Goal: Information Seeking & Learning: Learn about a topic

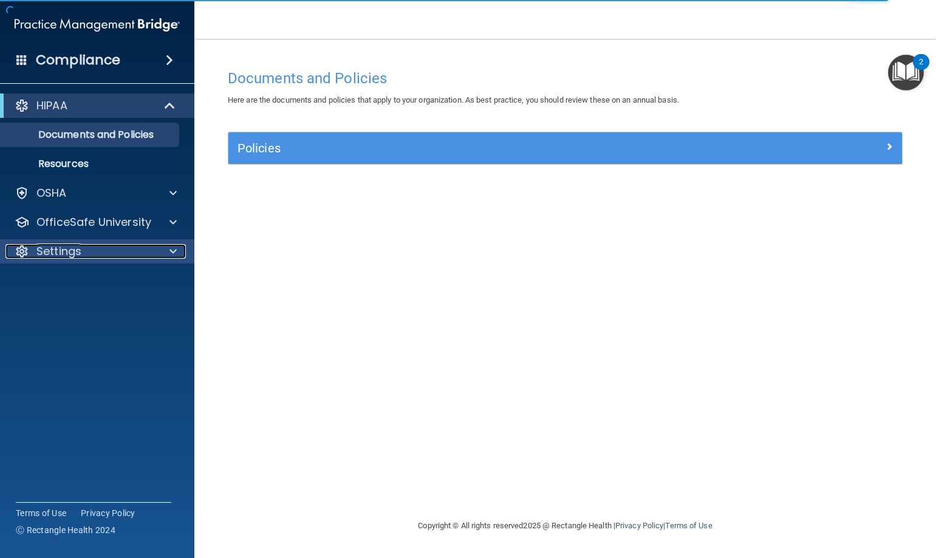
click at [38, 258] on p "Settings" at bounding box center [58, 251] width 45 height 15
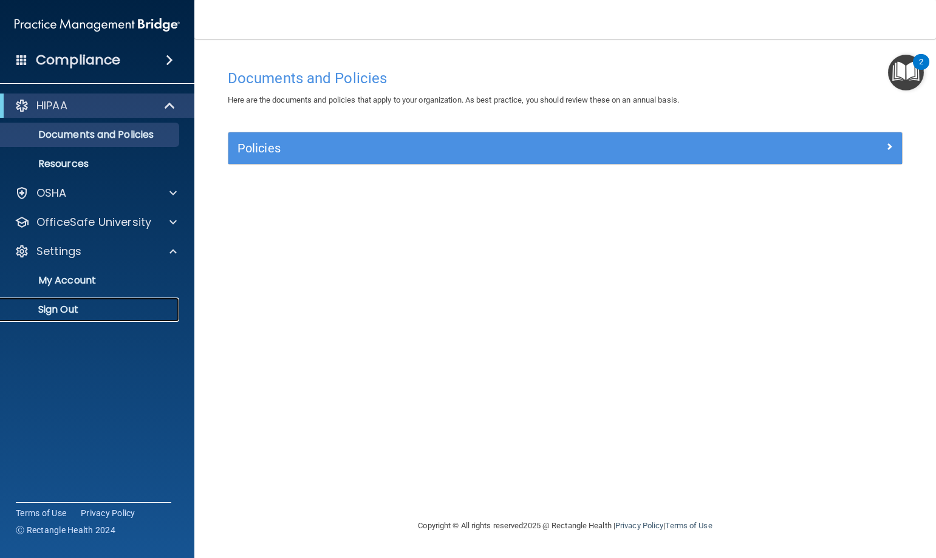
click at [50, 311] on p "Sign Out" at bounding box center [91, 310] width 166 height 12
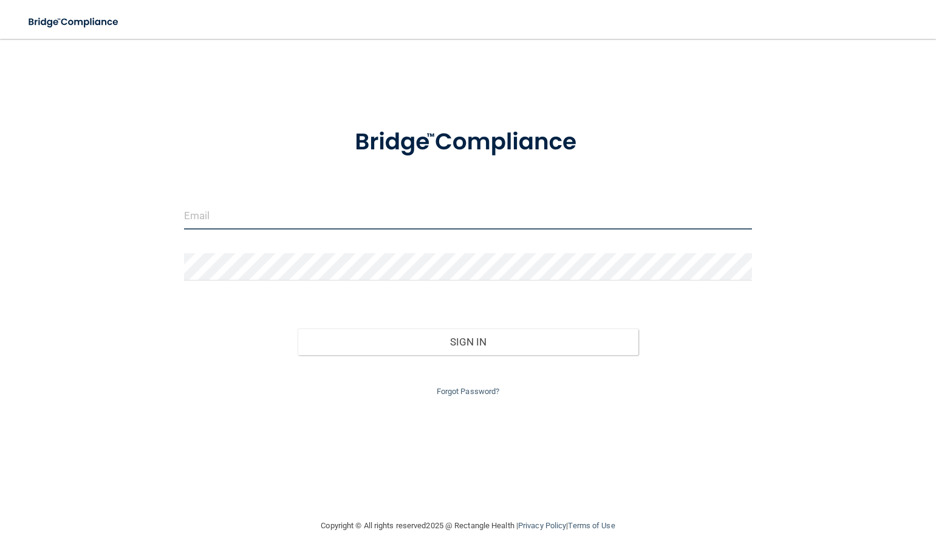
click at [248, 214] on input "email" at bounding box center [468, 215] width 568 height 27
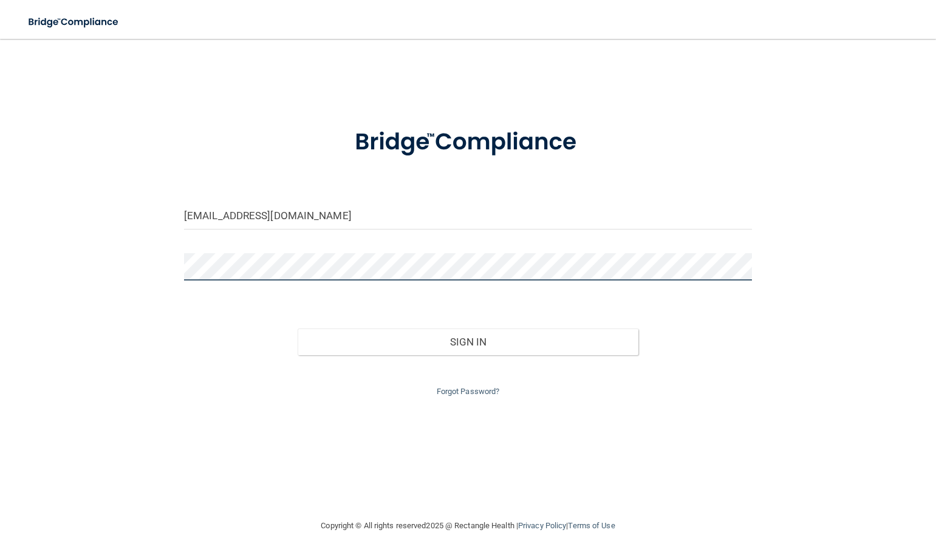
click at [298, 329] on button "Sign In" at bounding box center [468, 342] width 341 height 27
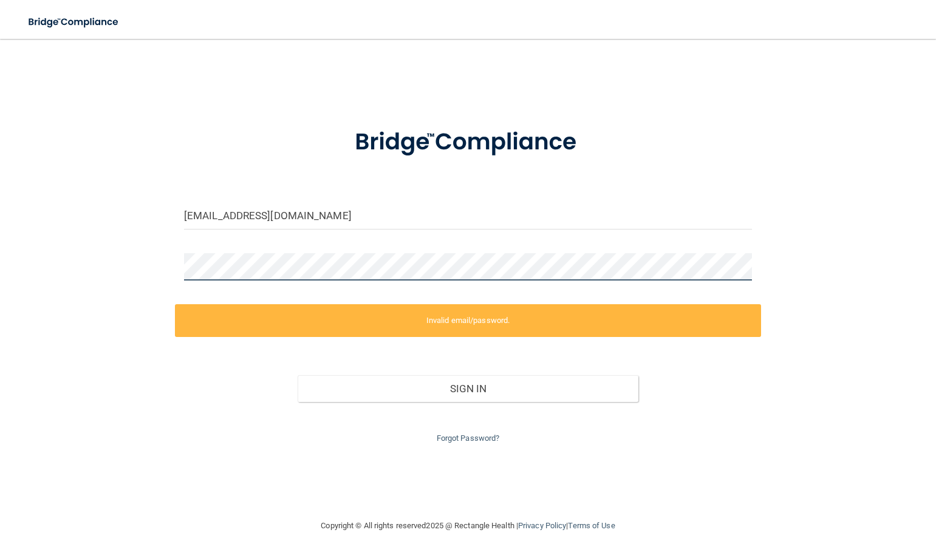
click at [106, 244] on div "[EMAIL_ADDRESS][DOMAIN_NAME] Invalid email/password. You don't have permission …" at bounding box center [467, 278] width 887 height 455
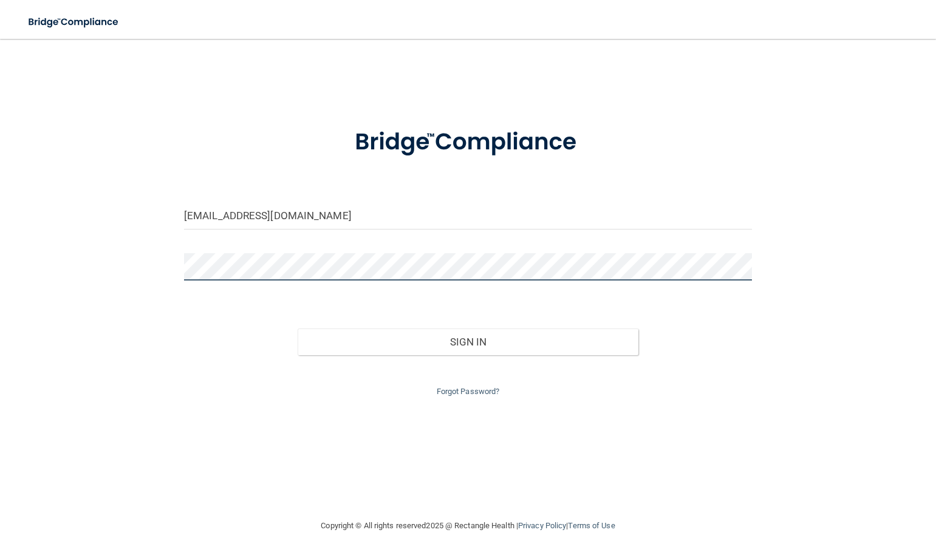
click at [298, 329] on button "Sign In" at bounding box center [468, 342] width 341 height 27
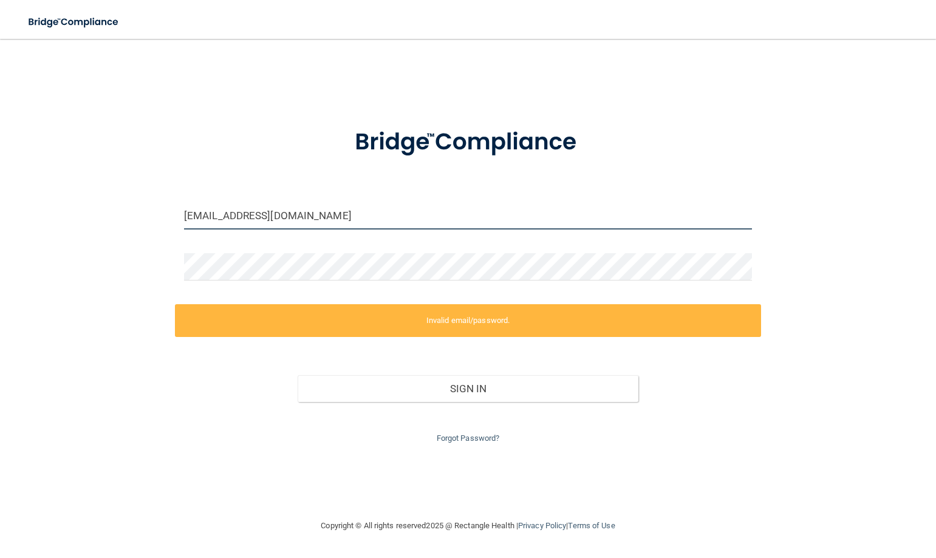
click at [358, 220] on input "[EMAIL_ADDRESS][DOMAIN_NAME]" at bounding box center [468, 215] width 568 height 27
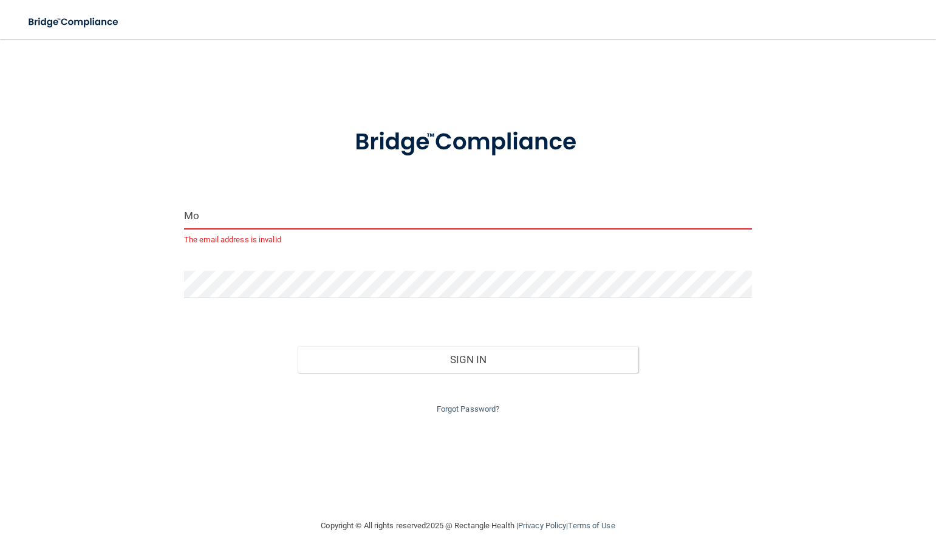
type input "M"
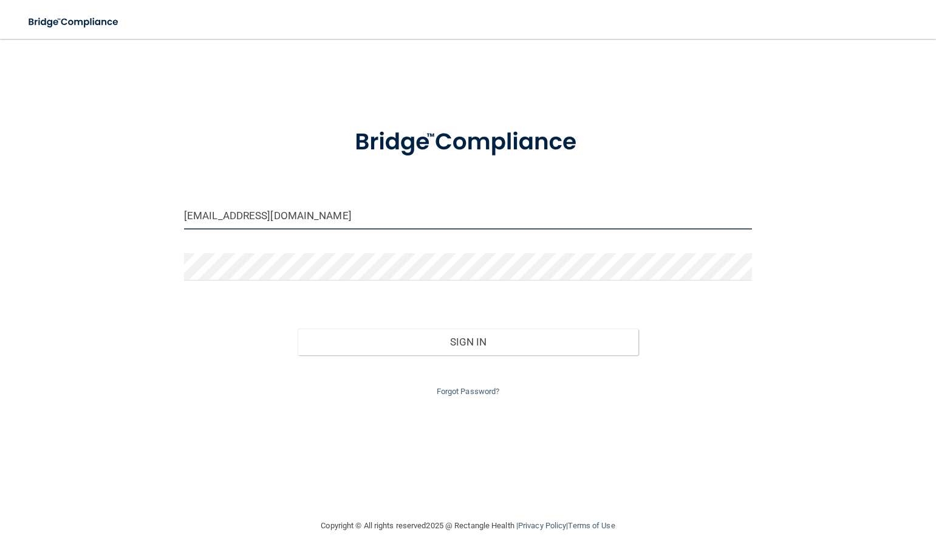
type input "[EMAIL_ADDRESS][DOMAIN_NAME]"
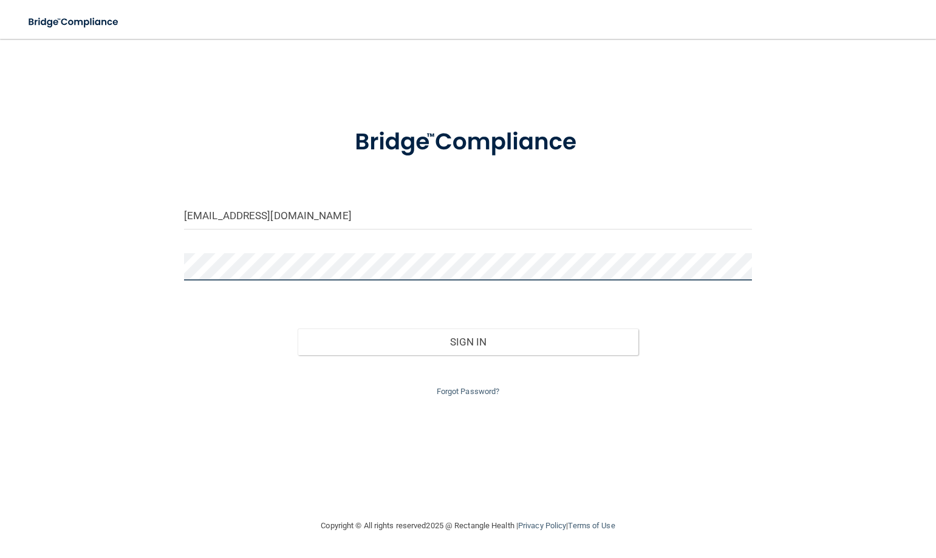
click at [298, 329] on button "Sign In" at bounding box center [468, 342] width 341 height 27
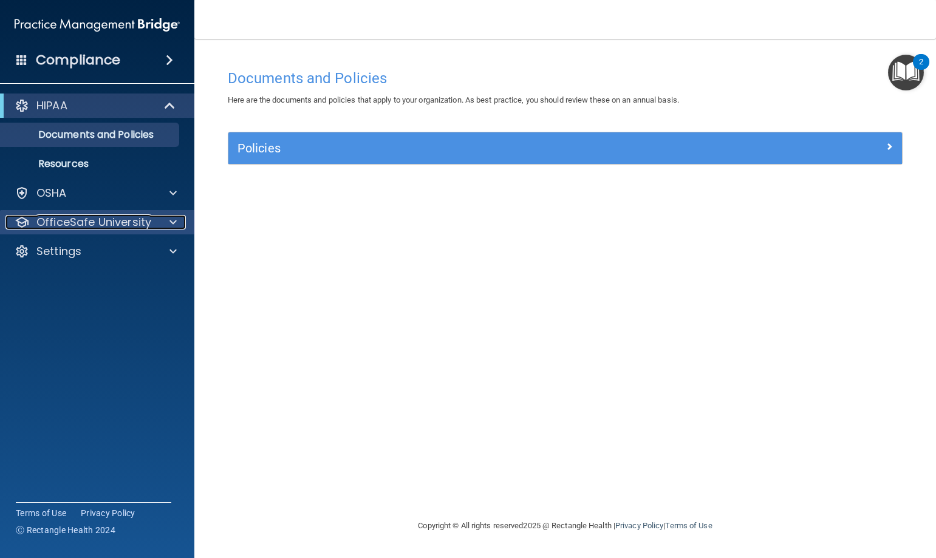
click at [105, 222] on p "OfficeSafe University" at bounding box center [93, 222] width 115 height 15
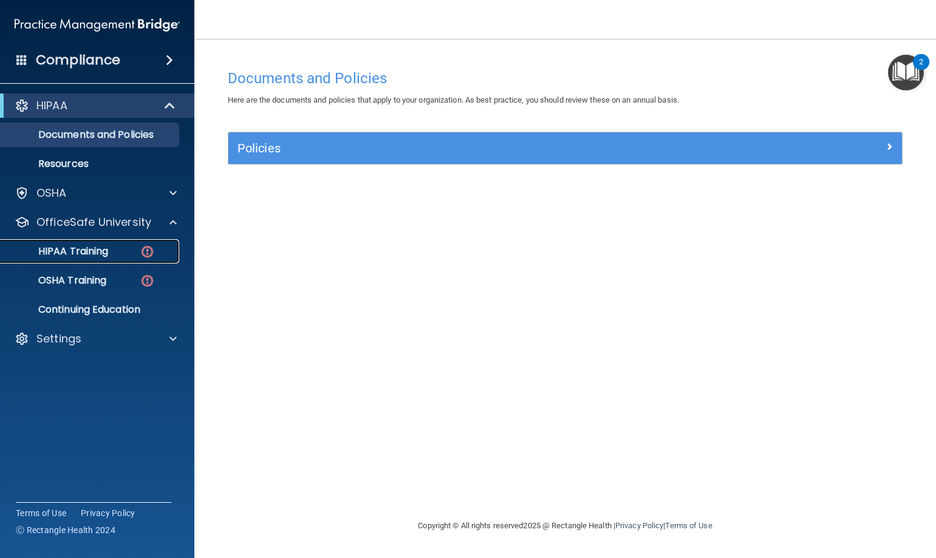
click at [57, 248] on p "HIPAA Training" at bounding box center [58, 251] width 100 height 12
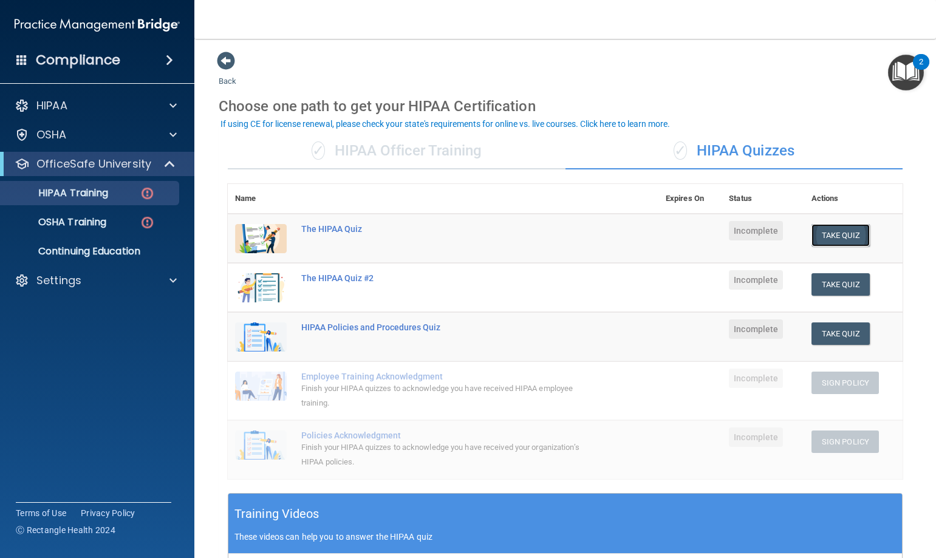
click at [829, 233] on button "Take Quiz" at bounding box center [840, 235] width 58 height 22
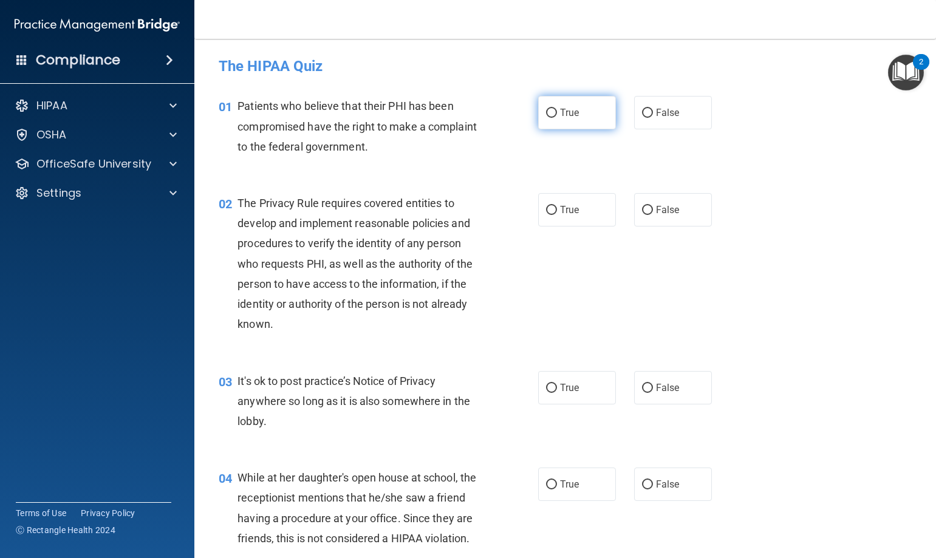
click at [549, 117] on input "True" at bounding box center [551, 113] width 11 height 9
radio input "true"
drag, startPoint x: 545, startPoint y: 210, endPoint x: 573, endPoint y: 253, distance: 51.2
click at [546, 210] on input "True" at bounding box center [551, 210] width 11 height 9
radio input "true"
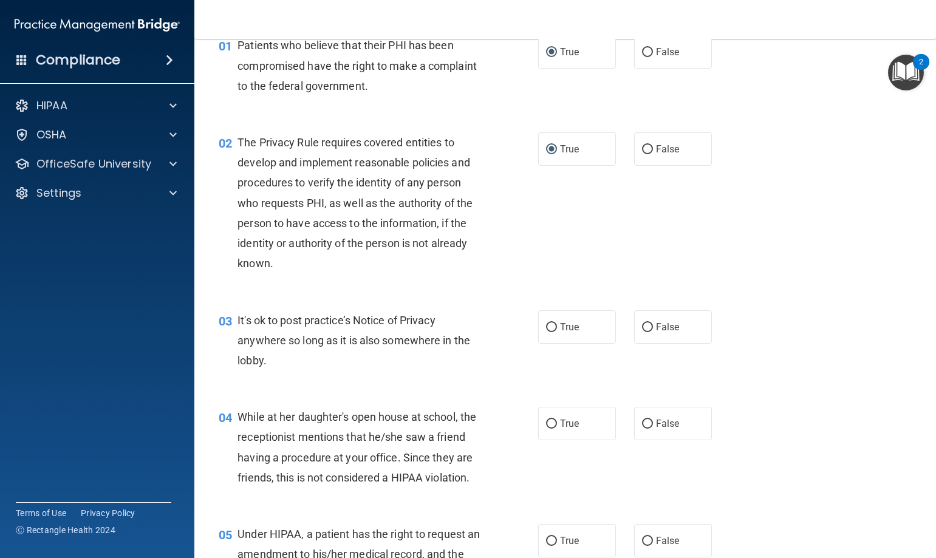
scroll to position [182, 0]
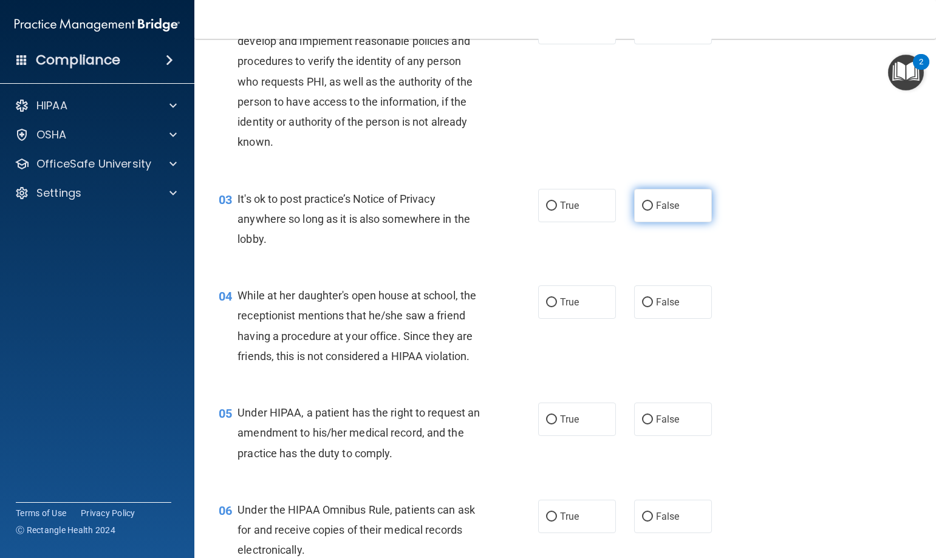
drag, startPoint x: 644, startPoint y: 206, endPoint x: 670, endPoint y: 191, distance: 30.7
click at [644, 205] on input "False" at bounding box center [647, 206] width 11 height 9
radio input "true"
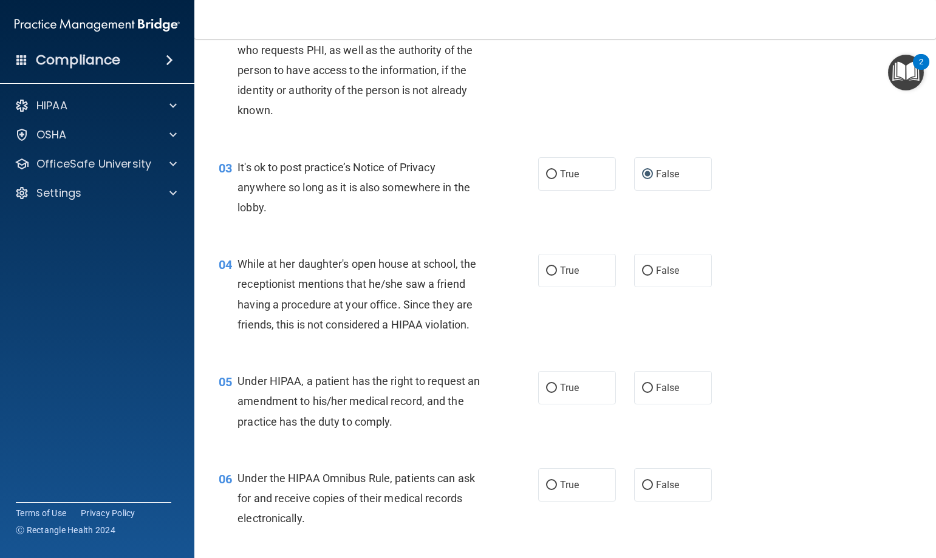
scroll to position [243, 0]
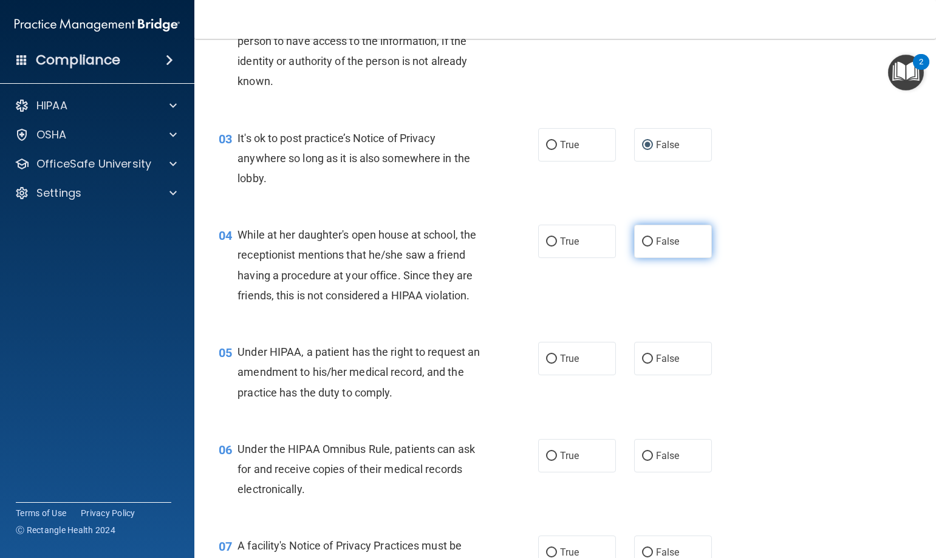
click at [644, 242] on input "False" at bounding box center [647, 241] width 11 height 9
radio input "true"
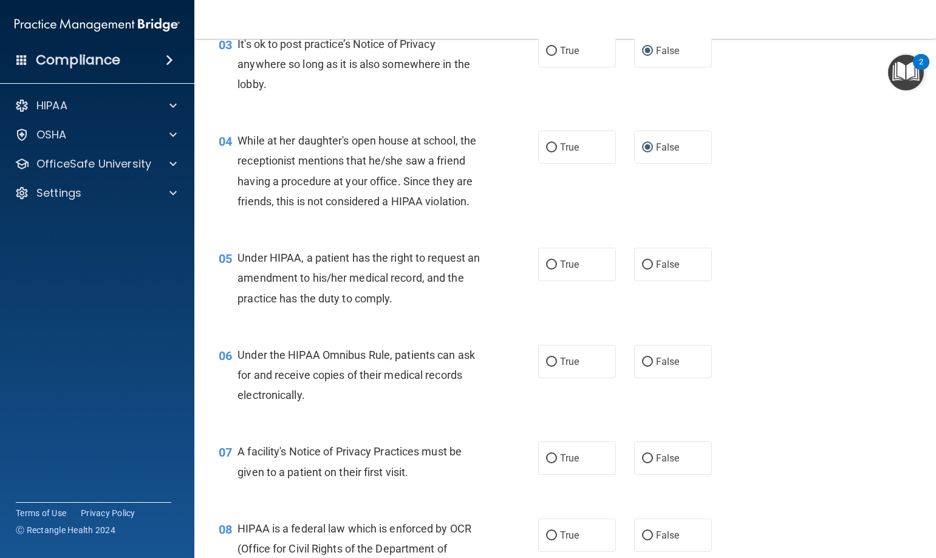
scroll to position [364, 0]
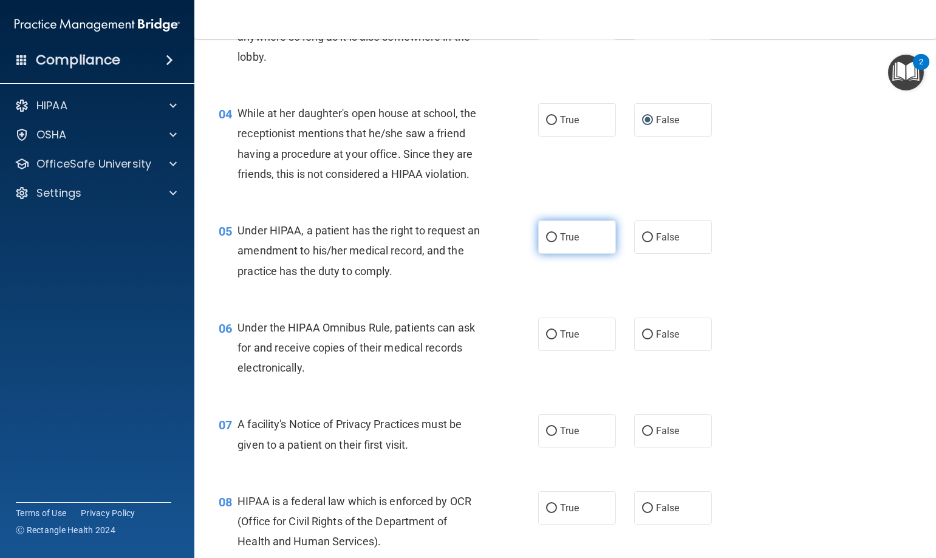
click at [547, 242] on input "True" at bounding box center [551, 237] width 11 height 9
radio input "true"
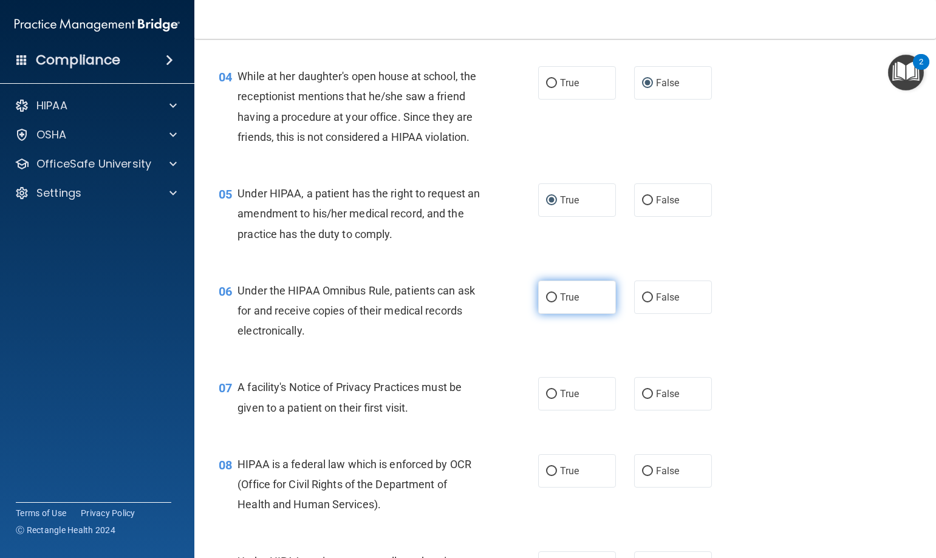
scroll to position [486, 0]
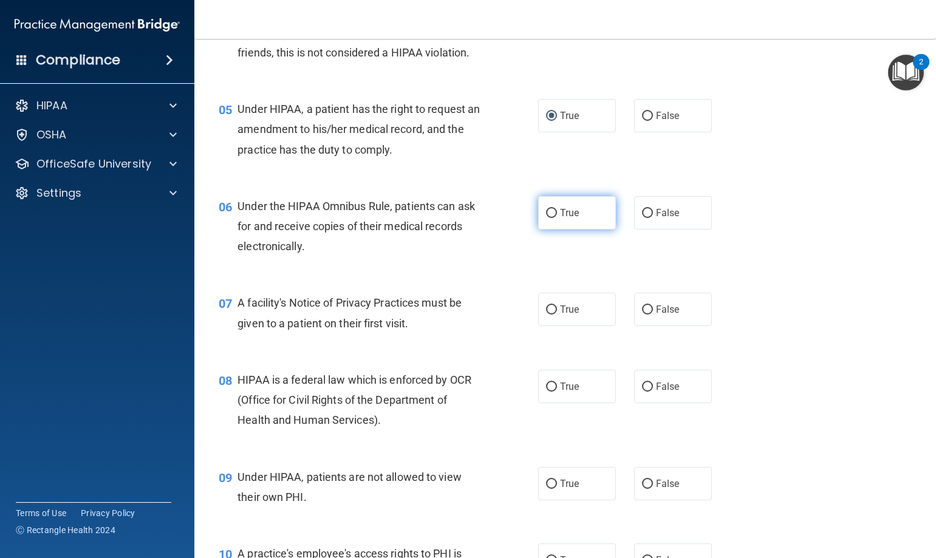
click at [546, 218] on input "True" at bounding box center [551, 213] width 11 height 9
radio input "true"
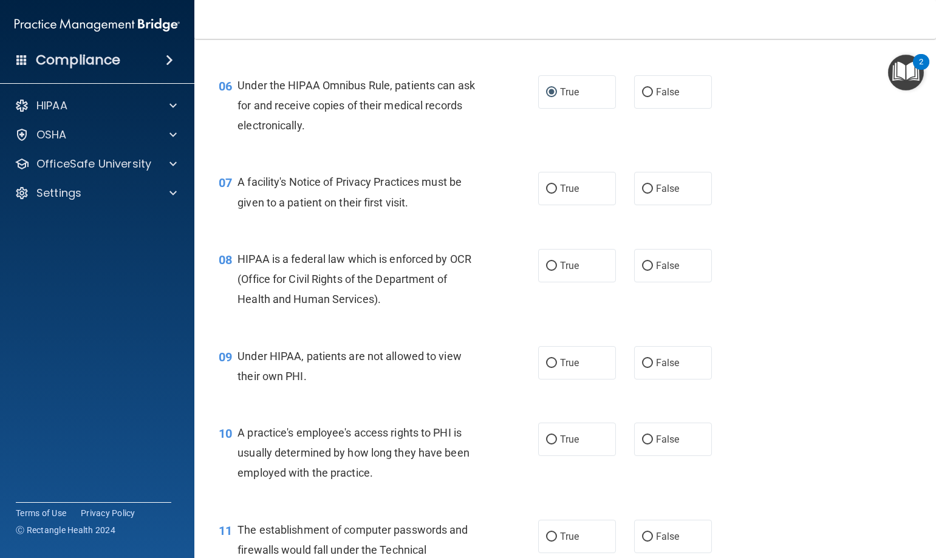
scroll to position [607, 0]
click at [547, 193] on input "True" at bounding box center [551, 188] width 11 height 9
radio input "true"
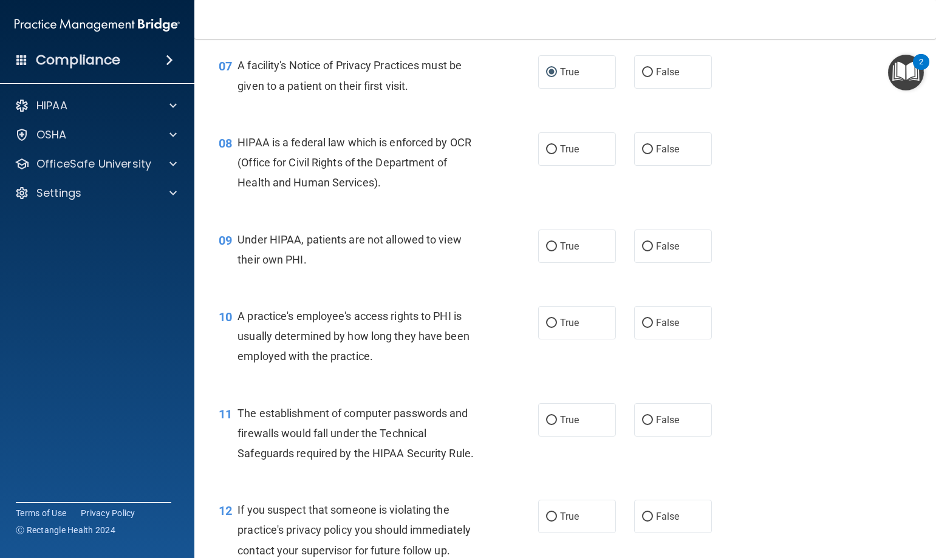
scroll to position [729, 0]
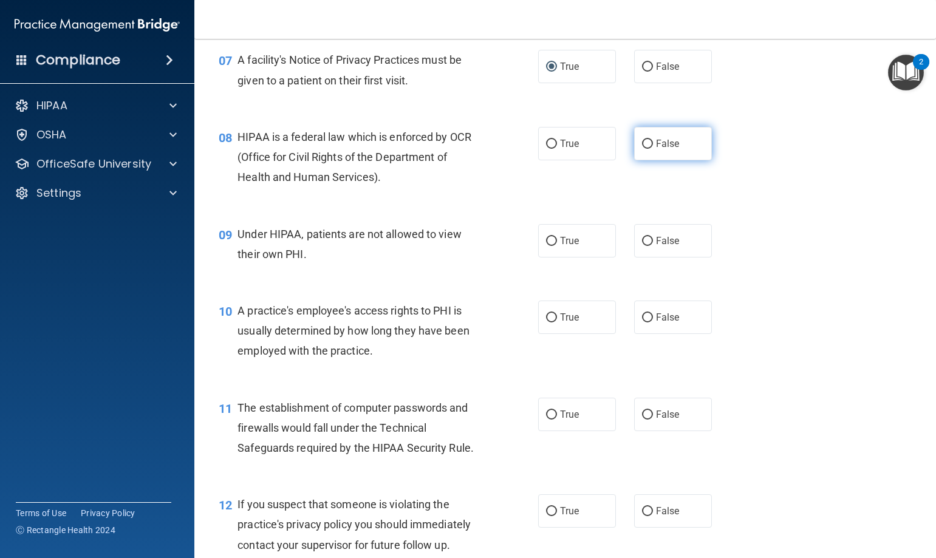
click at [648, 160] on label "False" at bounding box center [673, 143] width 78 height 33
click at [648, 149] on input "False" at bounding box center [647, 144] width 11 height 9
radio input "true"
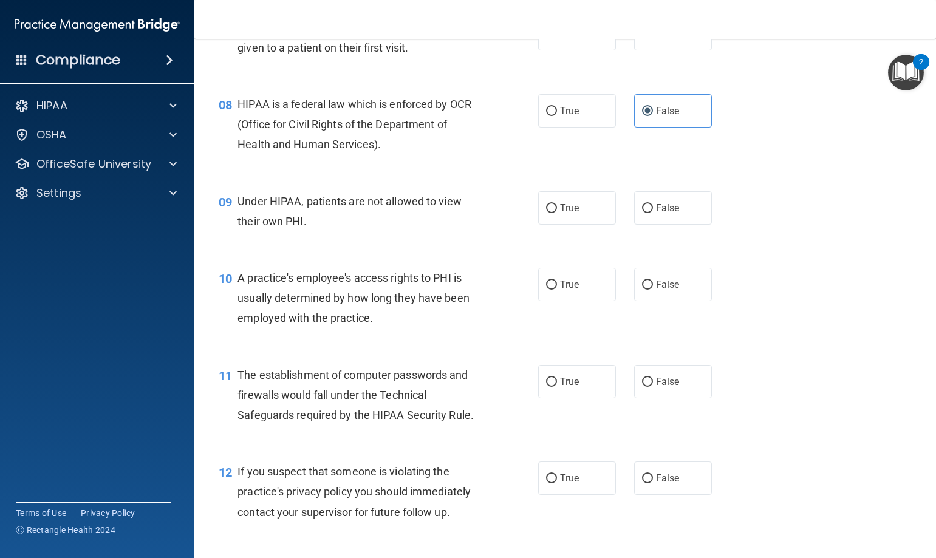
scroll to position [789, 0]
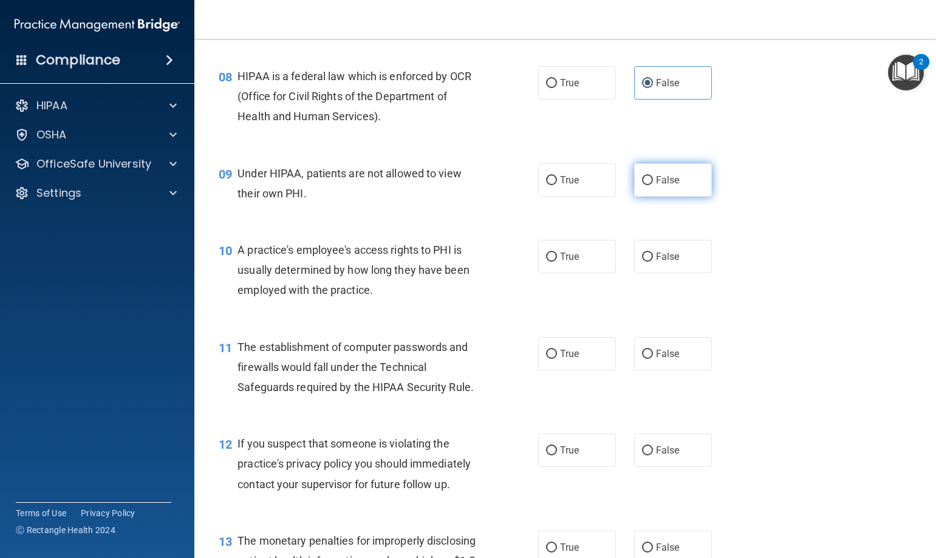
click at [644, 185] on input "False" at bounding box center [647, 180] width 11 height 9
radio input "true"
drag, startPoint x: 643, startPoint y: 275, endPoint x: 648, endPoint y: 268, distance: 8.8
click at [644, 262] on input "False" at bounding box center [647, 257] width 11 height 9
radio input "true"
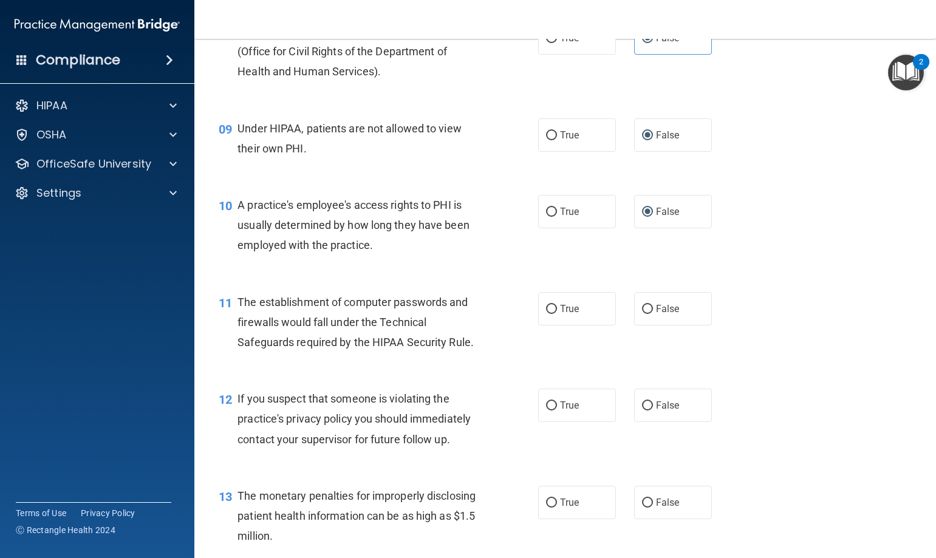
scroll to position [911, 0]
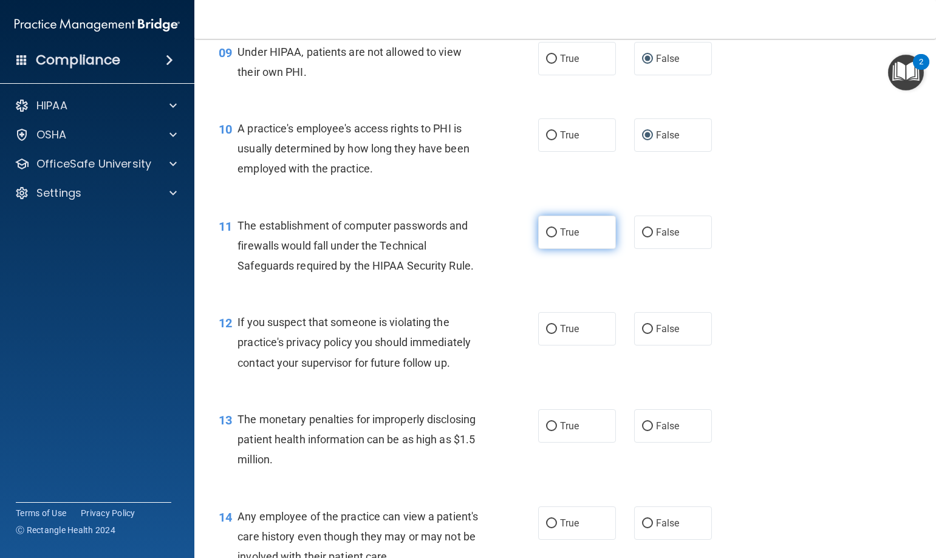
click at [547, 237] on input "True" at bounding box center [551, 232] width 11 height 9
radio input "true"
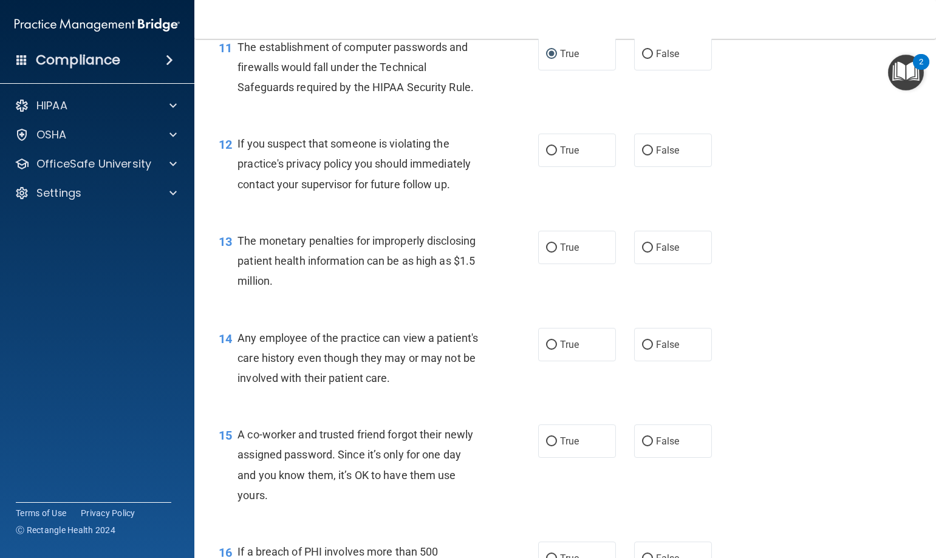
scroll to position [1093, 0]
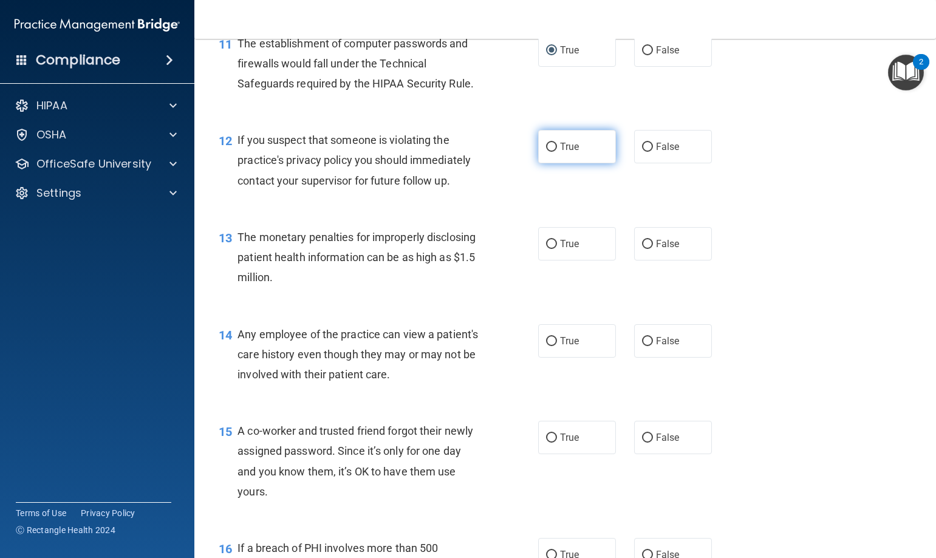
drag, startPoint x: 550, startPoint y: 166, endPoint x: 574, endPoint y: 166, distance: 24.3
click at [556, 163] on label "True" at bounding box center [577, 146] width 78 height 33
click at [556, 152] on input "True" at bounding box center [551, 147] width 11 height 9
radio input "true"
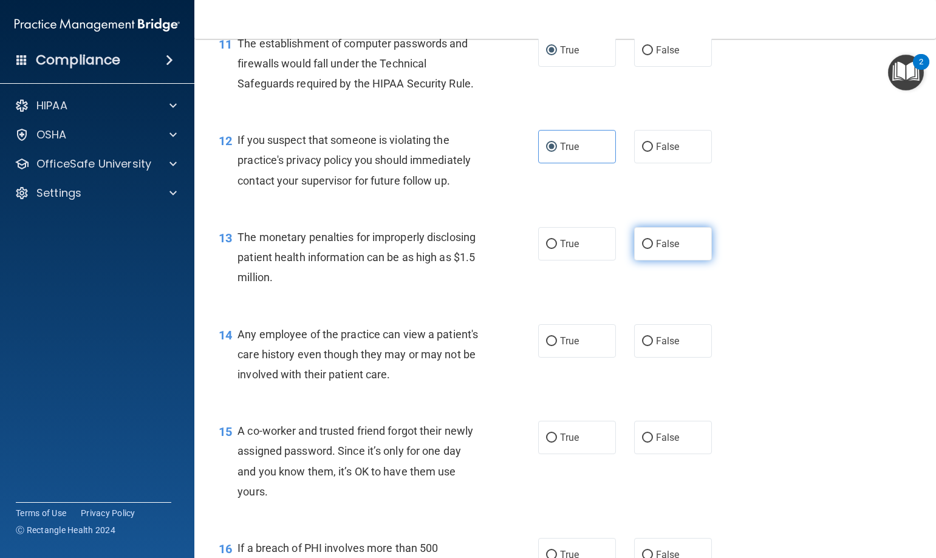
click at [642, 249] on input "False" at bounding box center [647, 244] width 11 height 9
radio input "true"
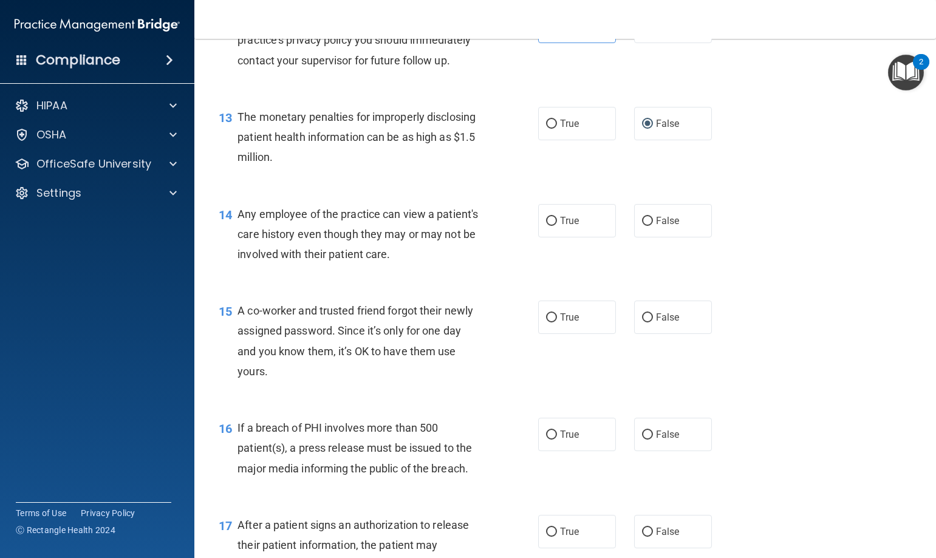
scroll to position [1214, 0]
drag, startPoint x: 645, startPoint y: 239, endPoint x: 663, endPoint y: 236, distance: 17.9
click at [654, 236] on label "False" at bounding box center [673, 219] width 78 height 33
click at [653, 225] on input "False" at bounding box center [647, 220] width 11 height 9
radio input "true"
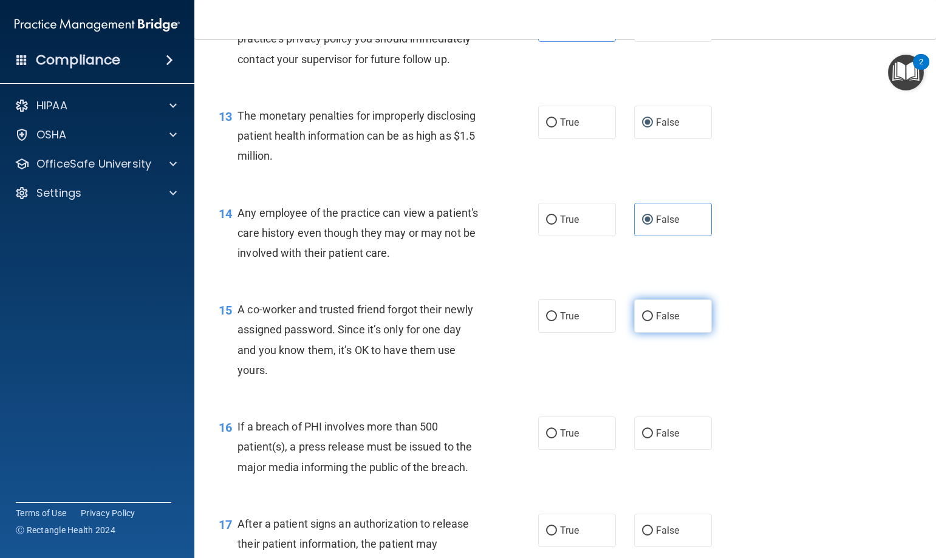
click at [646, 321] on input "False" at bounding box center [647, 316] width 11 height 9
radio input "true"
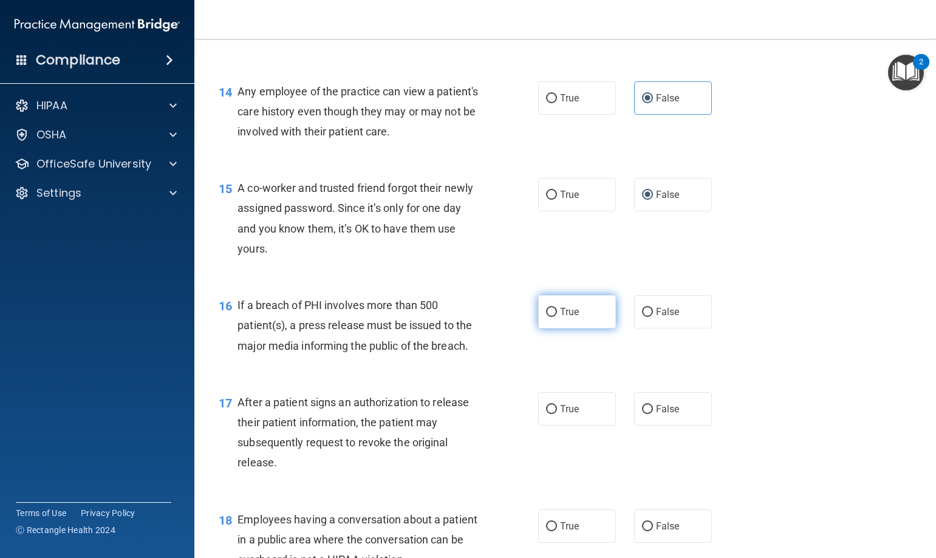
drag, startPoint x: 549, startPoint y: 332, endPoint x: 555, endPoint y: 334, distance: 6.5
click at [550, 317] on input "True" at bounding box center [551, 312] width 11 height 9
radio input "true"
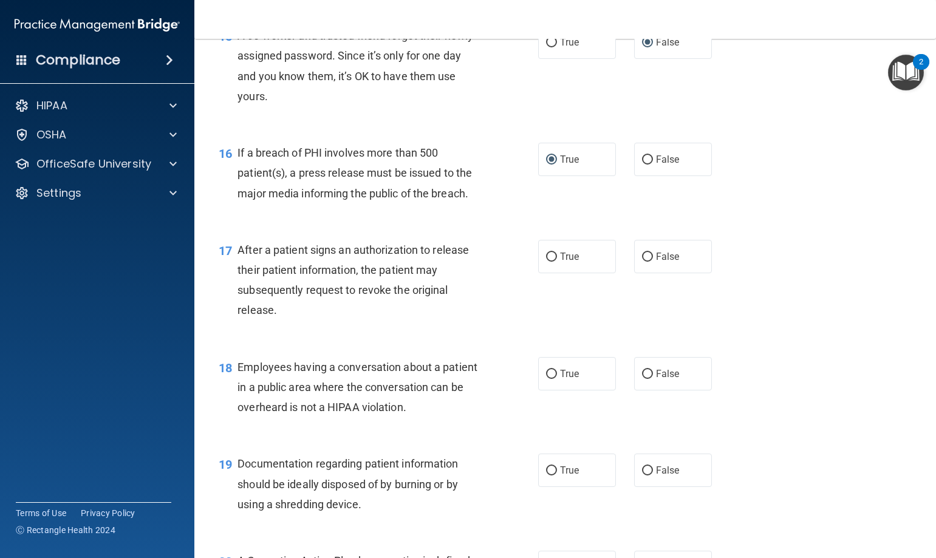
scroll to position [1518, 0]
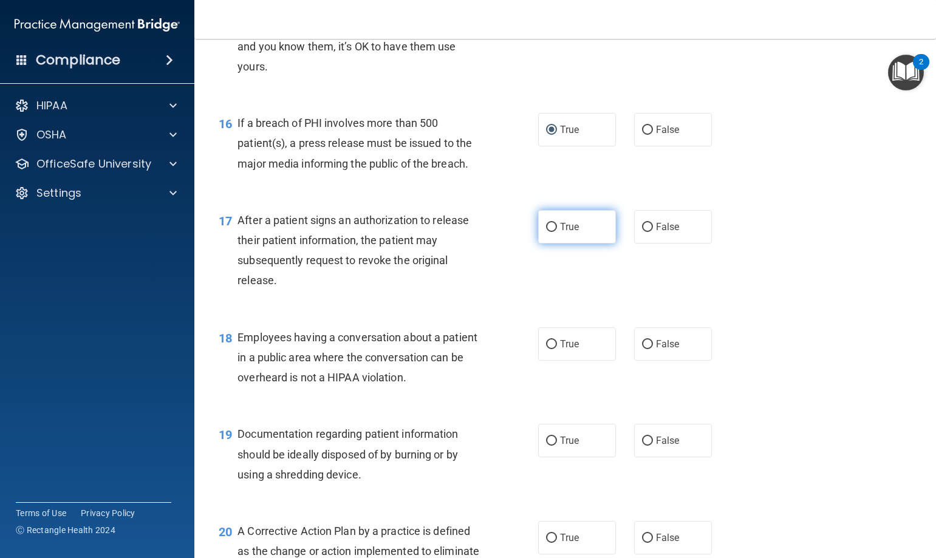
click at [548, 232] on input "True" at bounding box center [551, 227] width 11 height 9
radio input "true"
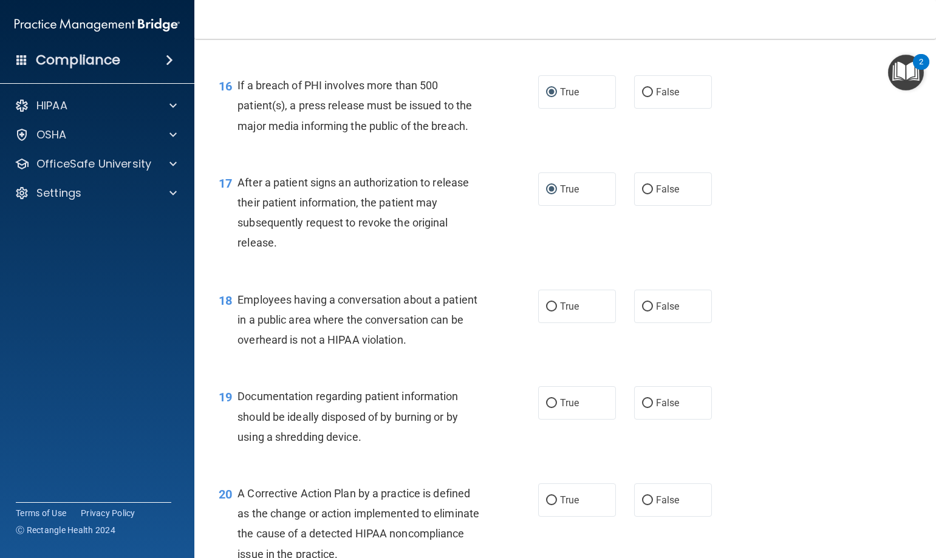
scroll to position [1640, 0]
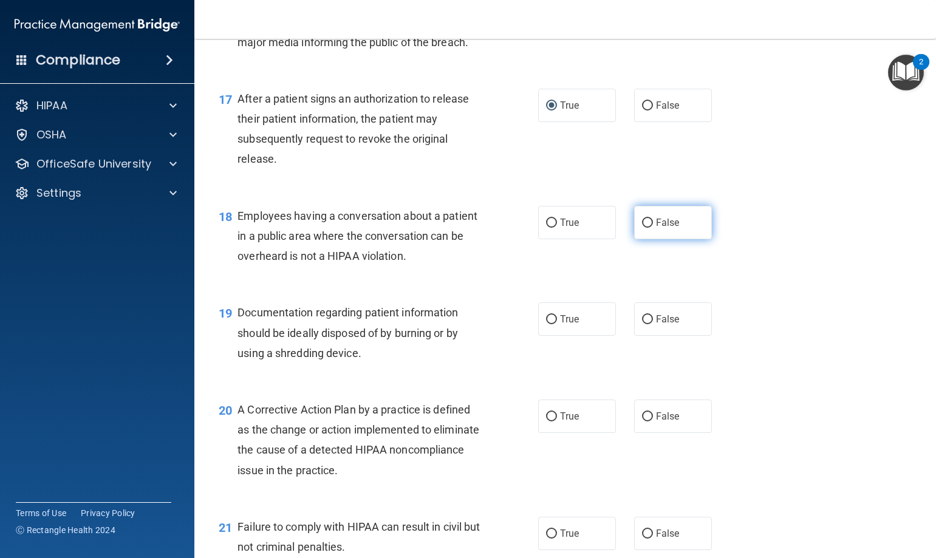
click at [642, 228] on input "False" at bounding box center [647, 223] width 11 height 9
radio input "true"
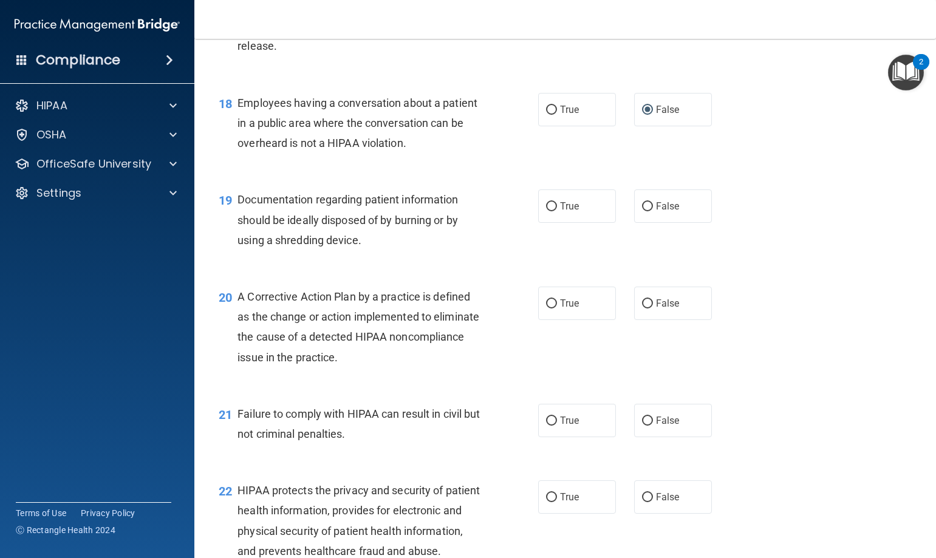
scroll to position [1700, 0]
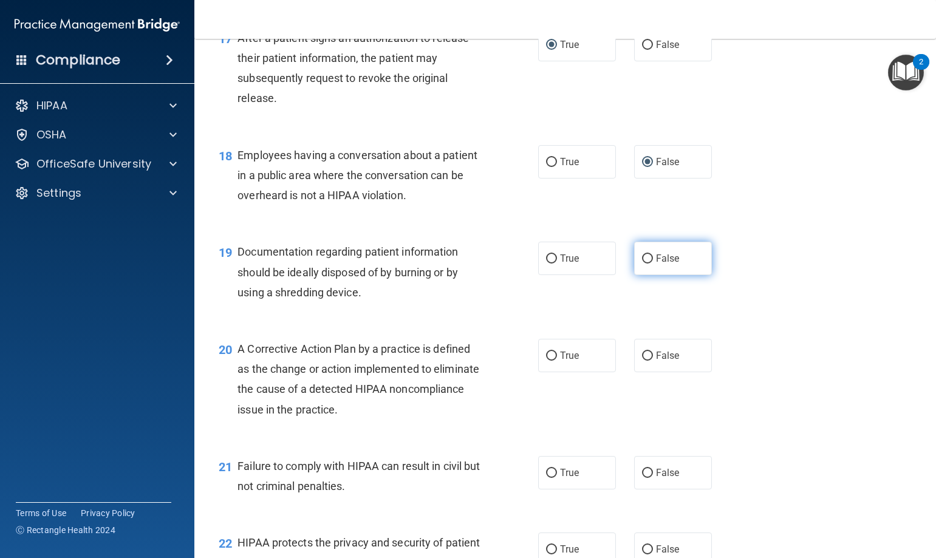
click at [644, 264] on input "False" at bounding box center [647, 258] width 11 height 9
radio input "true"
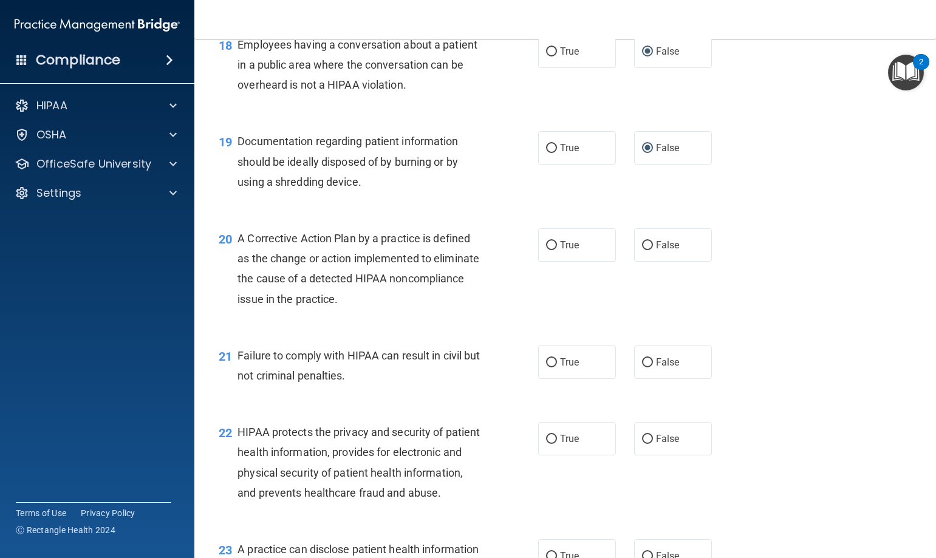
scroll to position [1822, 0]
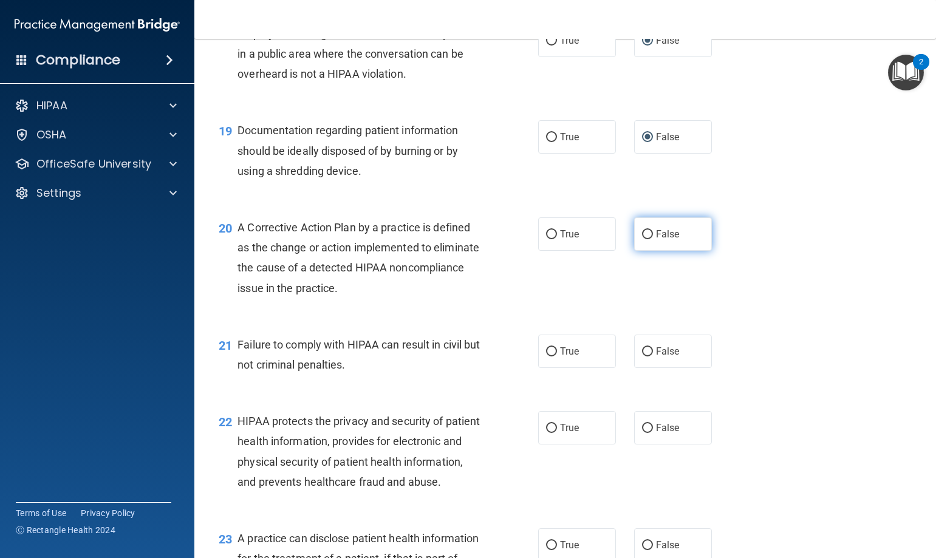
click at [642, 239] on input "False" at bounding box center [647, 234] width 11 height 9
radio input "true"
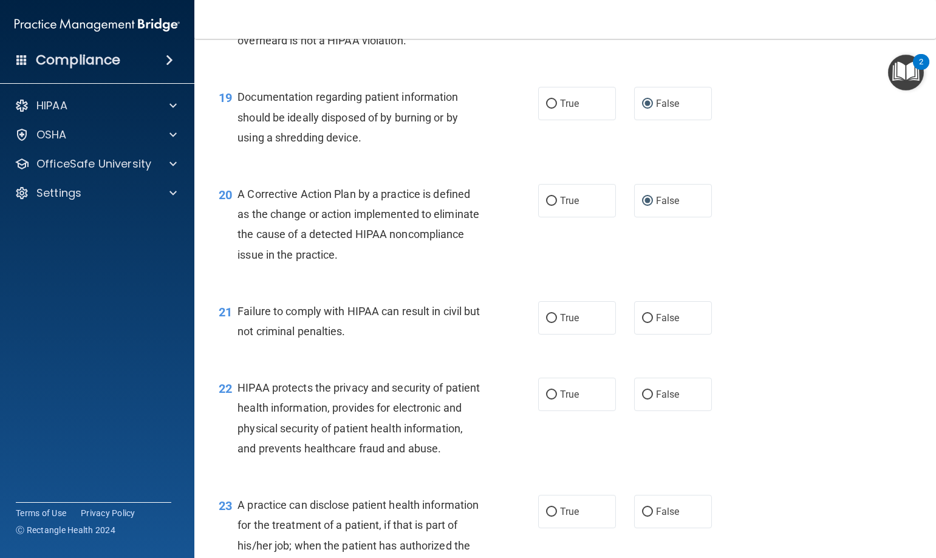
scroll to position [1882, 0]
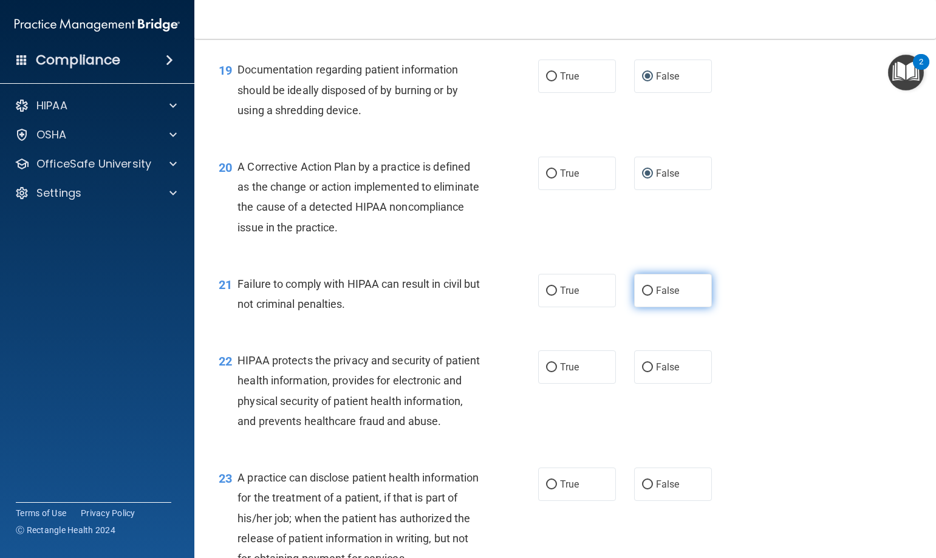
click at [642, 296] on input "False" at bounding box center [647, 291] width 11 height 9
radio input "true"
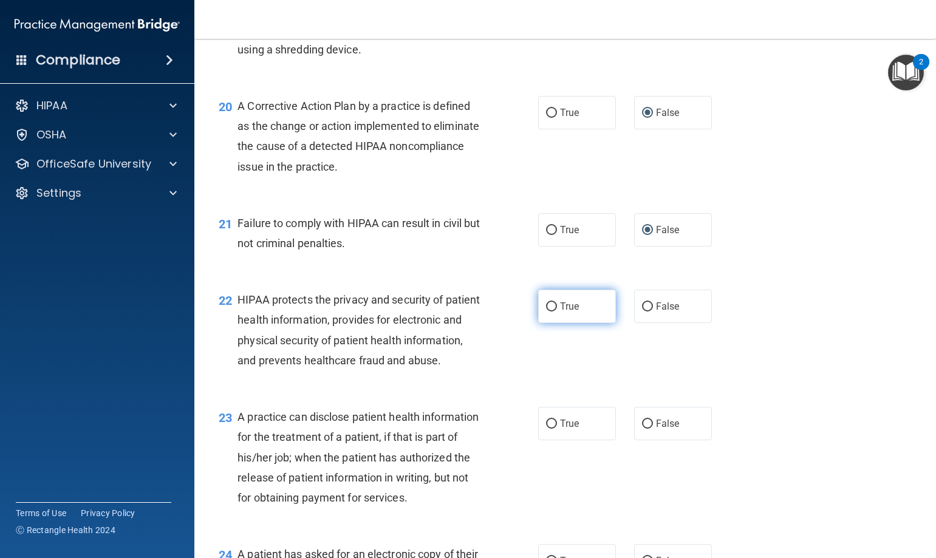
click at [549, 312] on input "True" at bounding box center [551, 306] width 11 height 9
radio input "true"
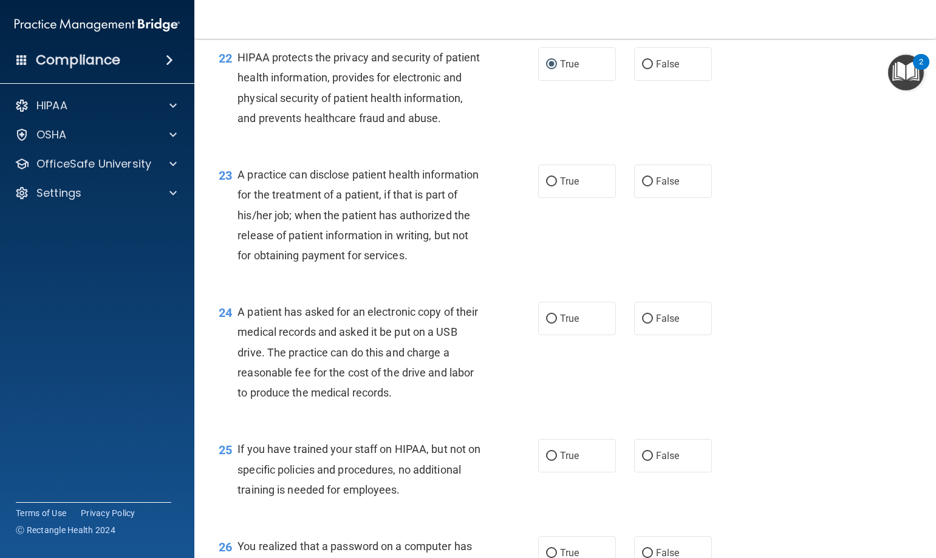
scroll to position [2186, 0]
click at [642, 186] on input "False" at bounding box center [647, 181] width 11 height 9
radio input "true"
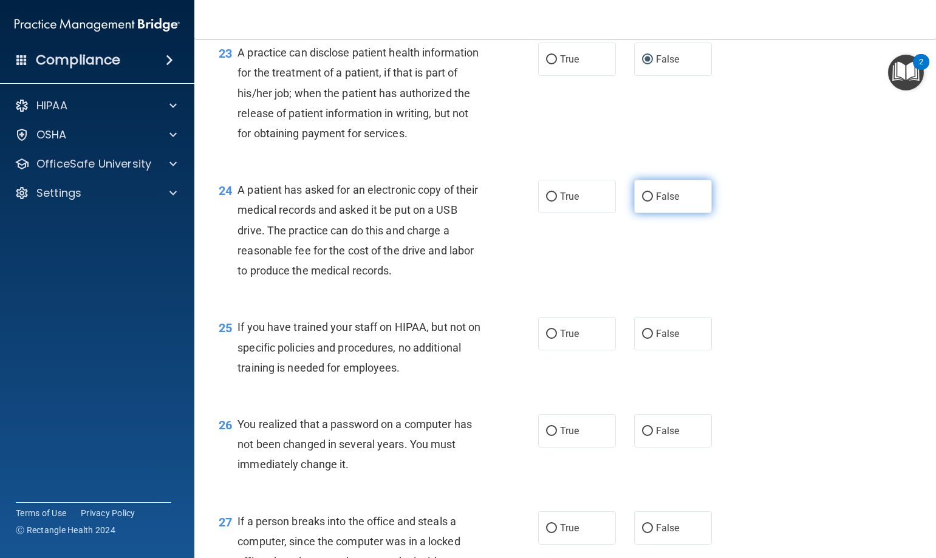
drag, startPoint x: 641, startPoint y: 256, endPoint x: 651, endPoint y: 255, distance: 10.3
click at [648, 213] on label "False" at bounding box center [673, 196] width 78 height 33
click at [648, 202] on input "False" at bounding box center [647, 196] width 11 height 9
radio input "true"
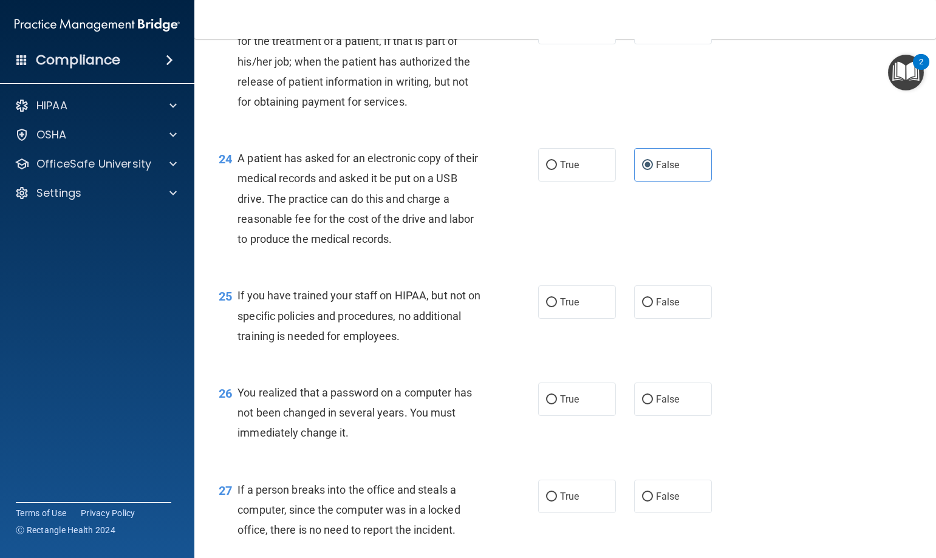
scroll to position [2368, 0]
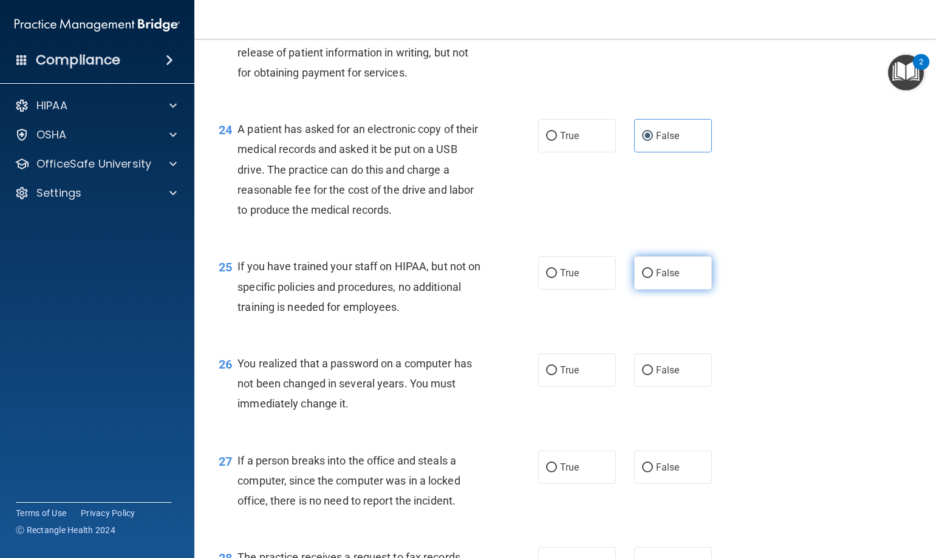
click at [642, 278] on input "False" at bounding box center [647, 273] width 11 height 9
radio input "true"
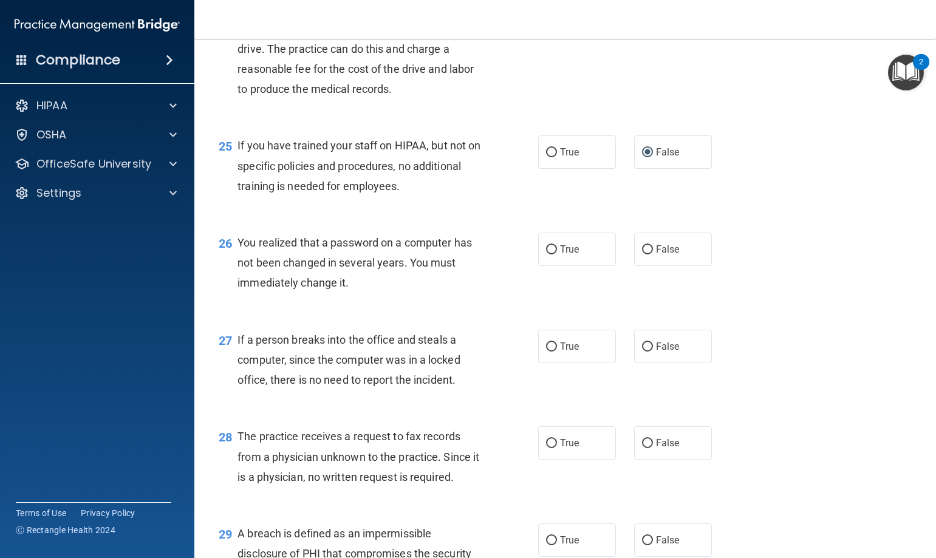
scroll to position [2490, 0]
click at [547, 254] on input "True" at bounding box center [551, 249] width 11 height 9
radio input "true"
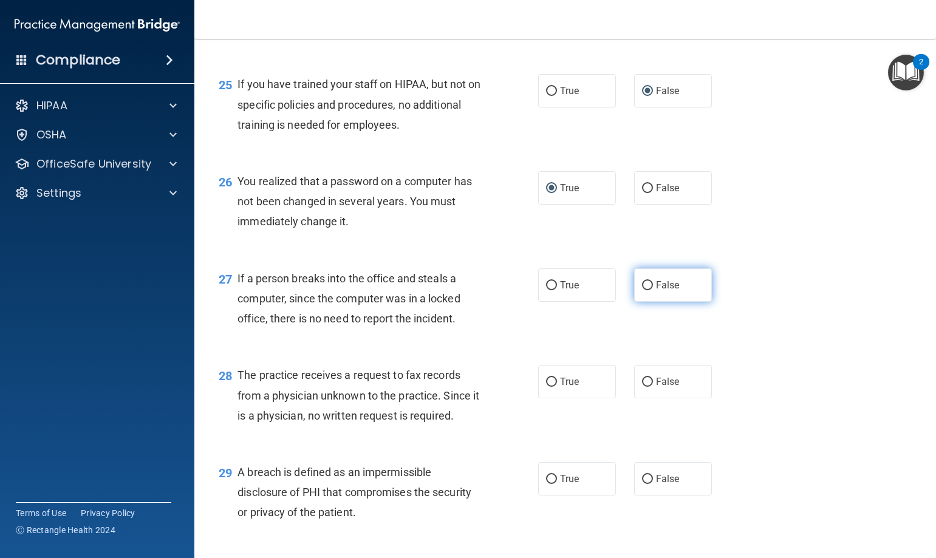
click at [642, 290] on input "False" at bounding box center [647, 285] width 11 height 9
radio input "true"
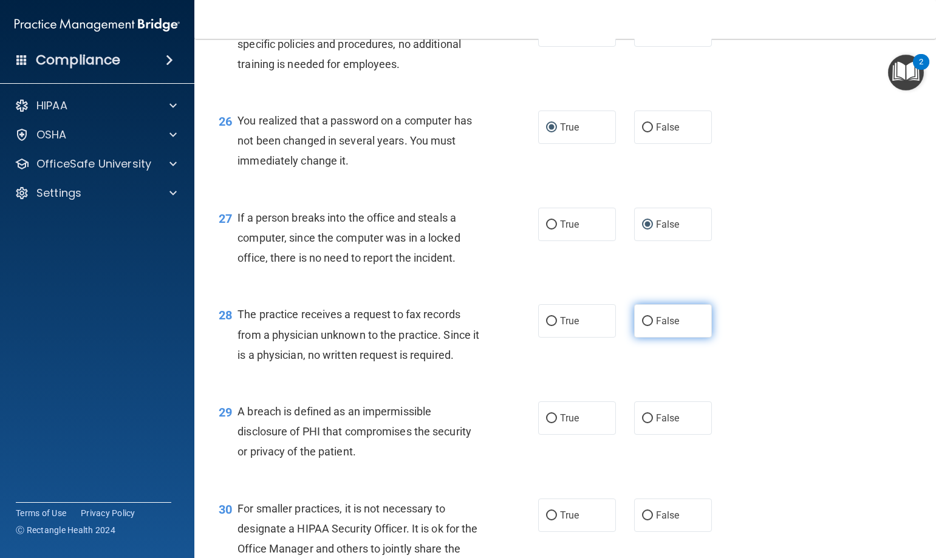
click at [642, 338] on label "False" at bounding box center [673, 320] width 78 height 33
click at [644, 326] on input "False" at bounding box center [647, 321] width 11 height 9
radio input "true"
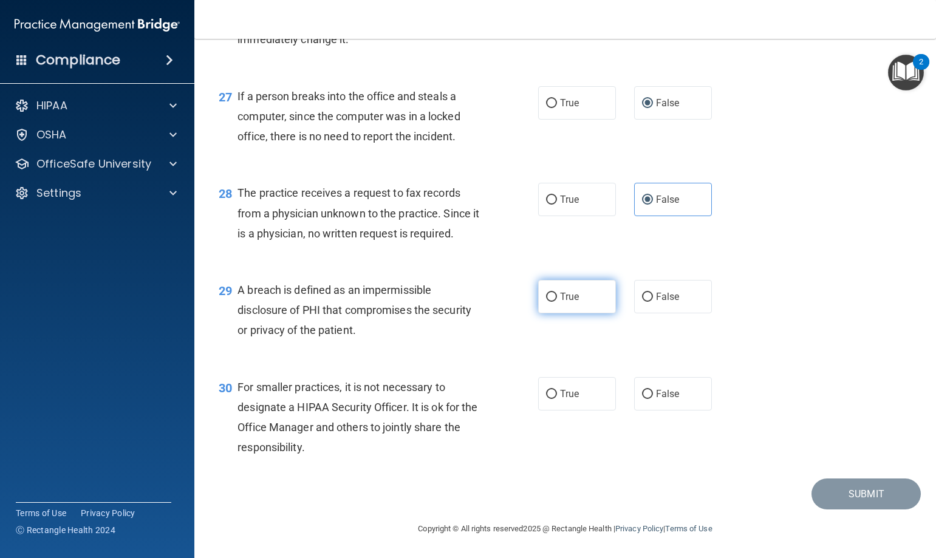
click at [547, 298] on input "True" at bounding box center [551, 297] width 11 height 9
radio input "true"
click at [642, 392] on input "False" at bounding box center [647, 394] width 11 height 9
radio input "true"
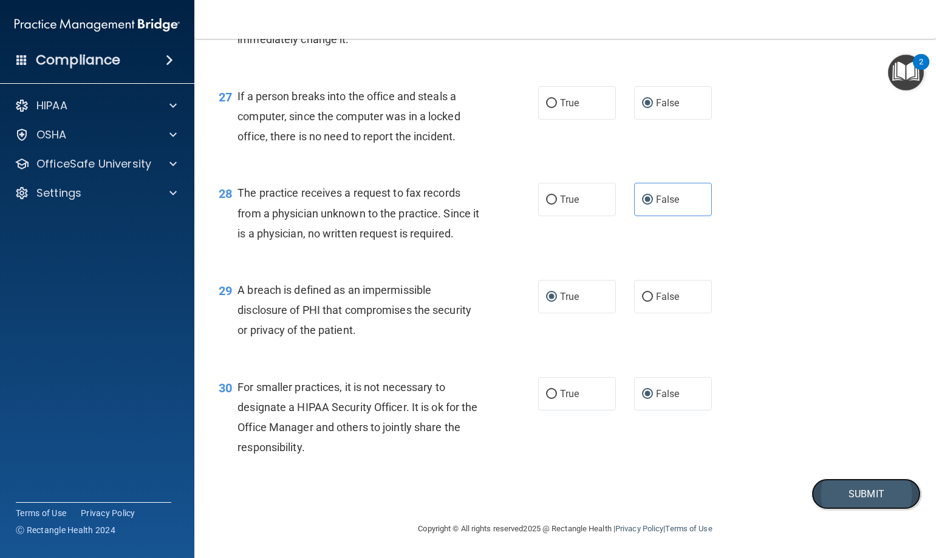
click at [837, 497] on button "Submit" at bounding box center [865, 494] width 109 height 31
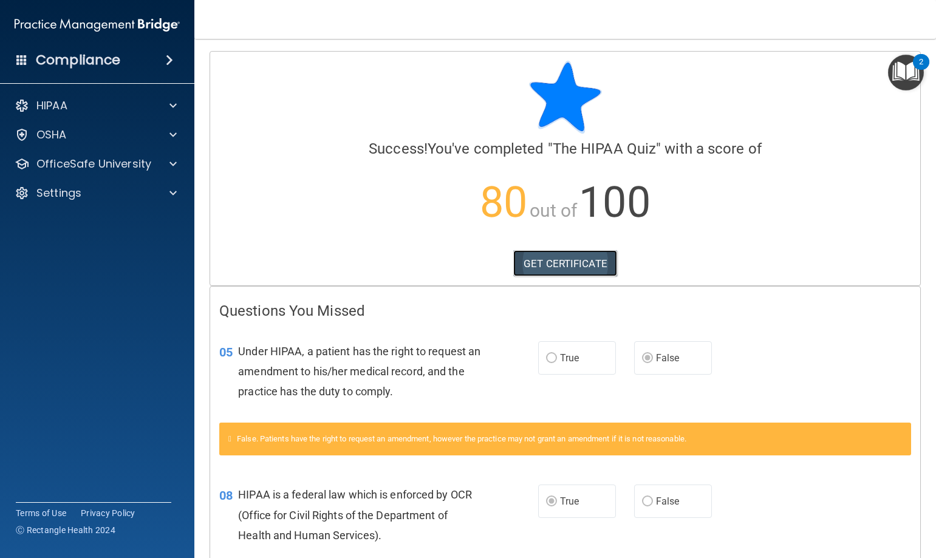
click at [544, 258] on link "GET CERTIFICATE" at bounding box center [565, 263] width 104 height 27
click at [172, 102] on span at bounding box center [172, 105] width 7 height 15
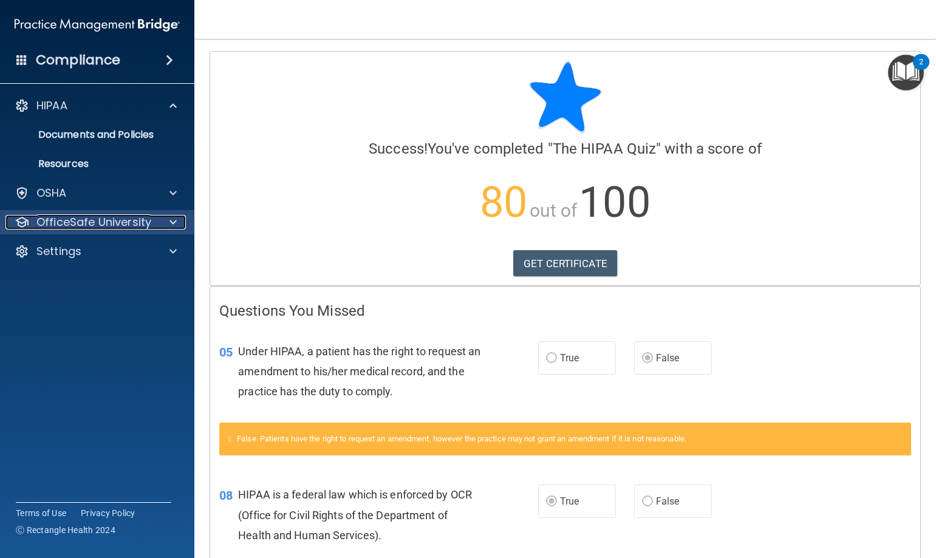
click at [152, 220] on div "OfficeSafe University" at bounding box center [80, 222] width 151 height 15
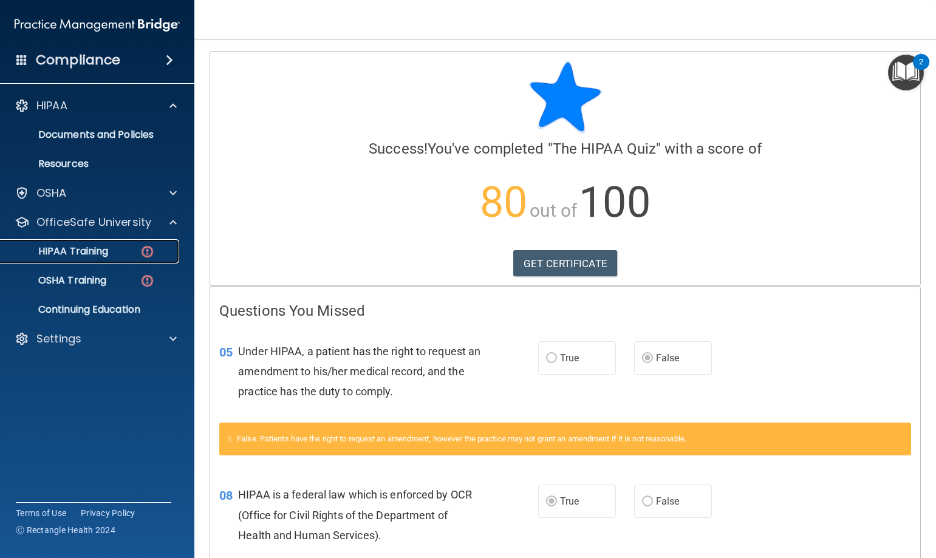
click at [141, 247] on img at bounding box center [147, 251] width 15 height 15
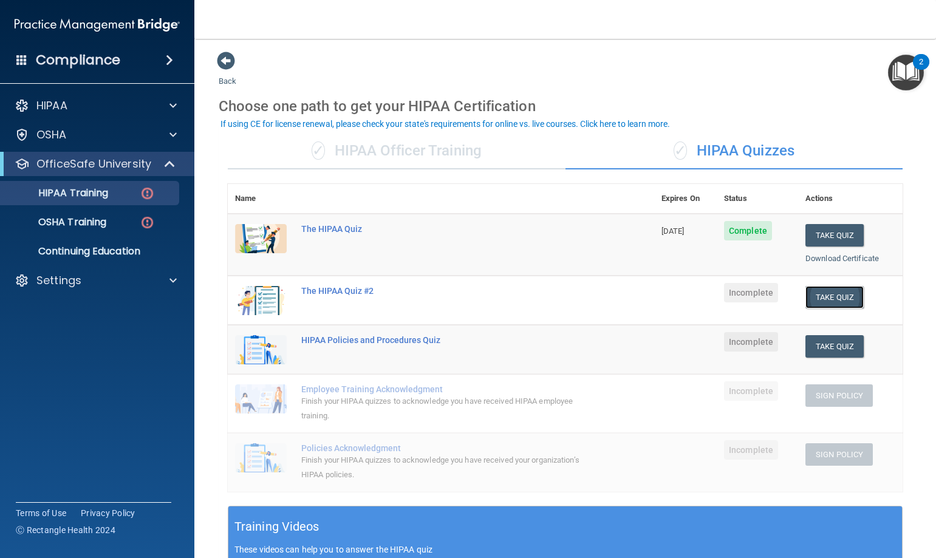
click at [828, 296] on button "Take Quiz" at bounding box center [834, 297] width 58 height 22
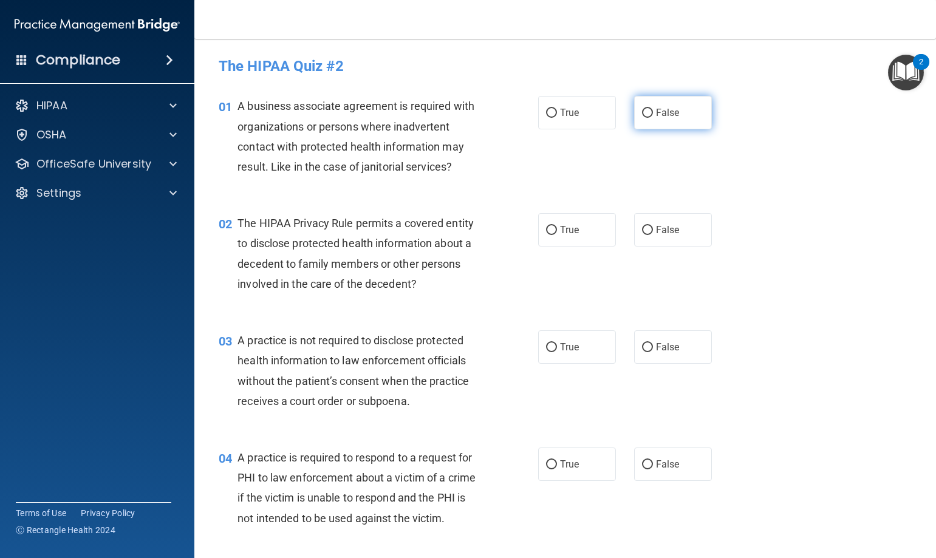
click at [642, 113] on input "False" at bounding box center [647, 113] width 11 height 9
radio input "true"
click at [547, 230] on input "True" at bounding box center [551, 230] width 11 height 9
radio input "true"
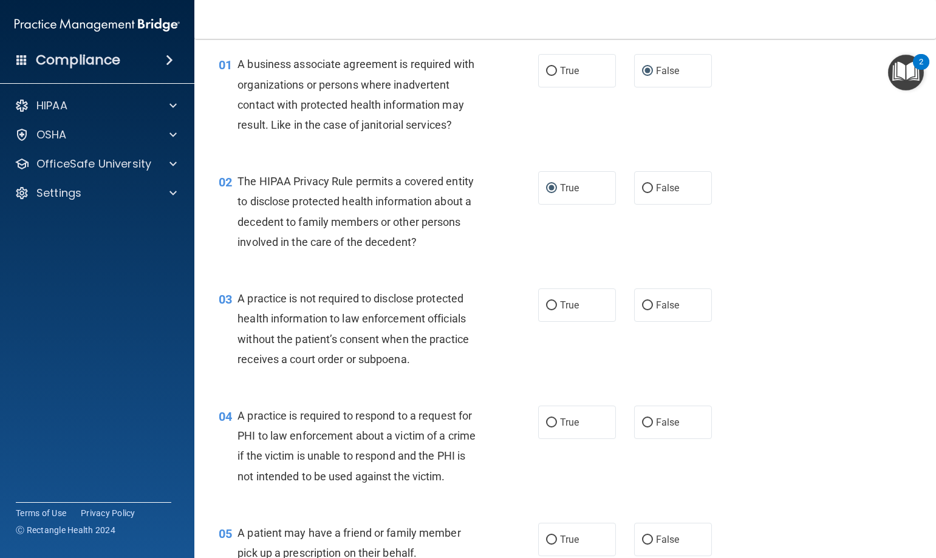
scroll to position [121, 0]
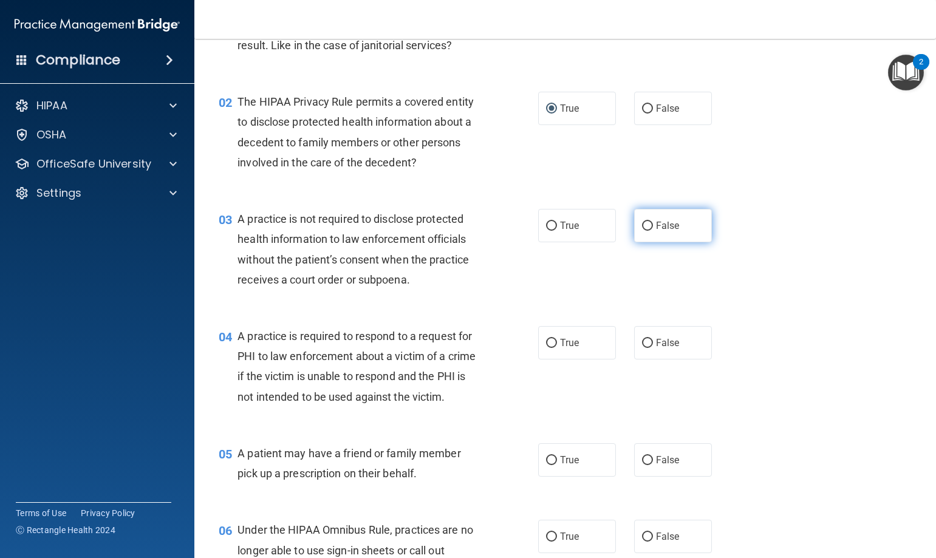
click at [644, 226] on input "False" at bounding box center [647, 226] width 11 height 9
radio input "true"
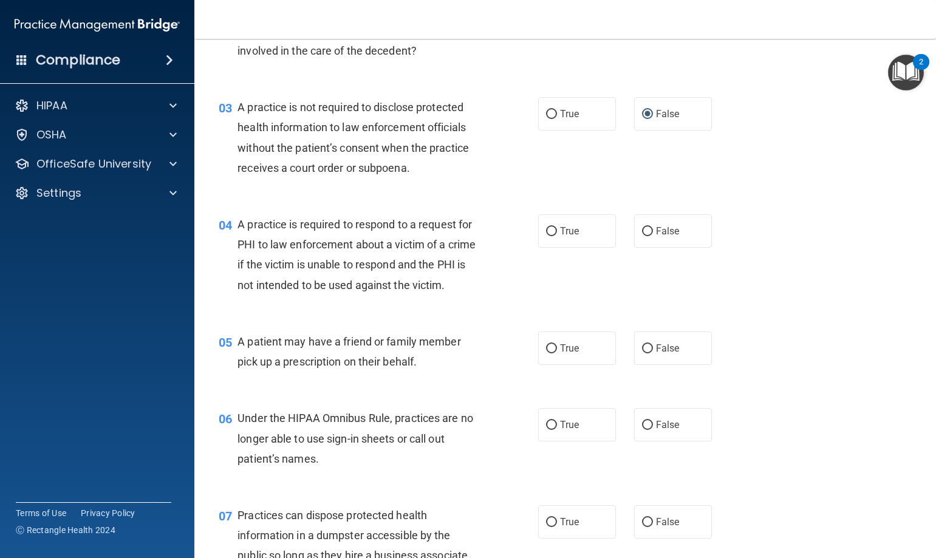
scroll to position [243, 0]
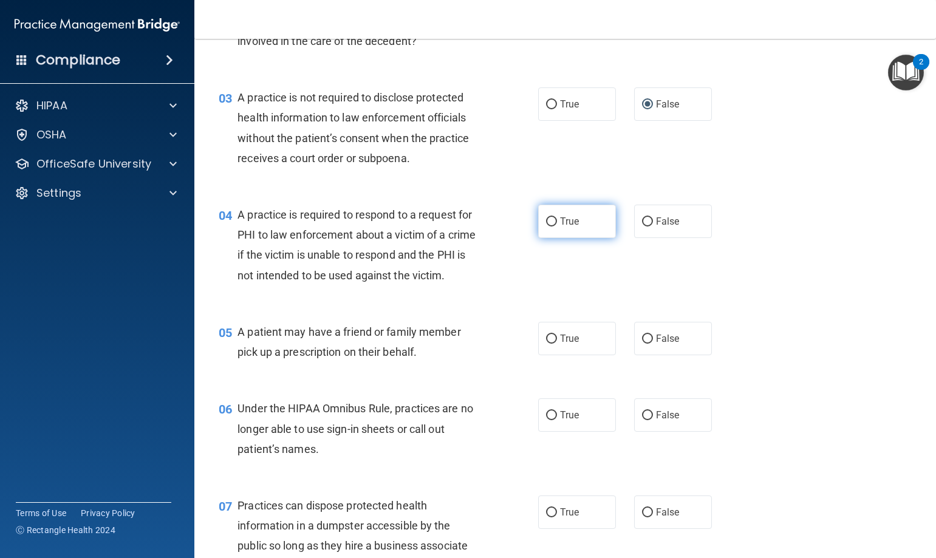
click at [551, 223] on input "True" at bounding box center [551, 221] width 11 height 9
radio input "true"
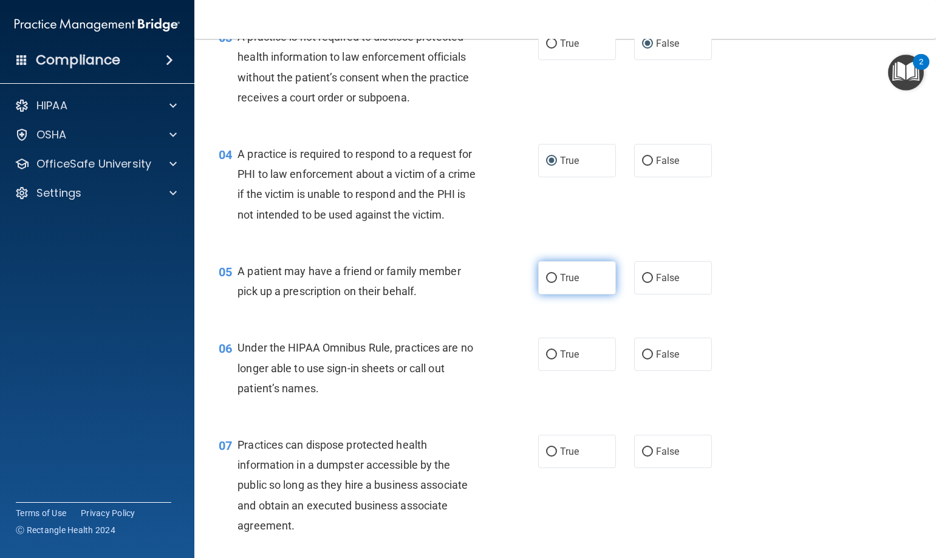
click at [547, 275] on input "True" at bounding box center [551, 278] width 11 height 9
radio input "true"
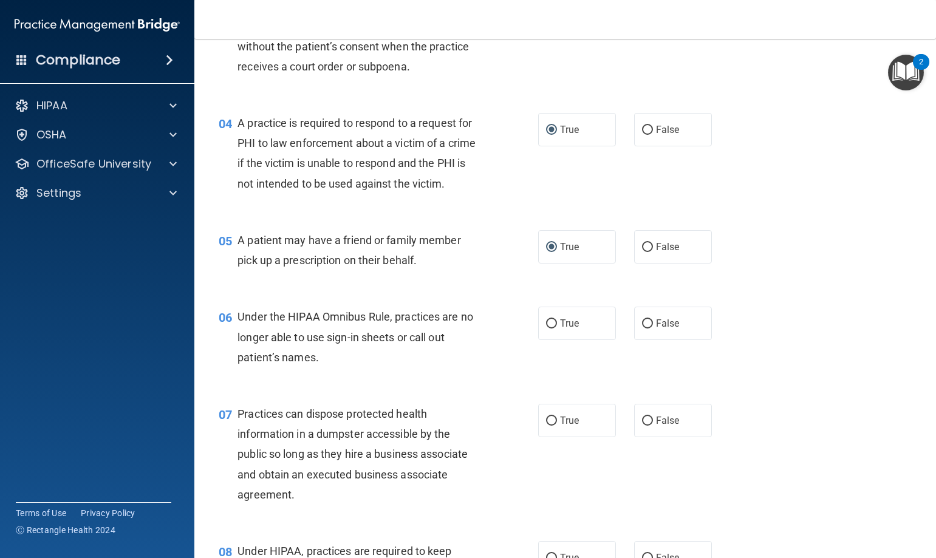
scroll to position [364, 0]
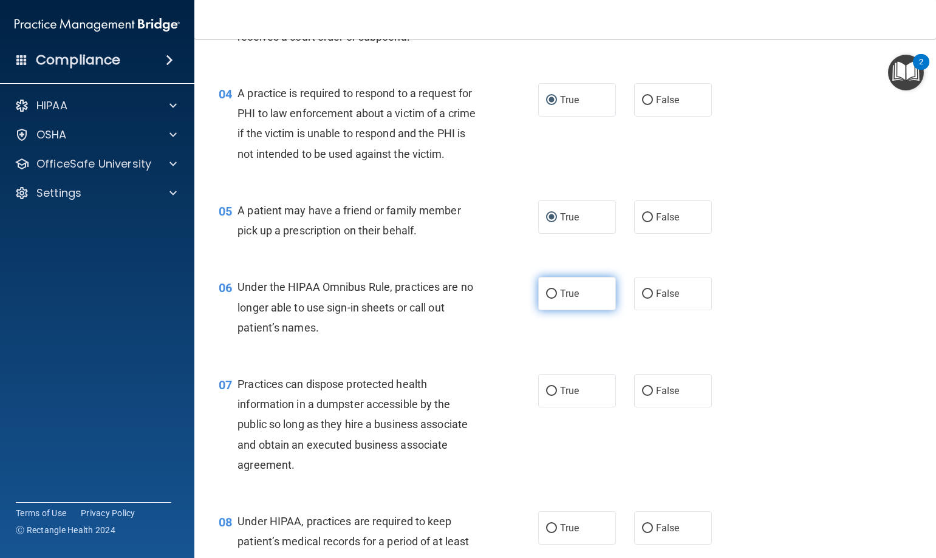
click at [548, 295] on input "True" at bounding box center [551, 294] width 11 height 9
radio input "true"
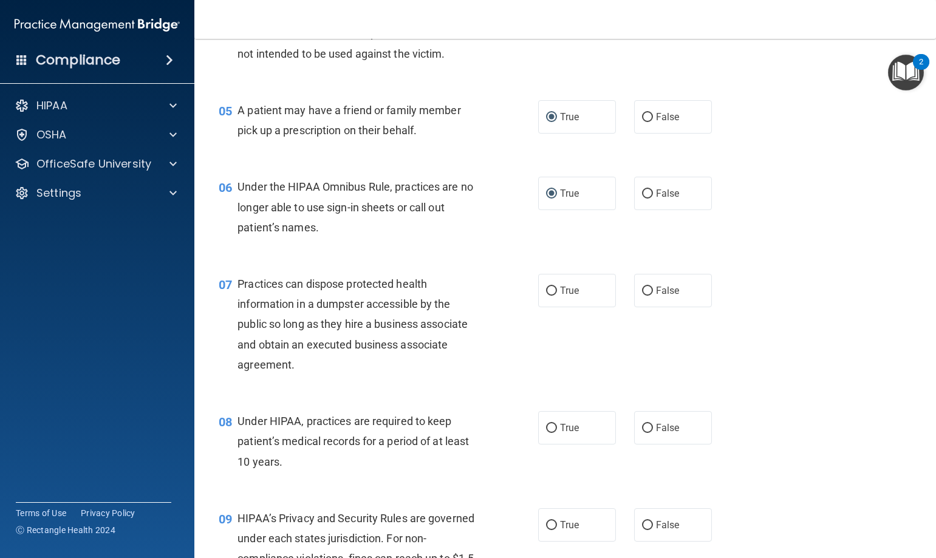
scroll to position [486, 0]
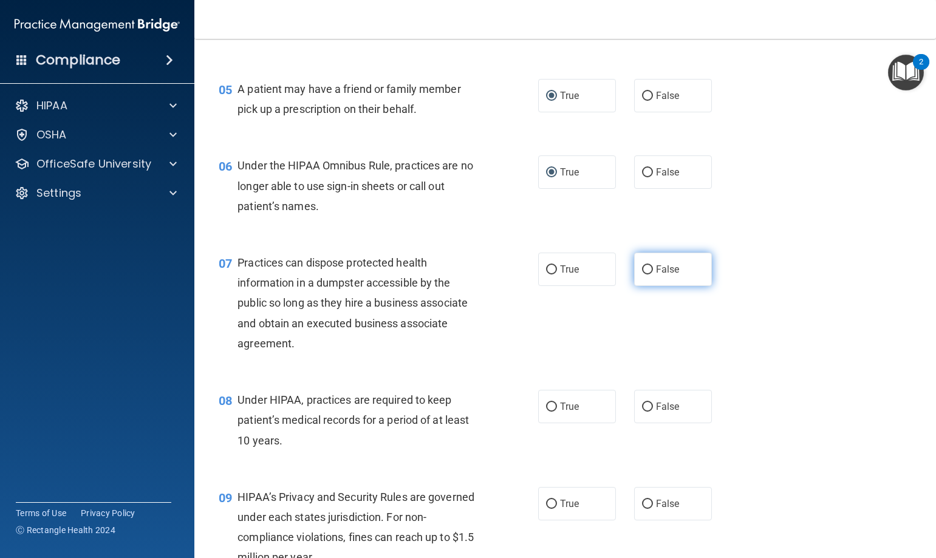
click at [642, 268] on input "False" at bounding box center [647, 269] width 11 height 9
radio input "true"
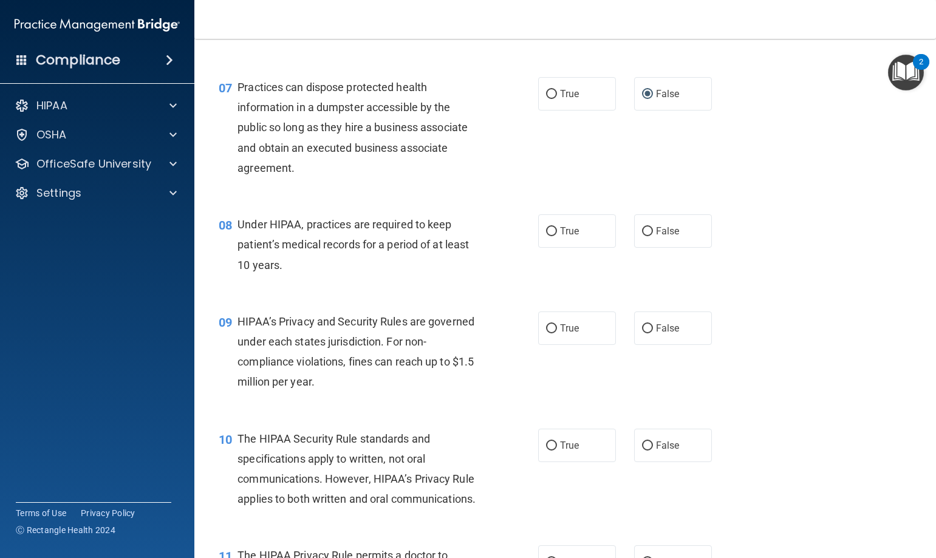
scroll to position [668, 0]
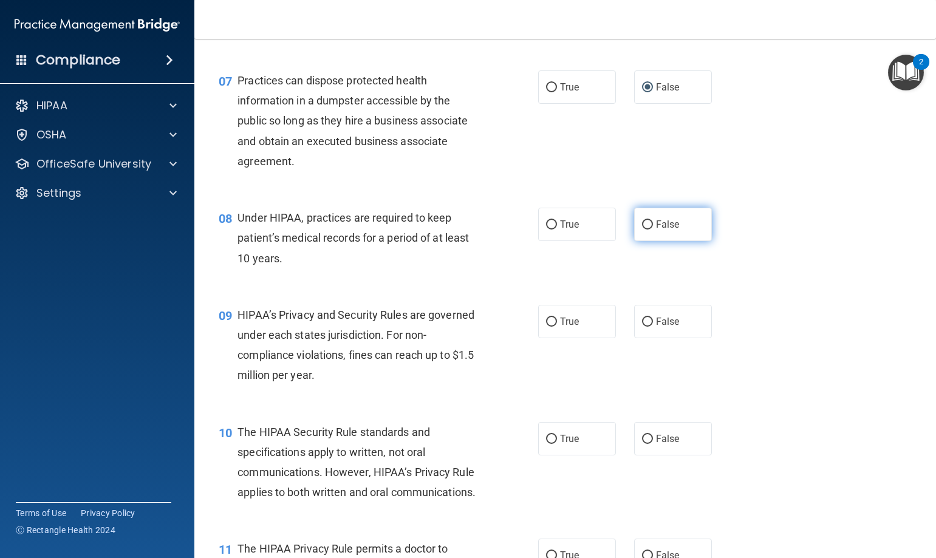
click at [644, 224] on input "False" at bounding box center [647, 224] width 11 height 9
radio input "true"
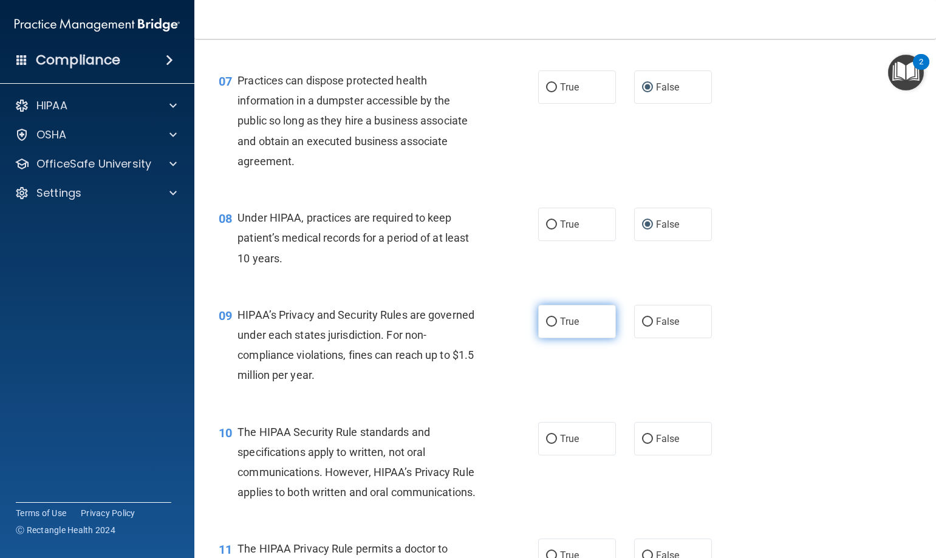
click at [549, 319] on input "True" at bounding box center [551, 322] width 11 height 9
radio input "true"
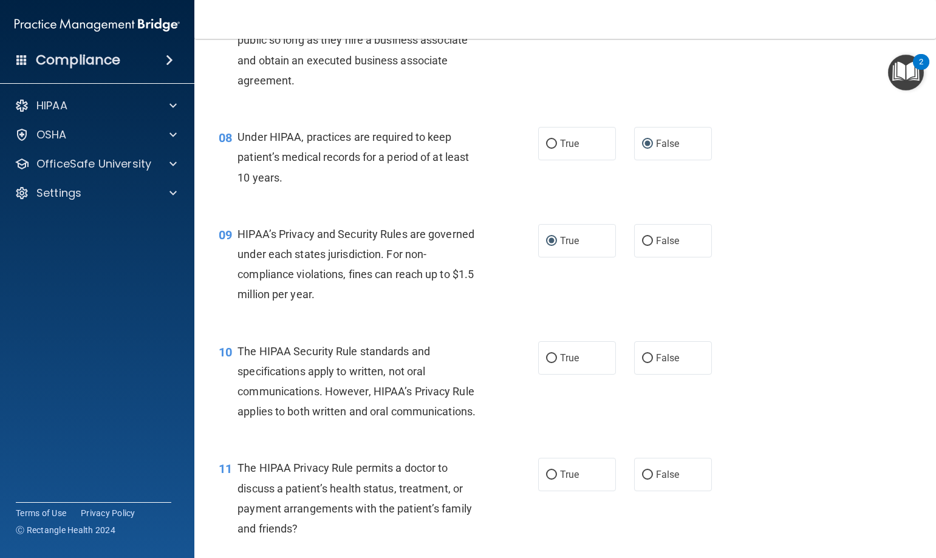
scroll to position [850, 0]
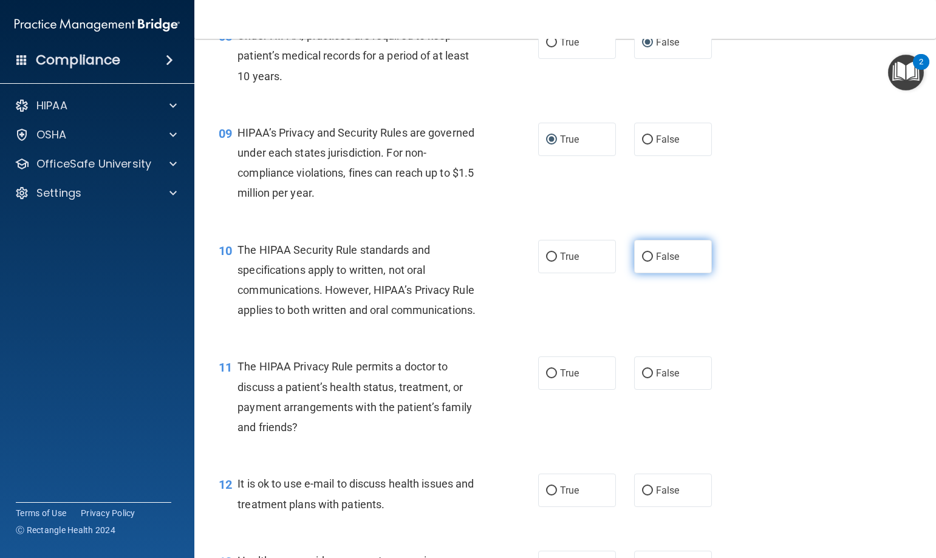
click at [649, 255] on label "False" at bounding box center [673, 256] width 78 height 33
click at [649, 255] on input "False" at bounding box center [647, 257] width 11 height 9
radio input "true"
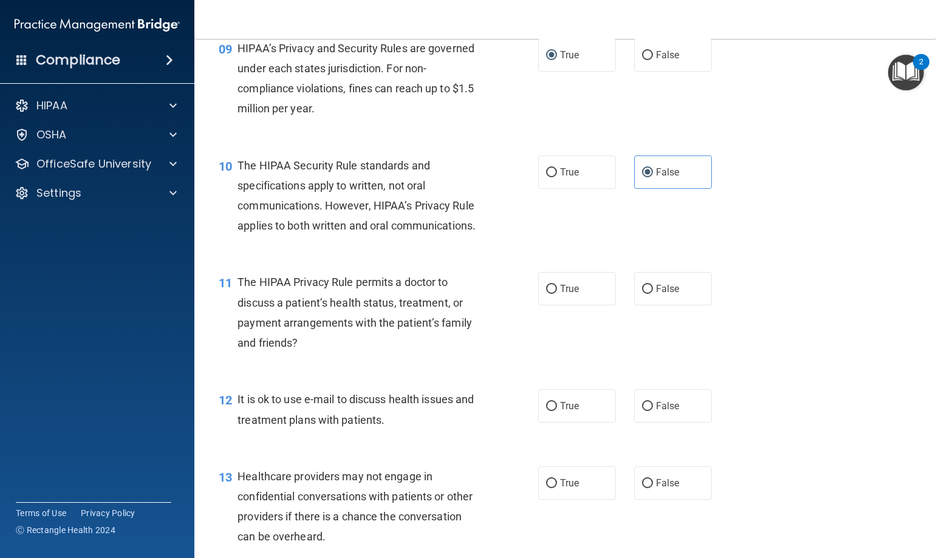
scroll to position [972, 0]
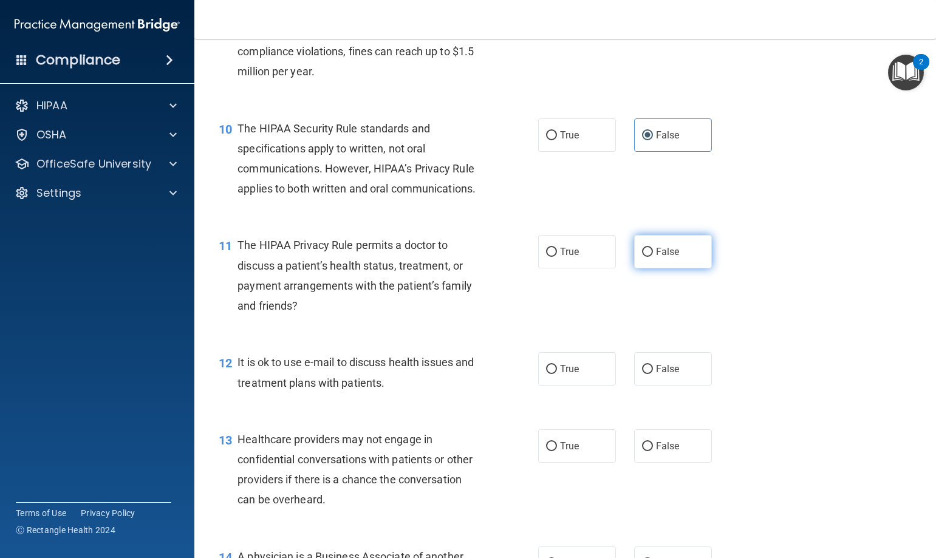
click at [644, 248] on input "False" at bounding box center [647, 252] width 11 height 9
radio input "true"
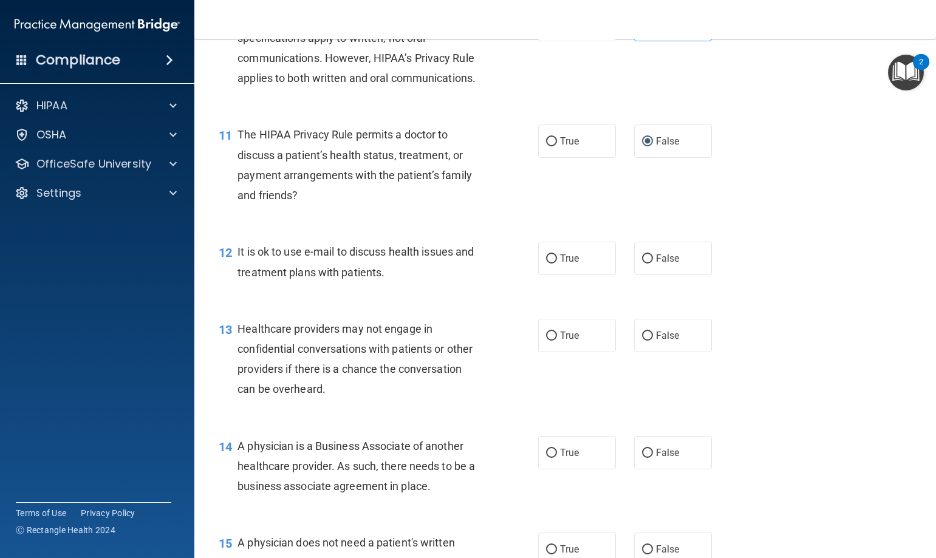
scroll to position [1093, 0]
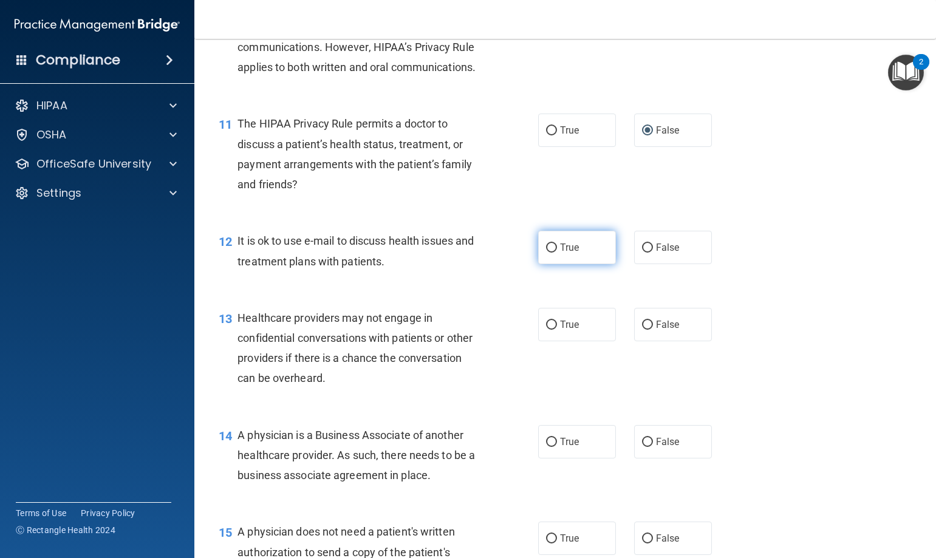
click at [550, 245] on input "True" at bounding box center [551, 248] width 11 height 9
radio input "true"
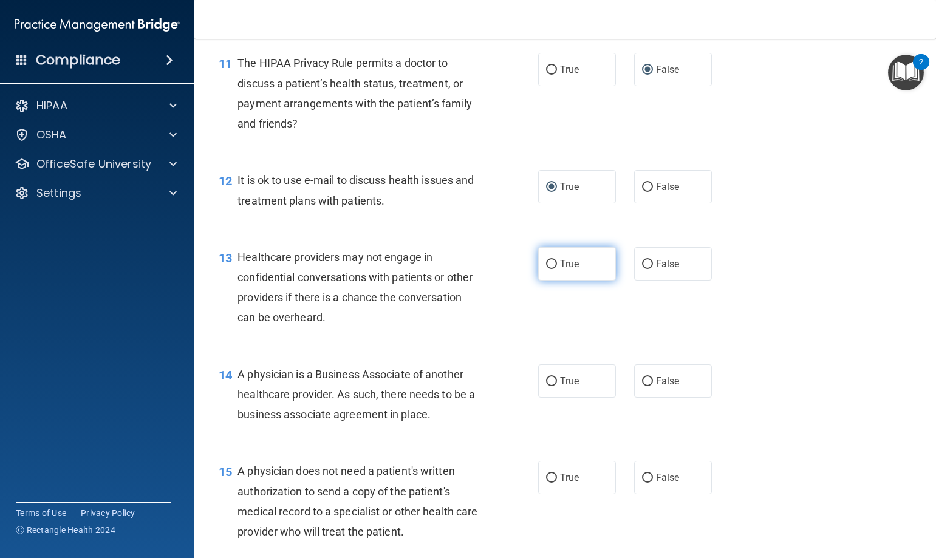
drag, startPoint x: 543, startPoint y: 265, endPoint x: 551, endPoint y: 264, distance: 8.0
click at [546, 265] on input "True" at bounding box center [551, 264] width 11 height 9
radio input "true"
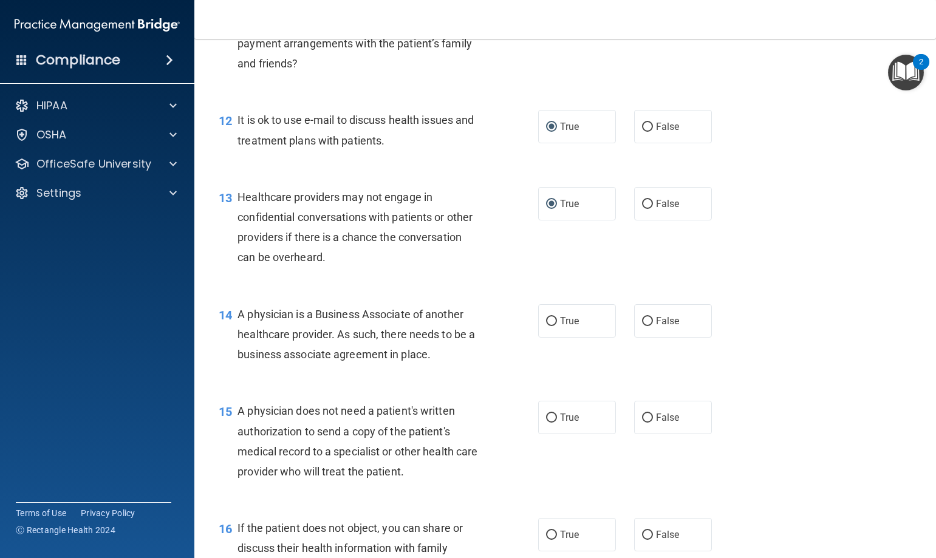
scroll to position [1214, 0]
click at [549, 324] on input "True" at bounding box center [551, 320] width 11 height 9
radio input "true"
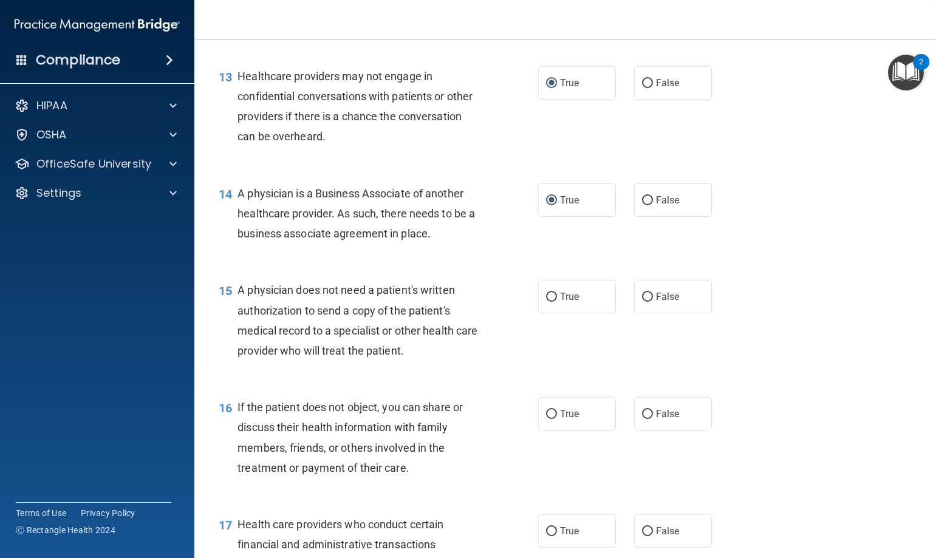
scroll to position [1336, 0]
click at [642, 293] on input "False" at bounding box center [647, 295] width 11 height 9
radio input "true"
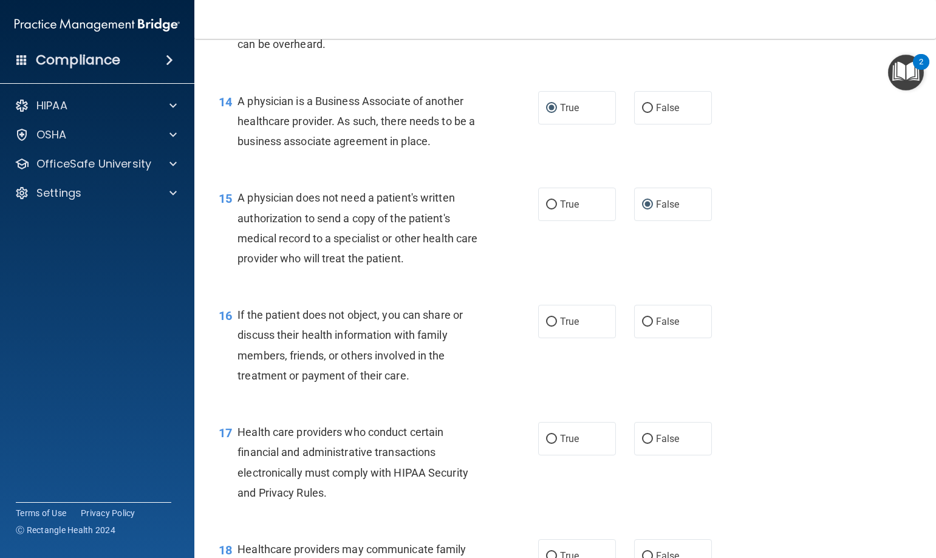
scroll to position [1457, 0]
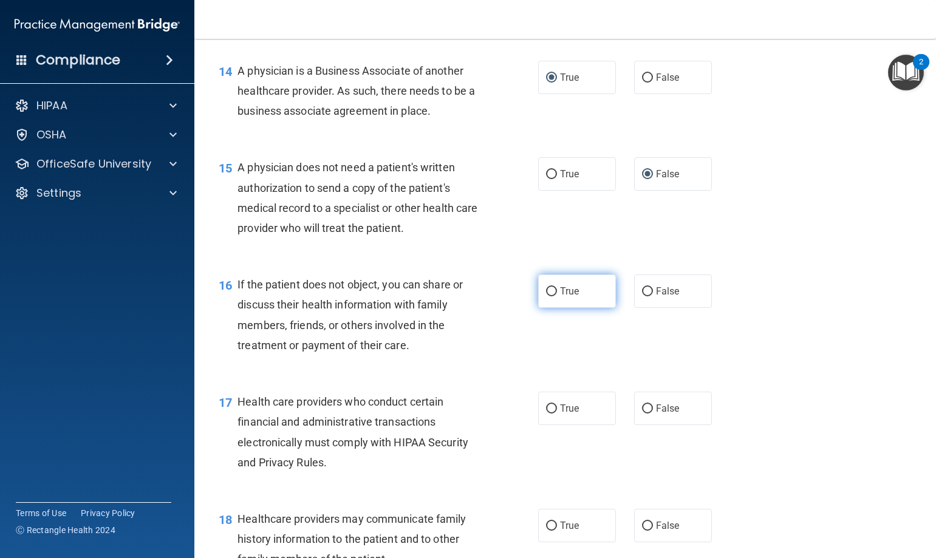
click at [546, 290] on input "True" at bounding box center [551, 291] width 11 height 9
radio input "true"
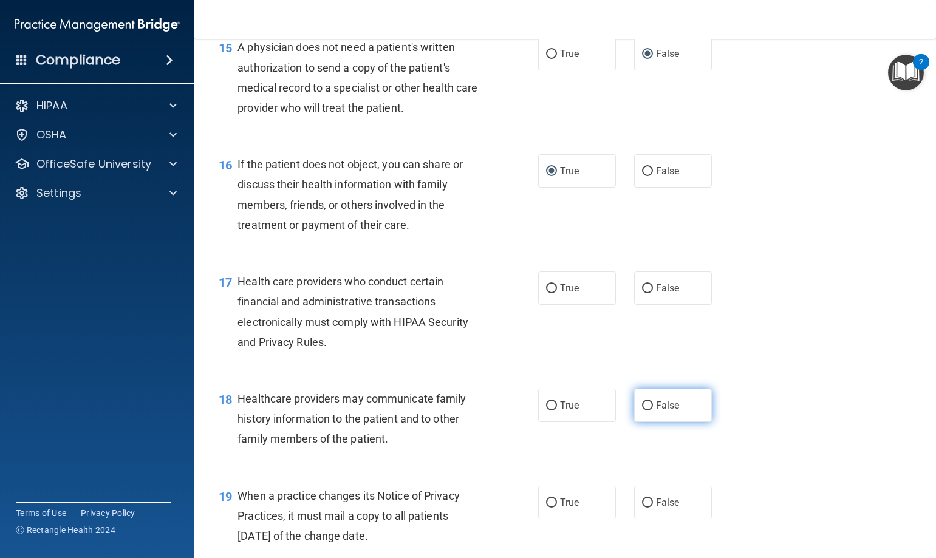
scroll to position [1579, 0]
drag, startPoint x: 547, startPoint y: 288, endPoint x: 578, endPoint y: 281, distance: 32.5
click at [550, 287] on input "True" at bounding box center [551, 287] width 11 height 9
radio input "true"
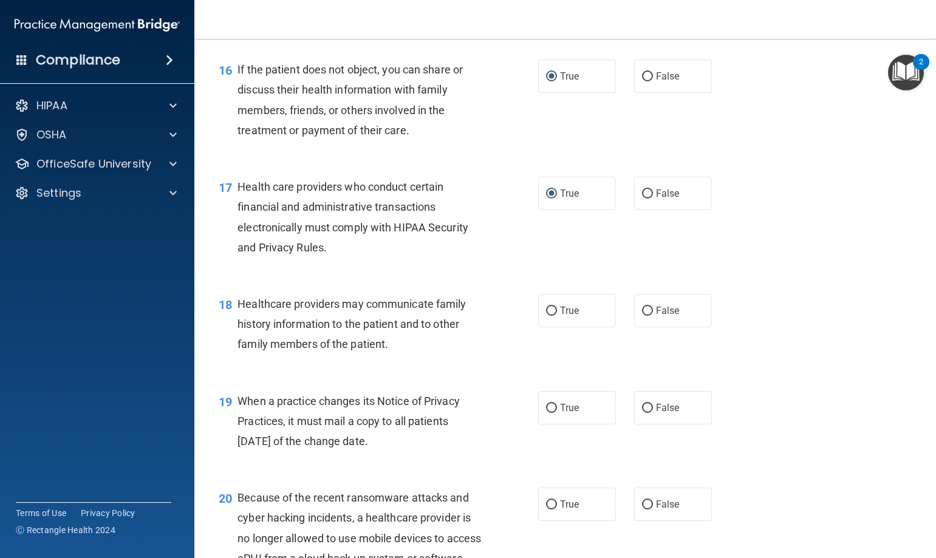
scroll to position [1700, 0]
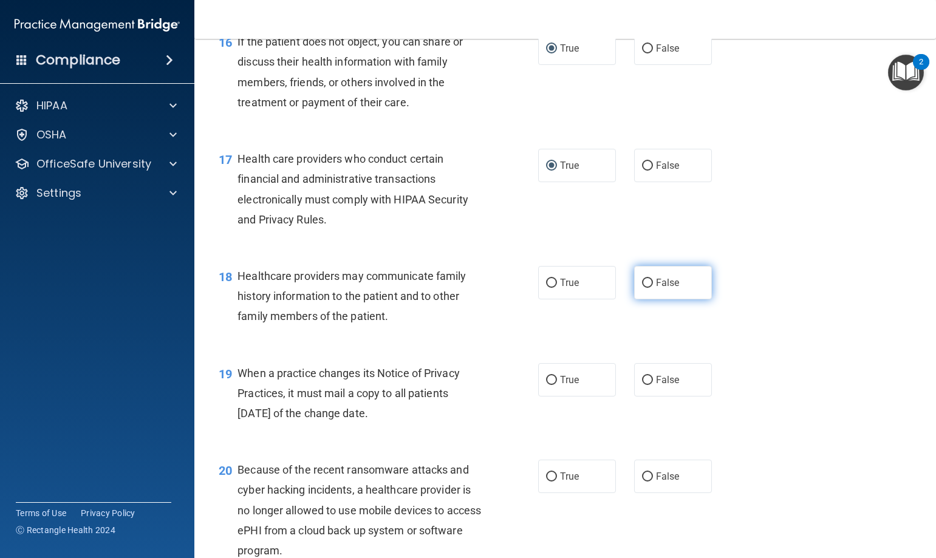
click at [646, 282] on input "False" at bounding box center [647, 283] width 11 height 9
radio input "true"
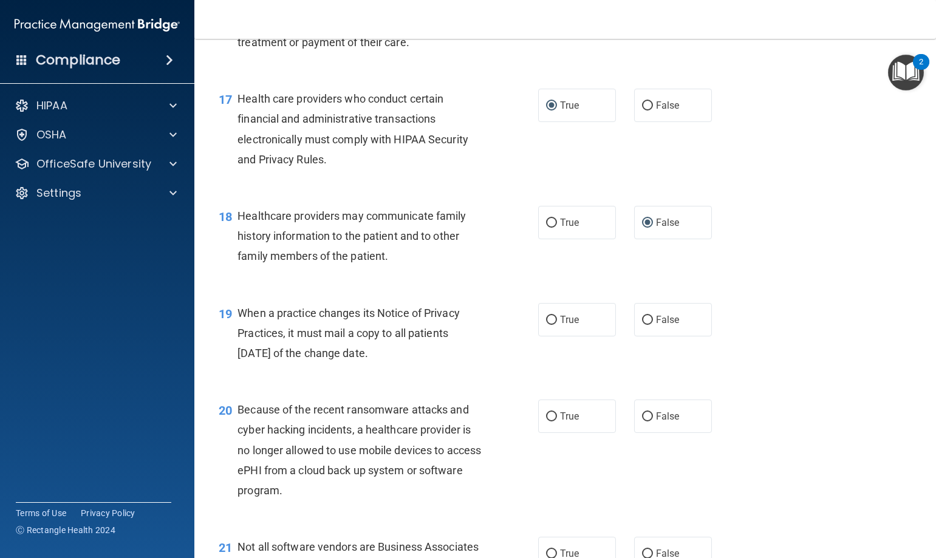
scroll to position [1761, 0]
click at [547, 319] on input "True" at bounding box center [551, 319] width 11 height 9
radio input "true"
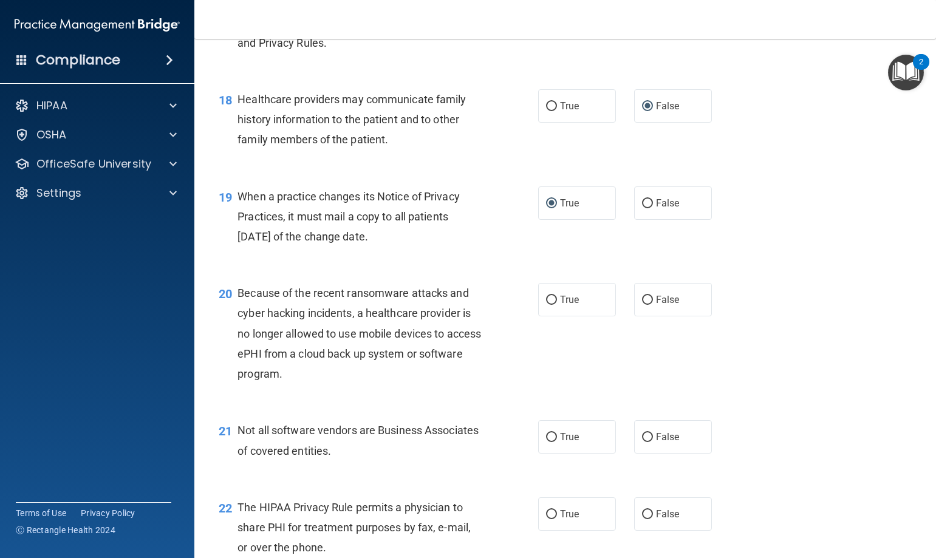
scroll to position [1882, 0]
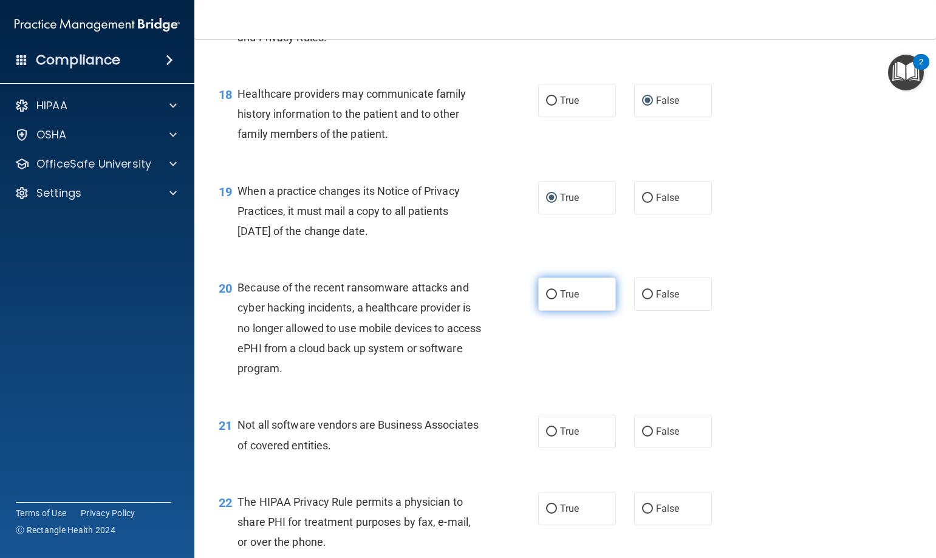
click at [546, 294] on input "True" at bounding box center [551, 294] width 11 height 9
radio input "true"
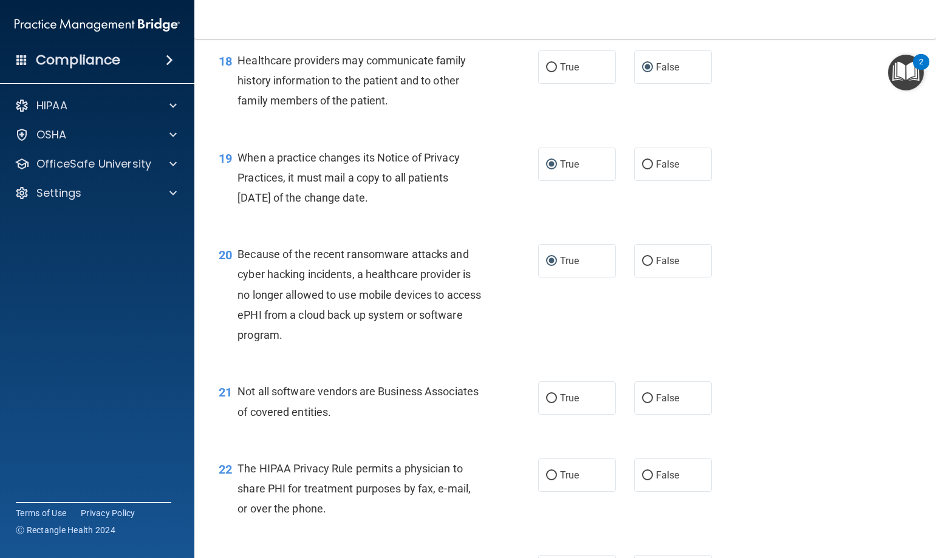
scroll to position [2004, 0]
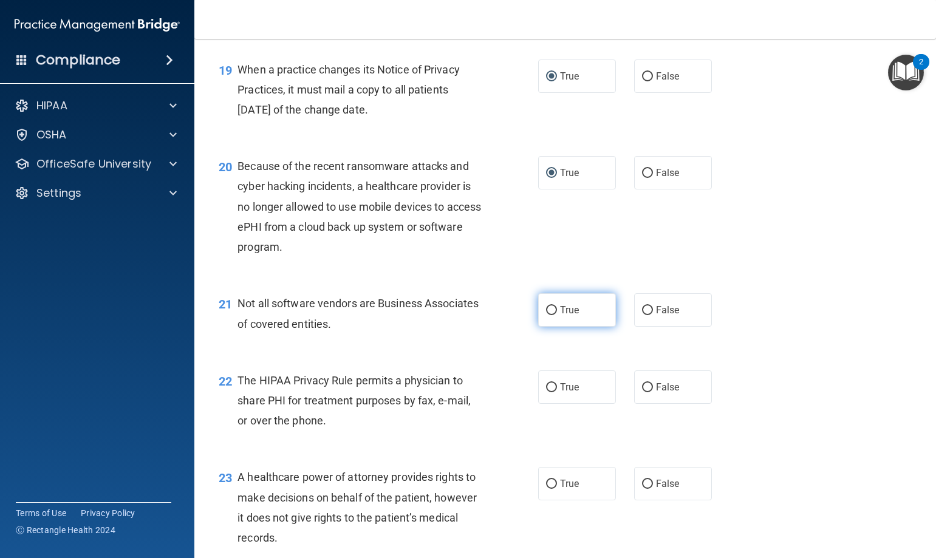
click at [548, 314] on input "True" at bounding box center [551, 310] width 11 height 9
radio input "true"
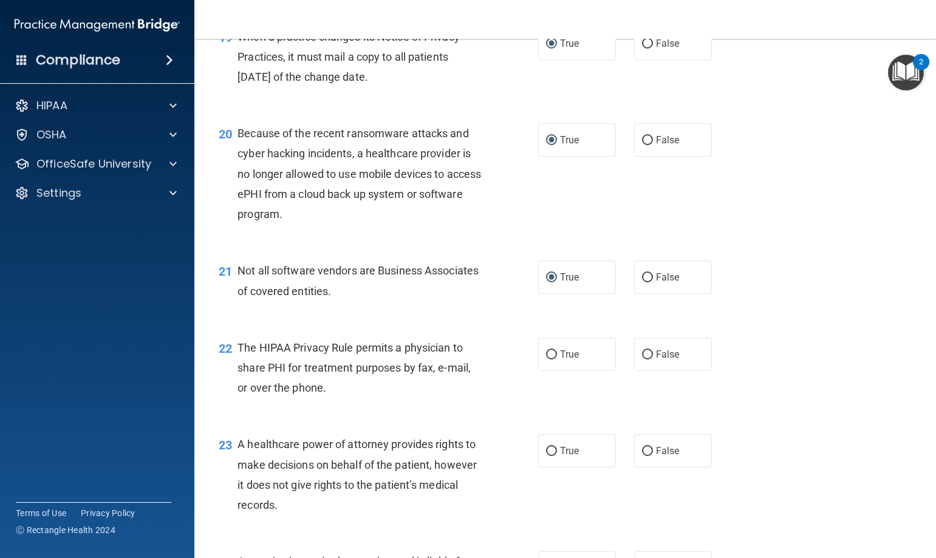
scroll to position [2065, 0]
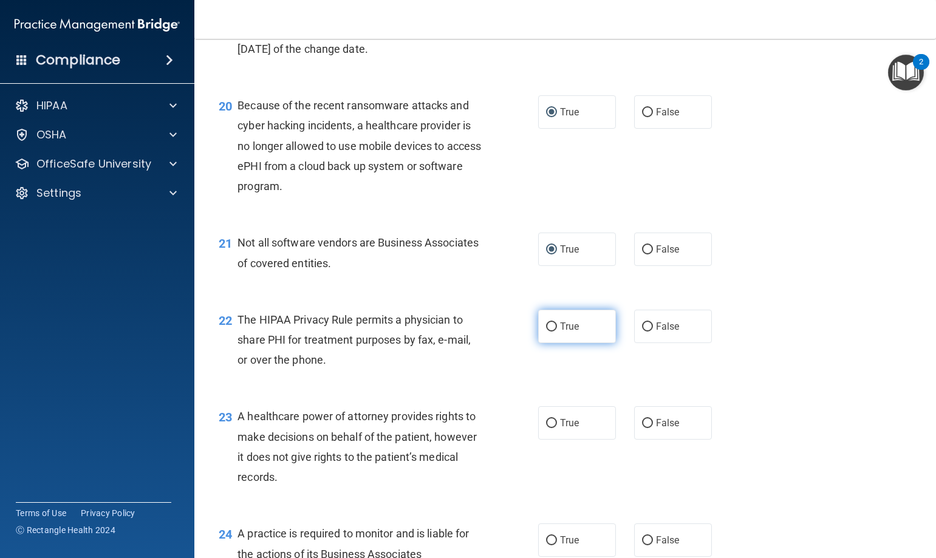
click at [546, 327] on input "True" at bounding box center [551, 326] width 11 height 9
radio input "true"
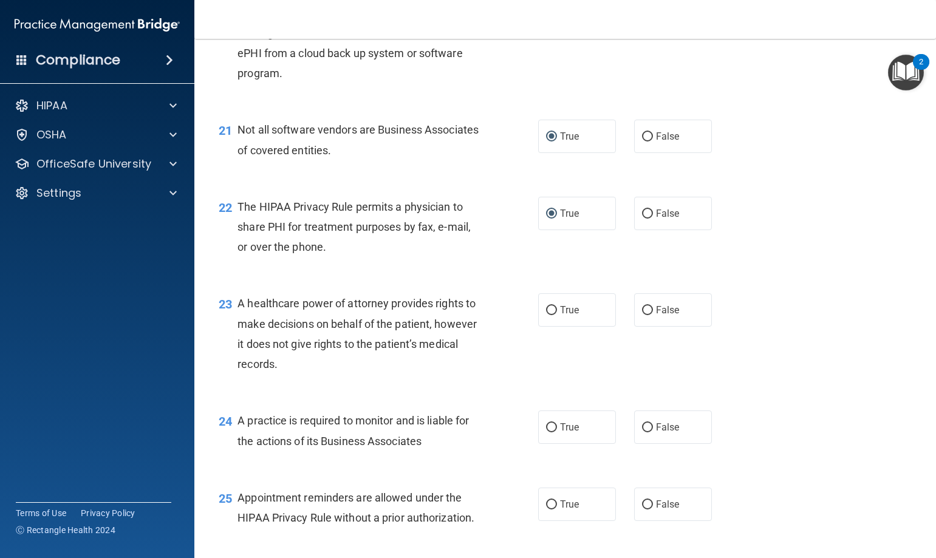
scroll to position [2186, 0]
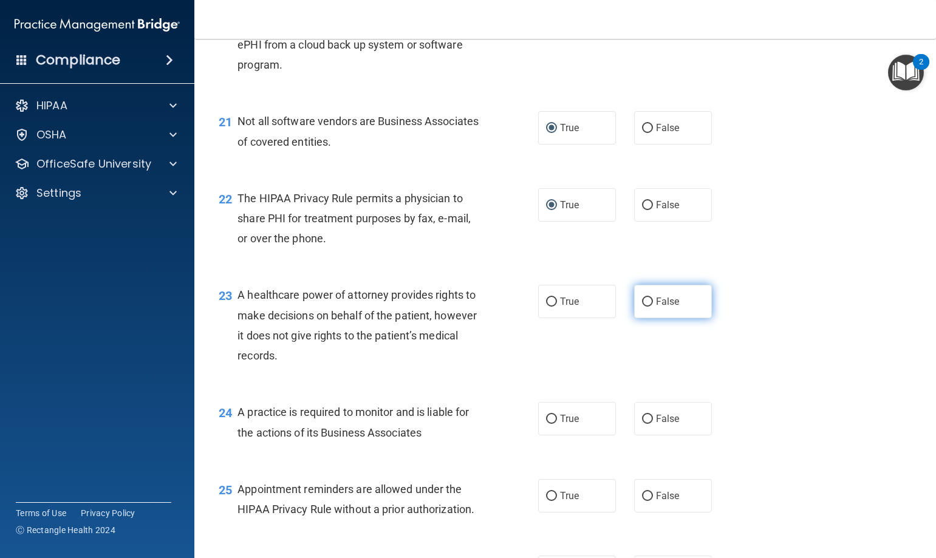
click at [645, 301] on input "False" at bounding box center [647, 302] width 11 height 9
radio input "true"
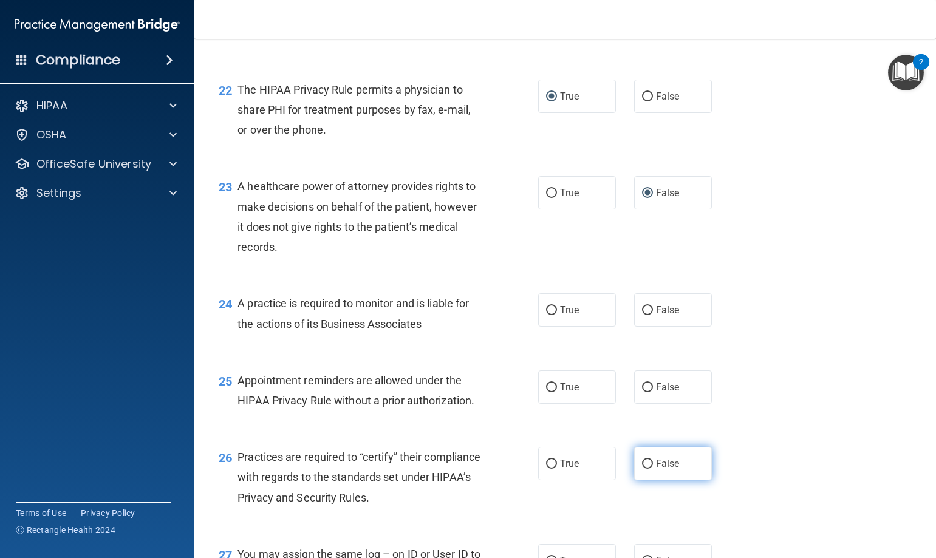
scroll to position [2307, 0]
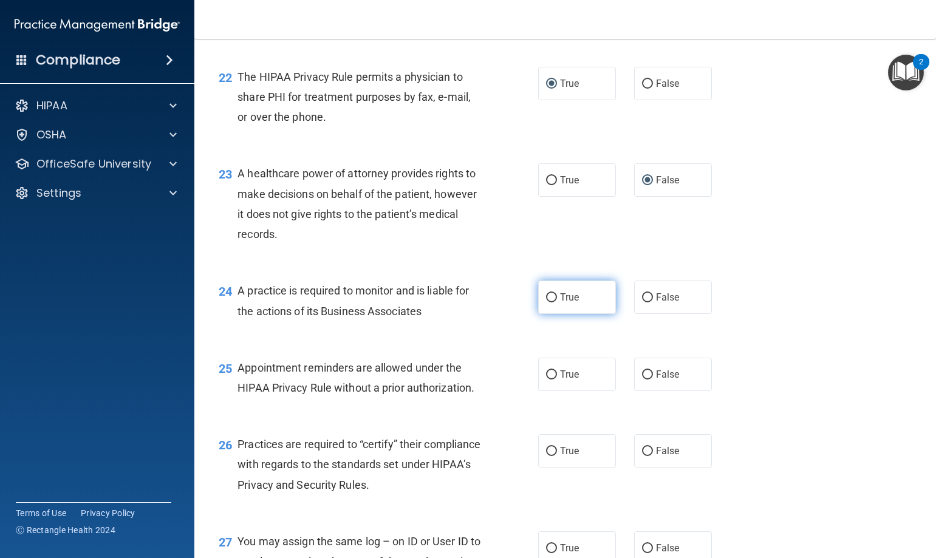
drag, startPoint x: 548, startPoint y: 296, endPoint x: 562, endPoint y: 287, distance: 17.0
click at [550, 294] on input "True" at bounding box center [551, 297] width 11 height 9
radio input "true"
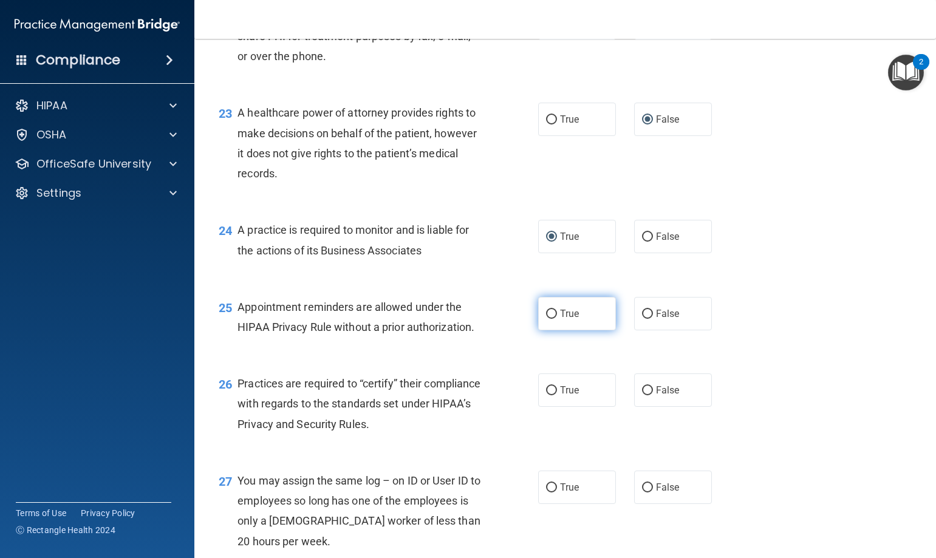
click at [546, 315] on input "True" at bounding box center [551, 314] width 11 height 9
radio input "true"
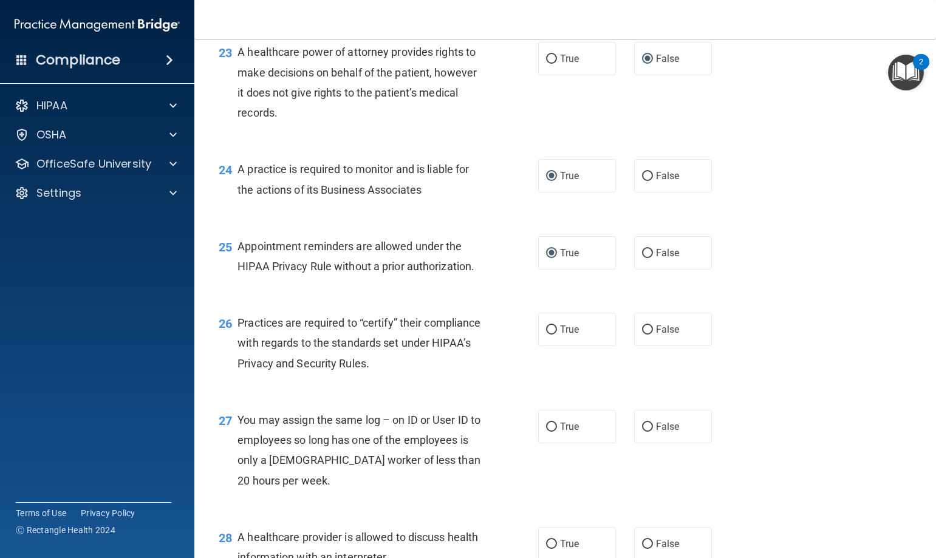
scroll to position [2490, 0]
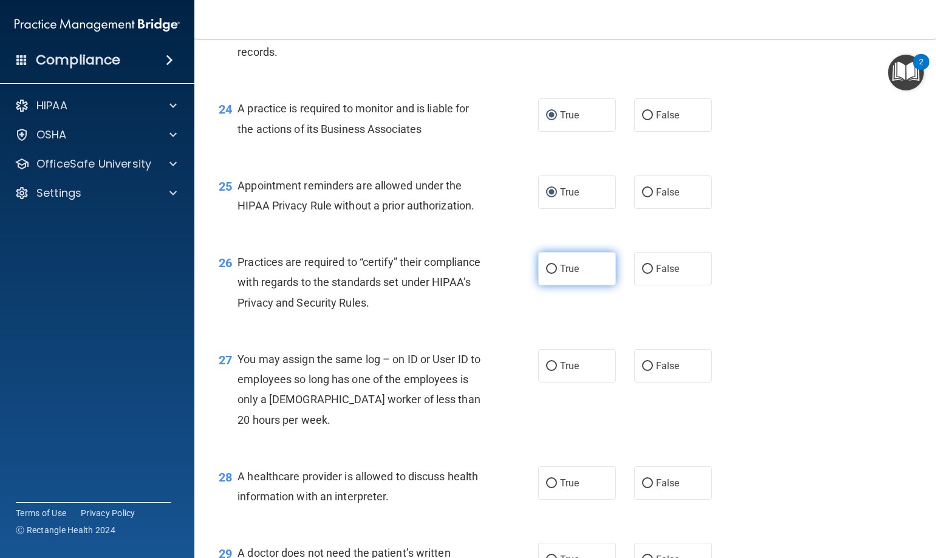
click at [546, 267] on input "True" at bounding box center [551, 269] width 11 height 9
radio input "true"
click at [642, 362] on input "False" at bounding box center [647, 366] width 11 height 9
radio input "true"
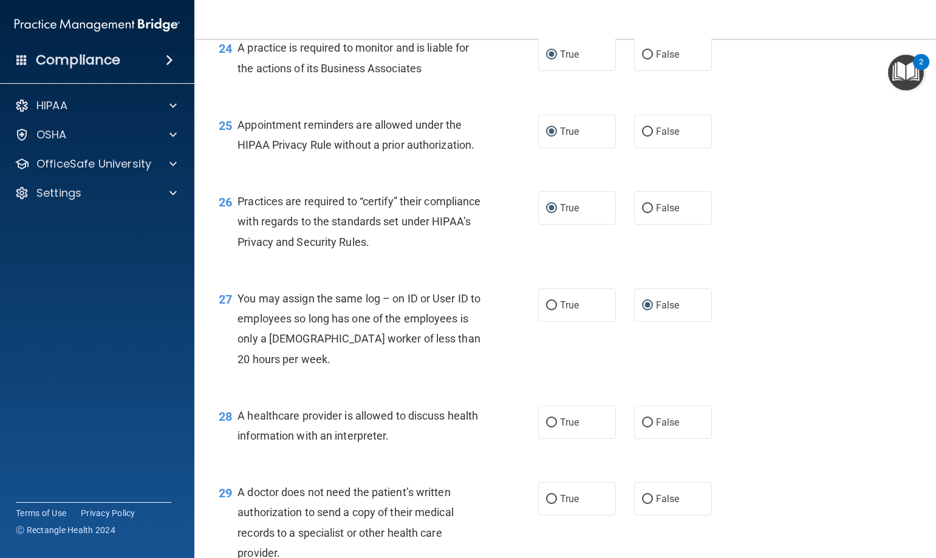
scroll to position [2611, 0]
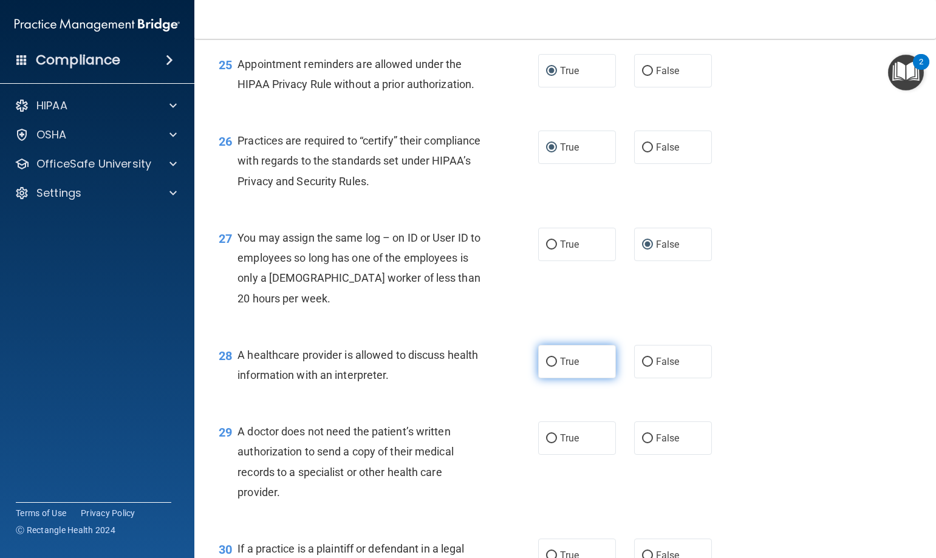
click at [550, 364] on input "True" at bounding box center [551, 362] width 11 height 9
radio input "true"
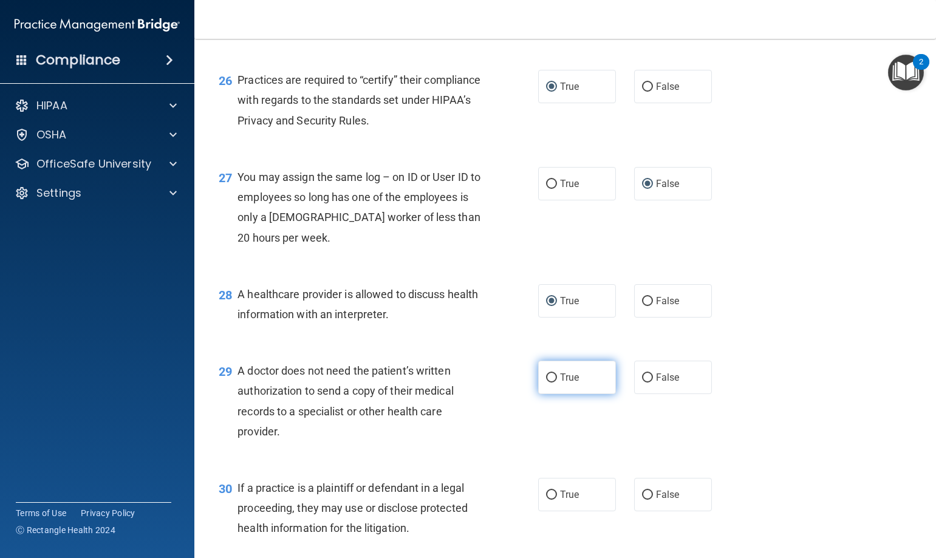
click at [546, 380] on input "True" at bounding box center [551, 377] width 11 height 9
radio input "true"
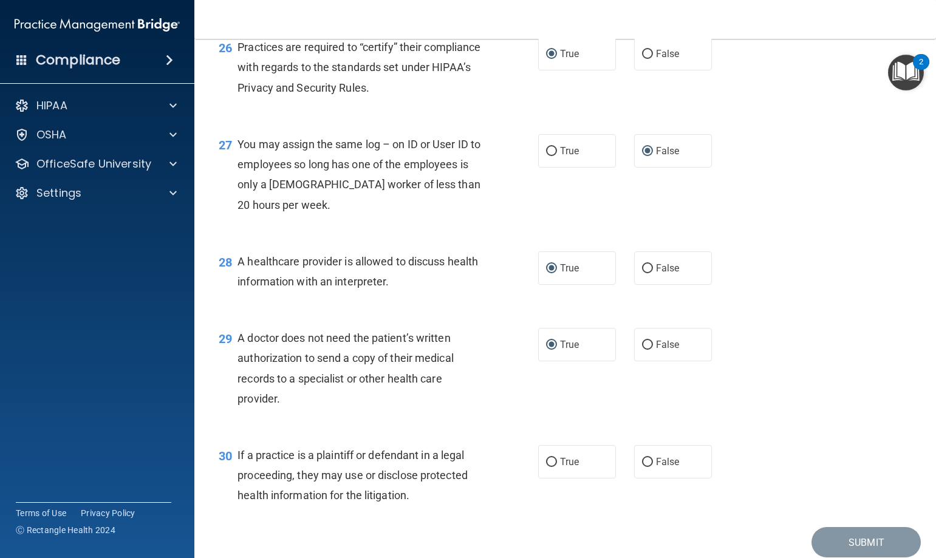
scroll to position [2733, 0]
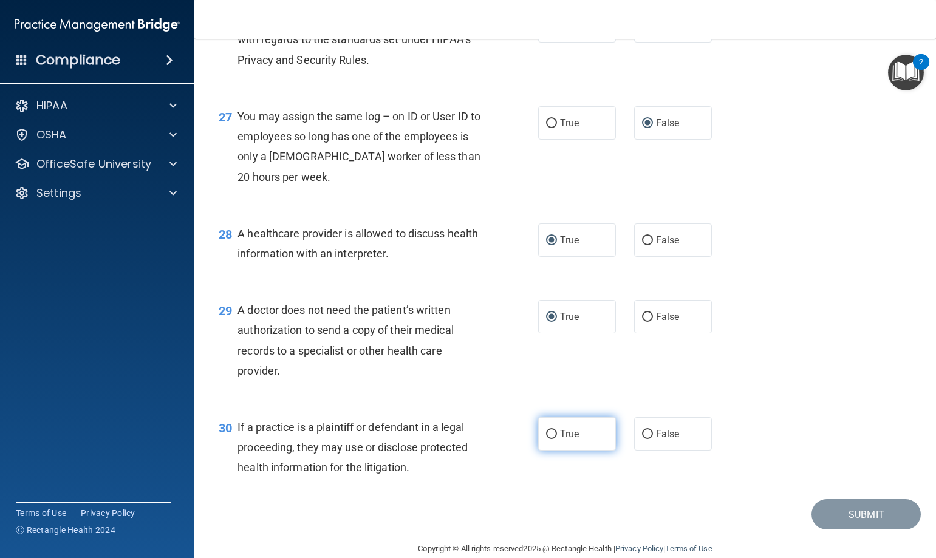
click at [546, 434] on input "True" at bounding box center [551, 434] width 11 height 9
radio input "true"
click at [848, 516] on button "Submit" at bounding box center [865, 514] width 109 height 31
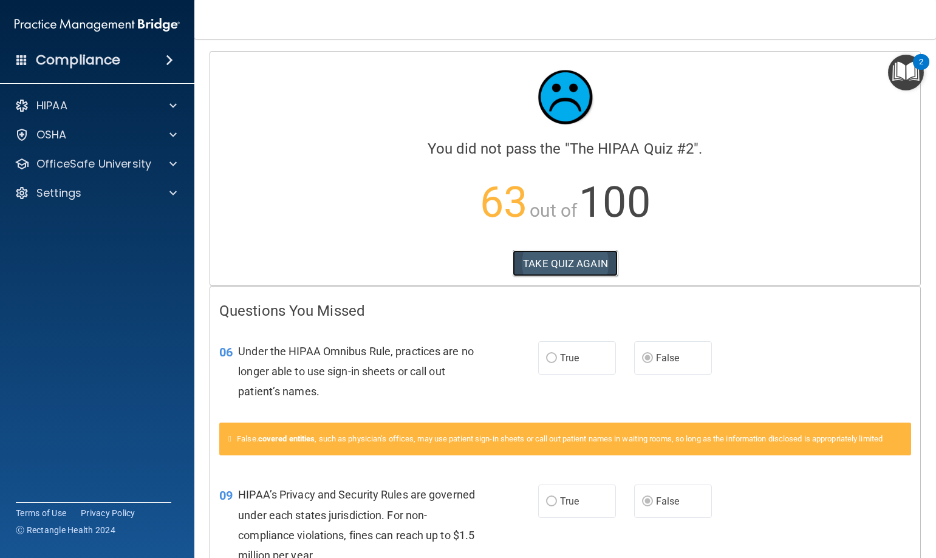
click at [551, 266] on button "TAKE QUIZ AGAIN" at bounding box center [565, 263] width 105 height 27
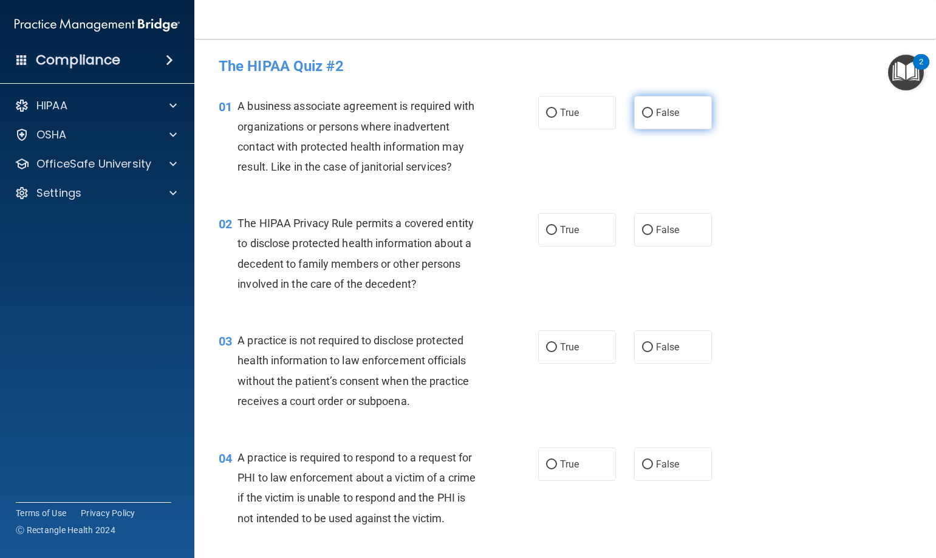
click at [642, 114] on input "False" at bounding box center [647, 113] width 11 height 9
radio input "true"
click at [546, 226] on input "True" at bounding box center [551, 230] width 11 height 9
radio input "true"
click at [644, 347] on input "False" at bounding box center [647, 347] width 11 height 9
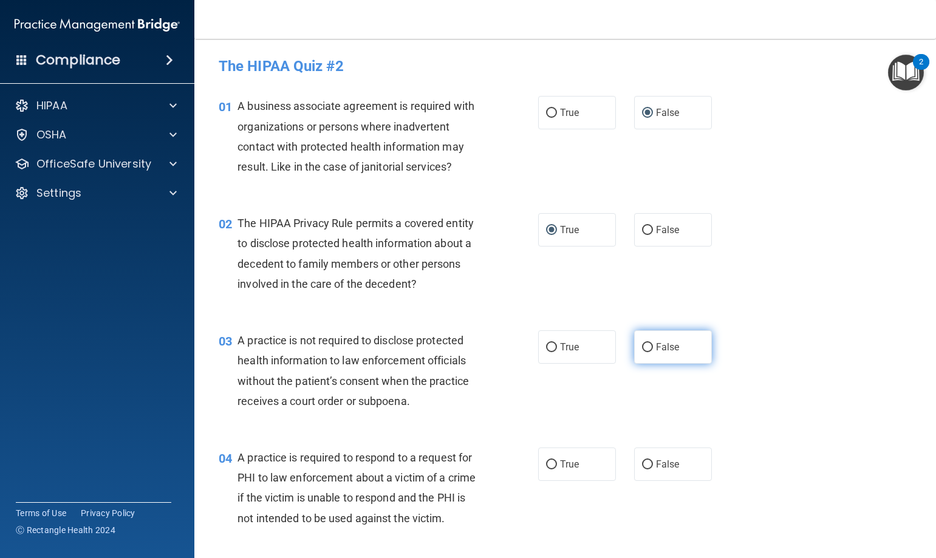
radio input "true"
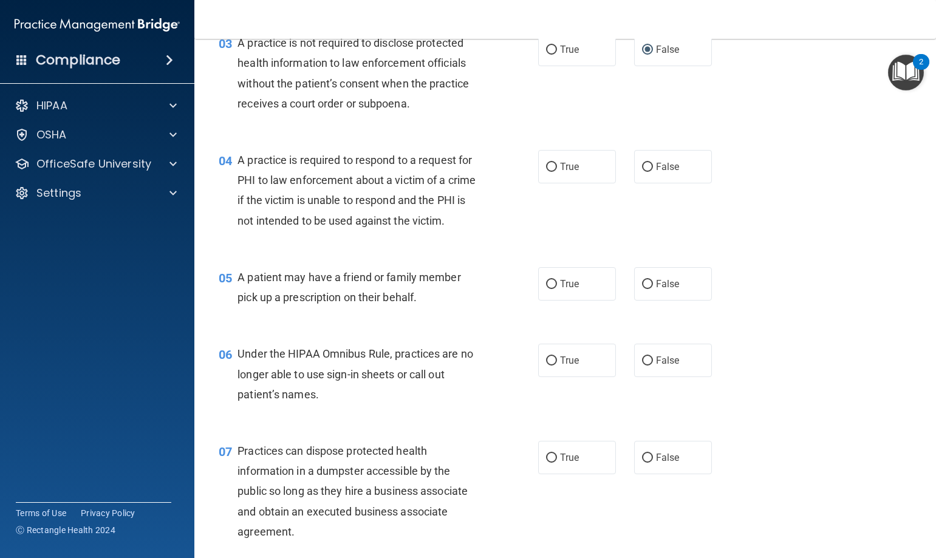
scroll to position [304, 0]
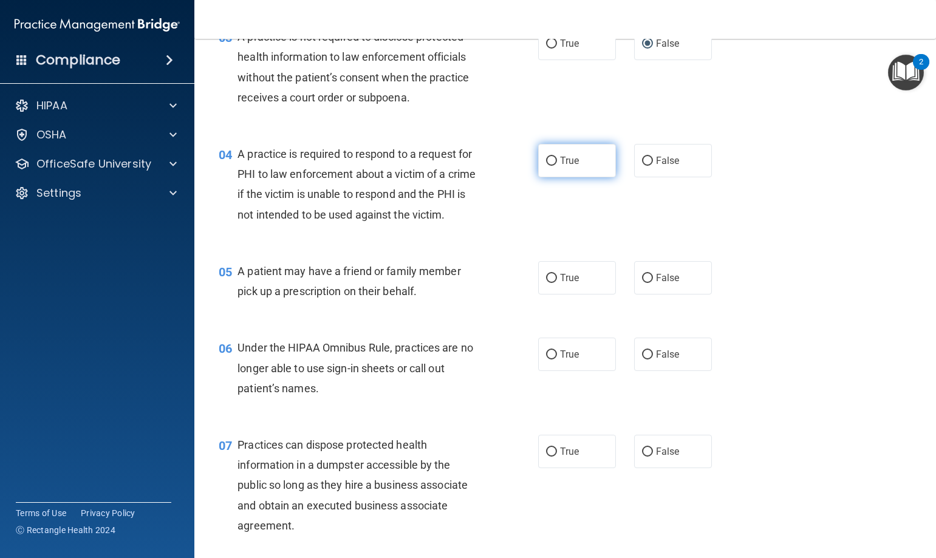
click at [546, 157] on input "True" at bounding box center [551, 161] width 11 height 9
radio input "true"
click at [548, 278] on input "True" at bounding box center [551, 278] width 11 height 9
radio input "true"
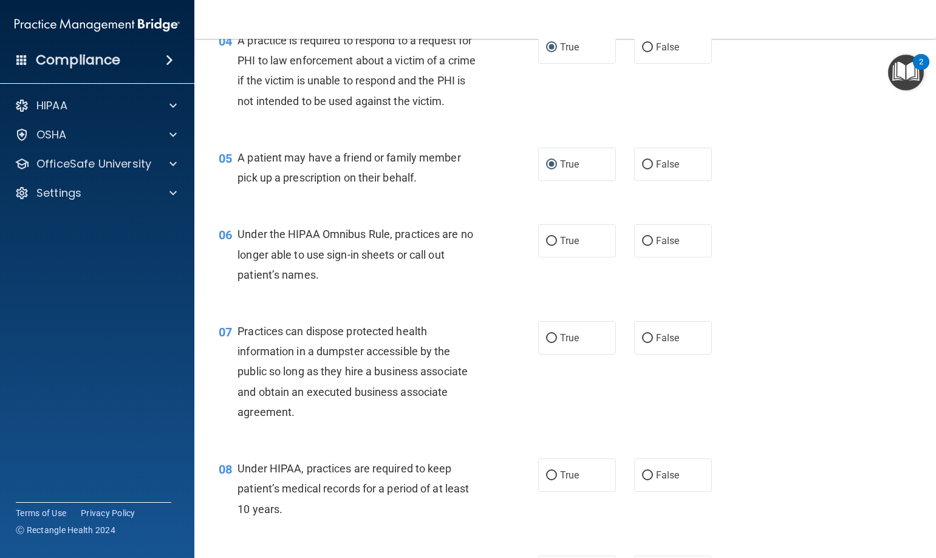
scroll to position [425, 0]
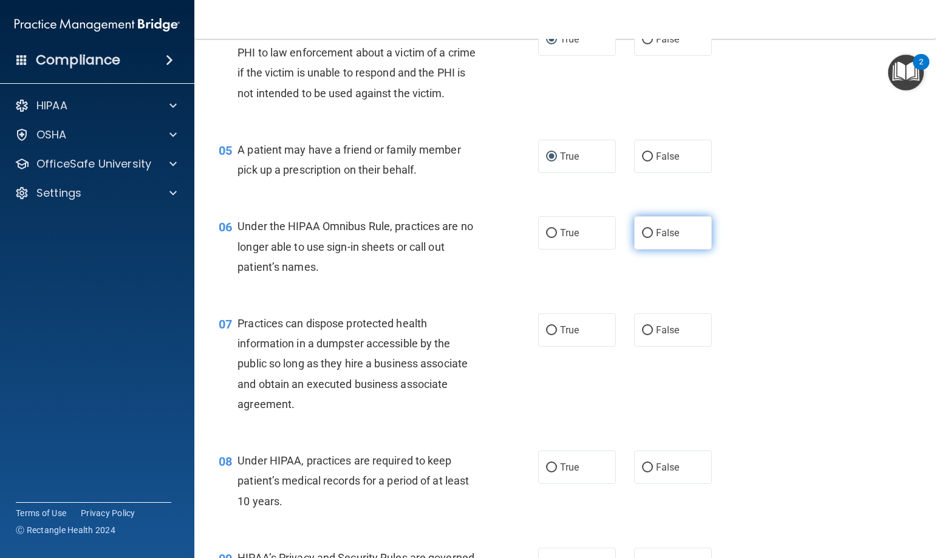
click at [642, 234] on input "False" at bounding box center [647, 233] width 11 height 9
radio input "true"
click at [642, 326] on input "False" at bounding box center [647, 330] width 11 height 9
radio input "true"
click at [644, 471] on input "False" at bounding box center [647, 467] width 11 height 9
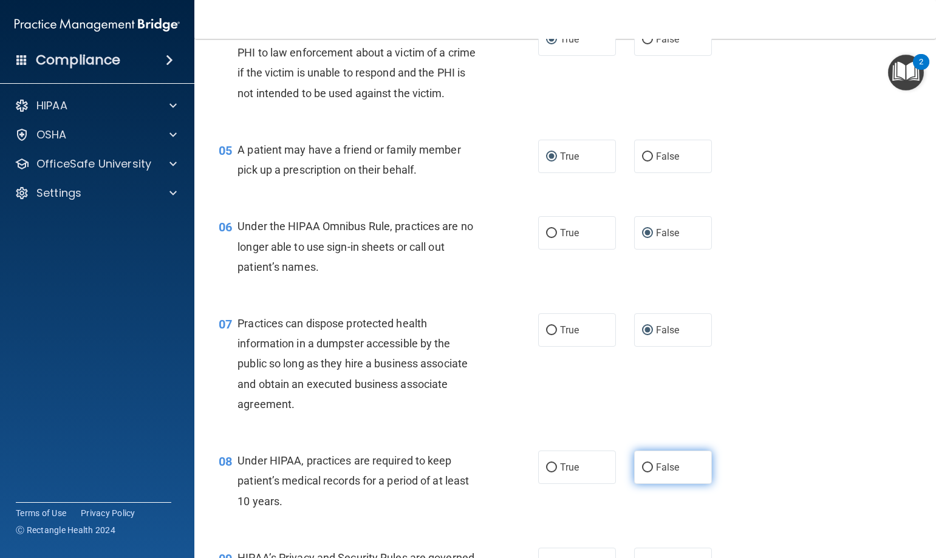
radio input "true"
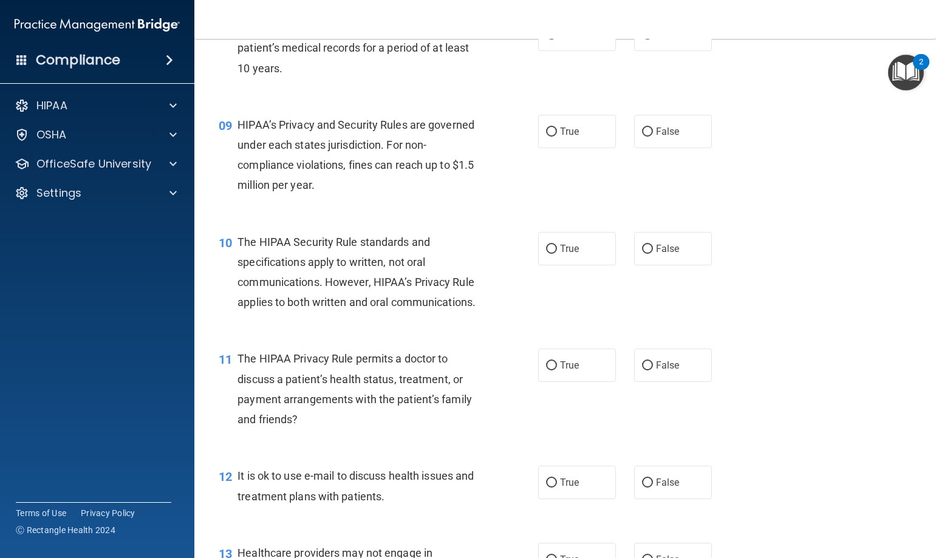
scroll to position [789, 0]
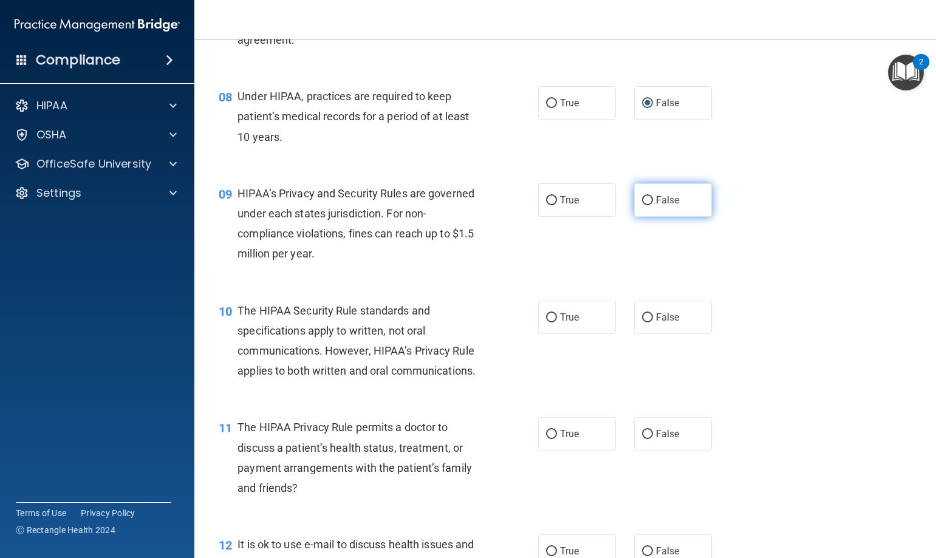
click at [643, 202] on input "False" at bounding box center [647, 200] width 11 height 9
radio input "true"
click at [546, 315] on input "True" at bounding box center [551, 317] width 11 height 9
radio input "true"
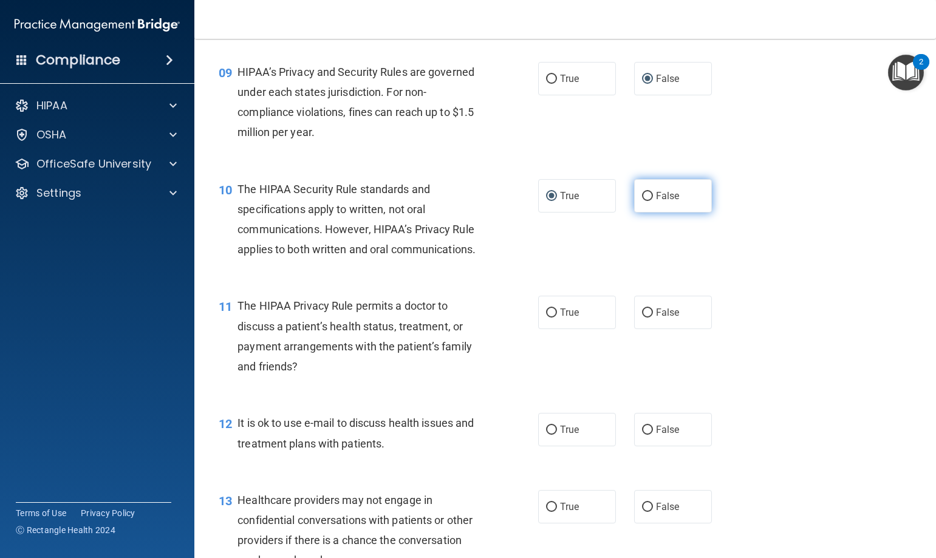
scroll to position [972, 0]
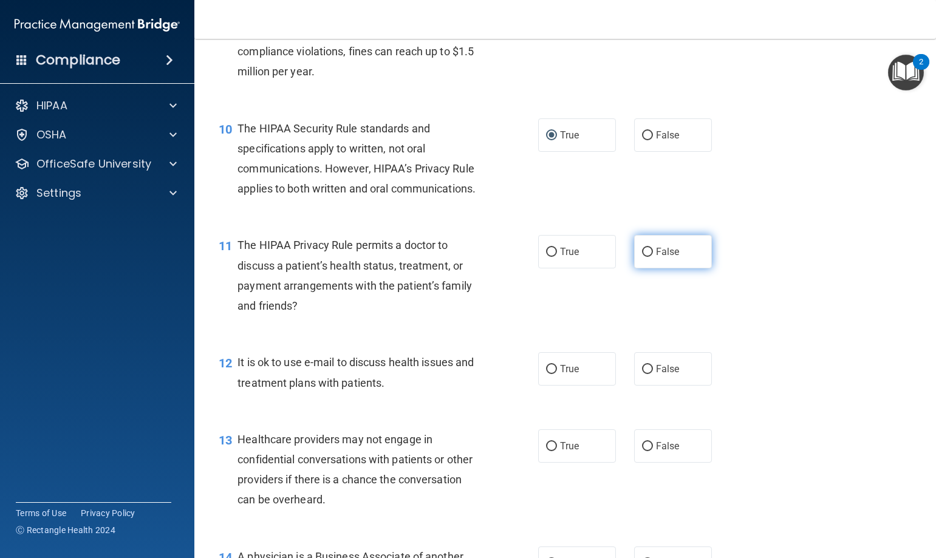
click at [642, 251] on input "False" at bounding box center [647, 252] width 11 height 9
radio input "true"
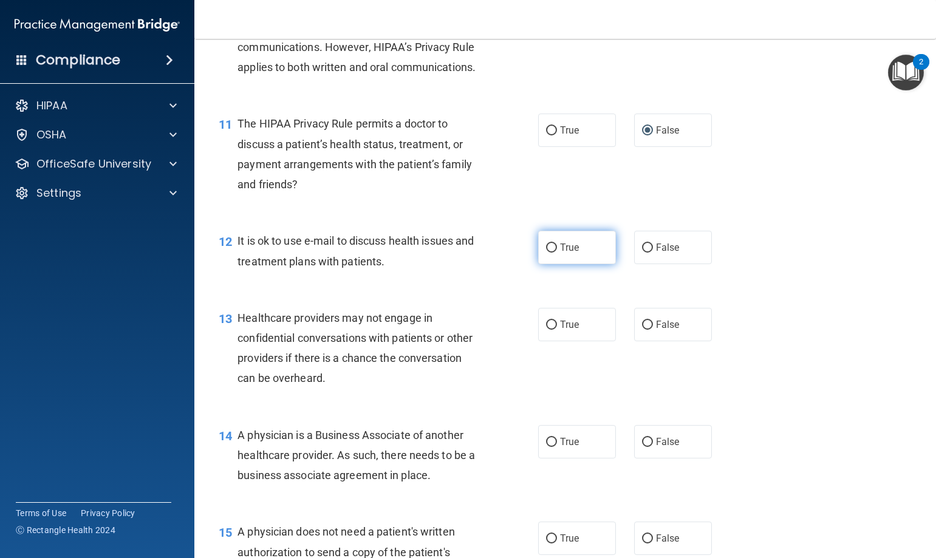
click at [546, 247] on input "True" at bounding box center [551, 248] width 11 height 9
radio input "true"
click at [642, 321] on input "False" at bounding box center [647, 325] width 11 height 9
radio input "true"
click at [642, 440] on input "False" at bounding box center [647, 442] width 11 height 9
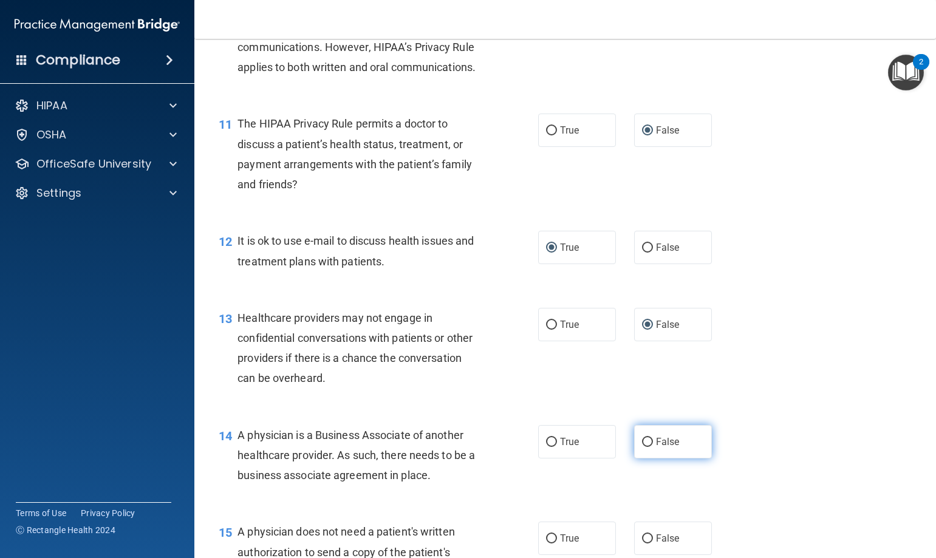
radio input "true"
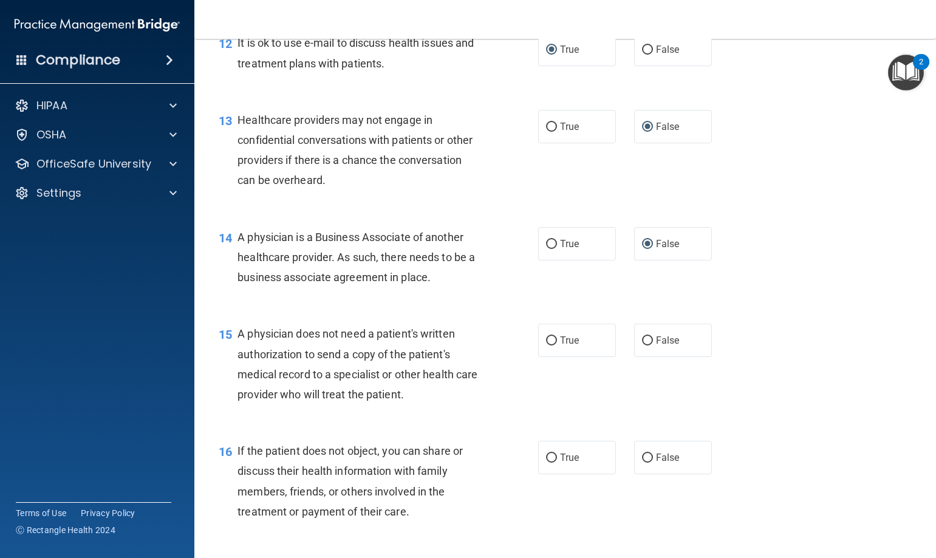
scroll to position [1457, 0]
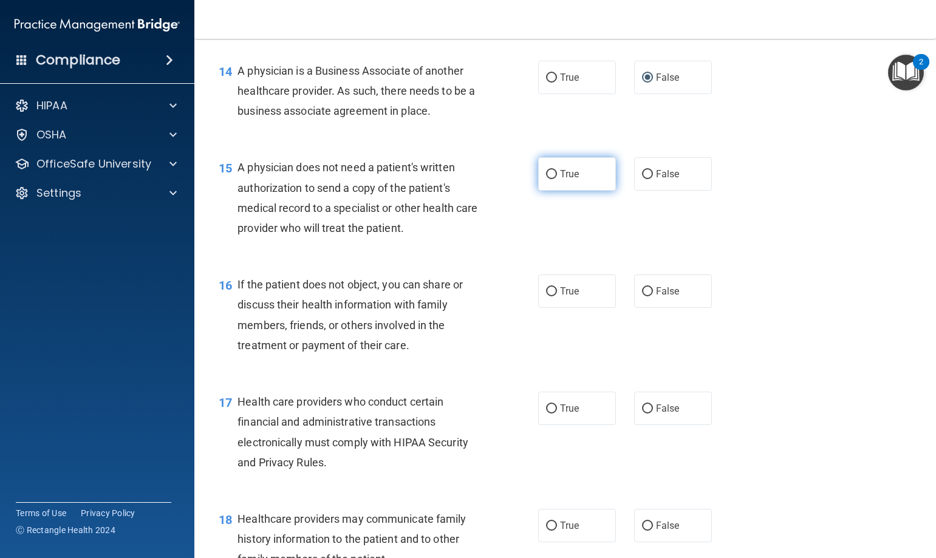
click at [548, 176] on input "True" at bounding box center [551, 174] width 11 height 9
radio input "true"
click at [546, 293] on input "True" at bounding box center [551, 291] width 11 height 9
radio input "true"
click at [546, 407] on input "True" at bounding box center [551, 408] width 11 height 9
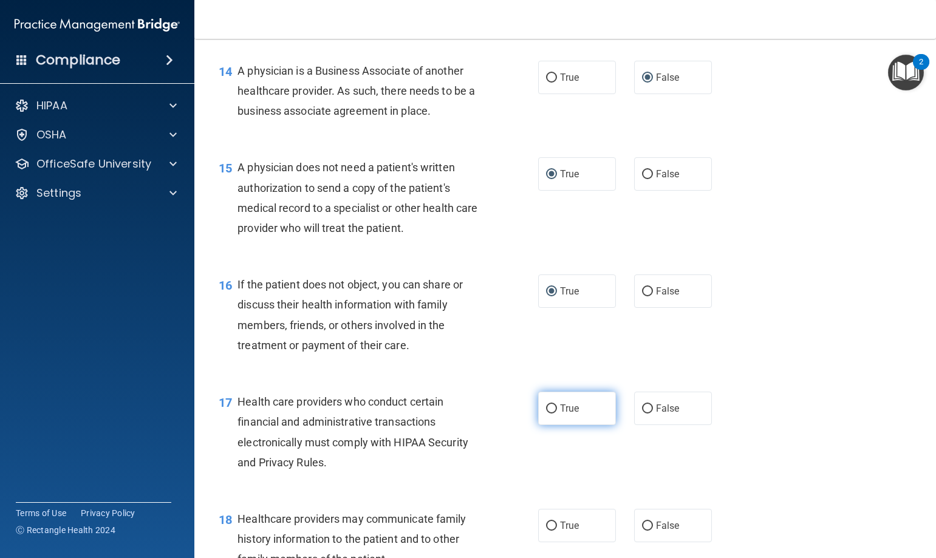
radio input "true"
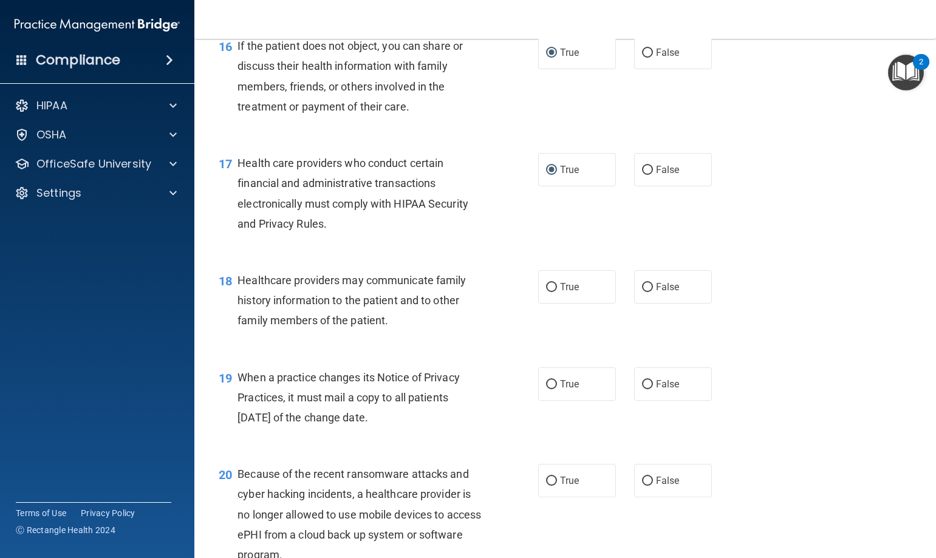
scroll to position [1700, 0]
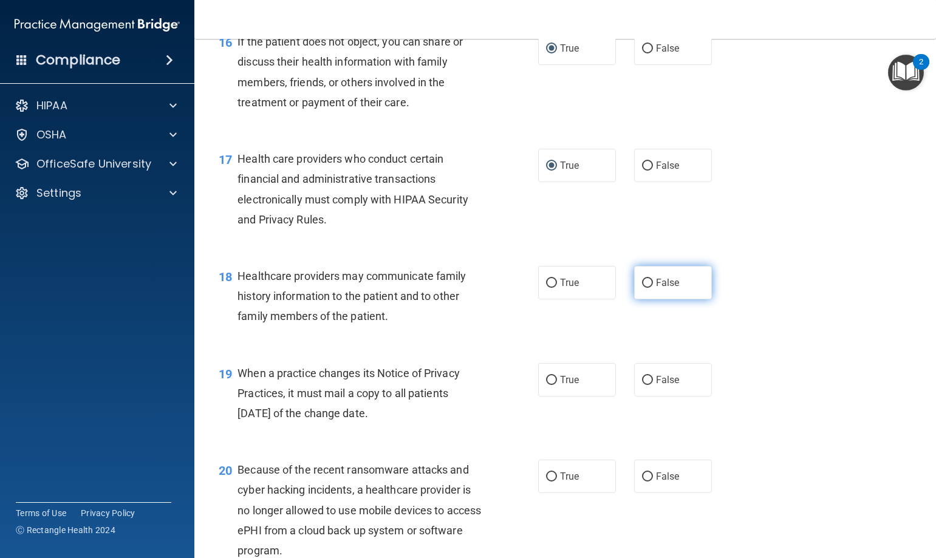
click at [643, 282] on input "False" at bounding box center [647, 283] width 11 height 9
radio input "true"
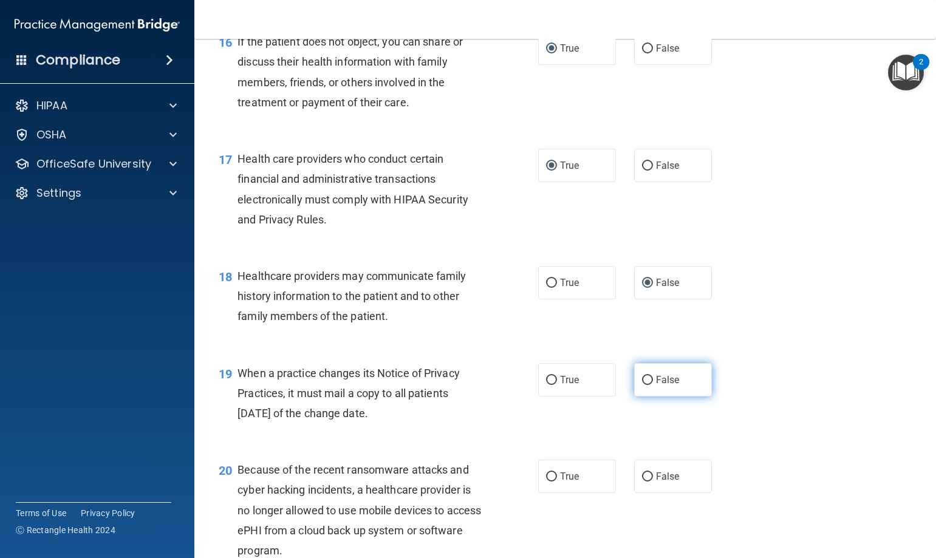
click at [642, 376] on input "False" at bounding box center [647, 380] width 11 height 9
radio input "true"
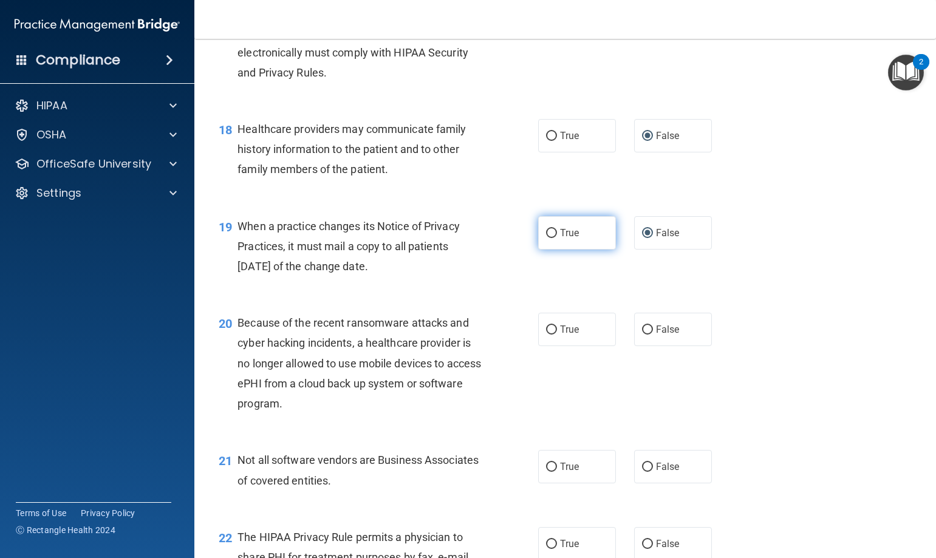
scroll to position [1882, 0]
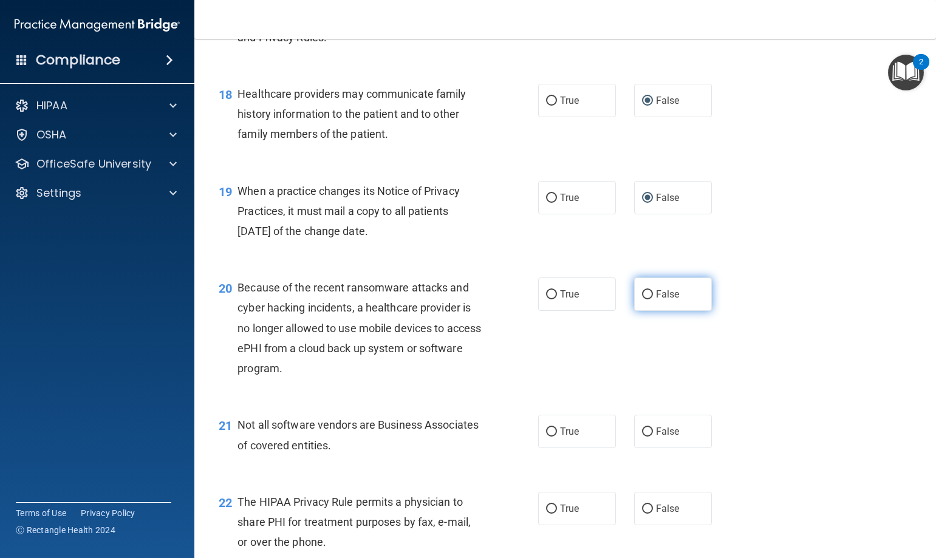
click at [642, 291] on input "False" at bounding box center [647, 294] width 11 height 9
radio input "true"
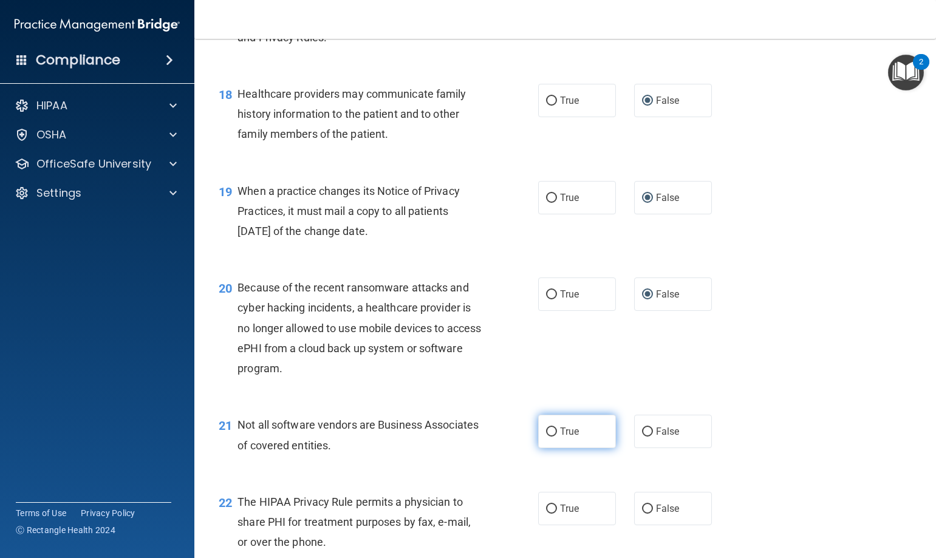
click at [548, 429] on input "True" at bounding box center [551, 431] width 11 height 9
radio input "true"
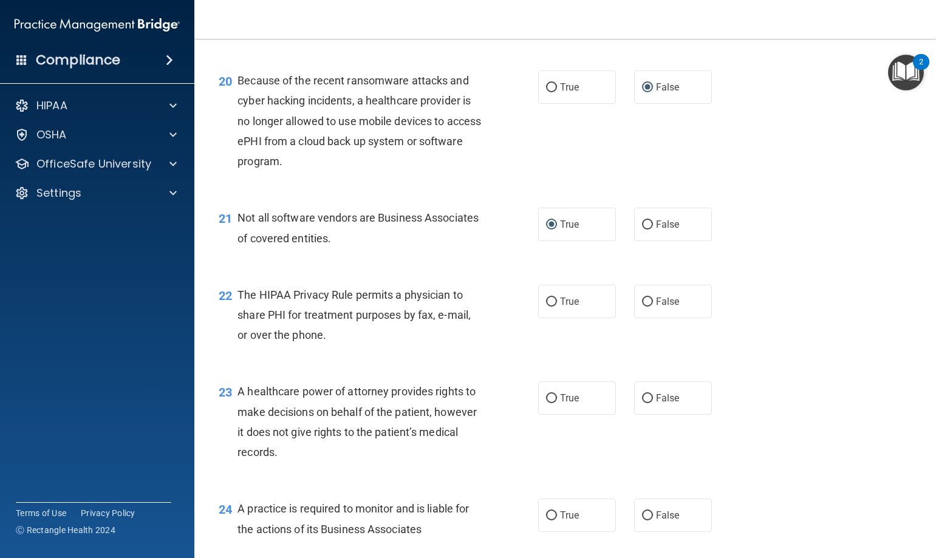
scroll to position [2125, 0]
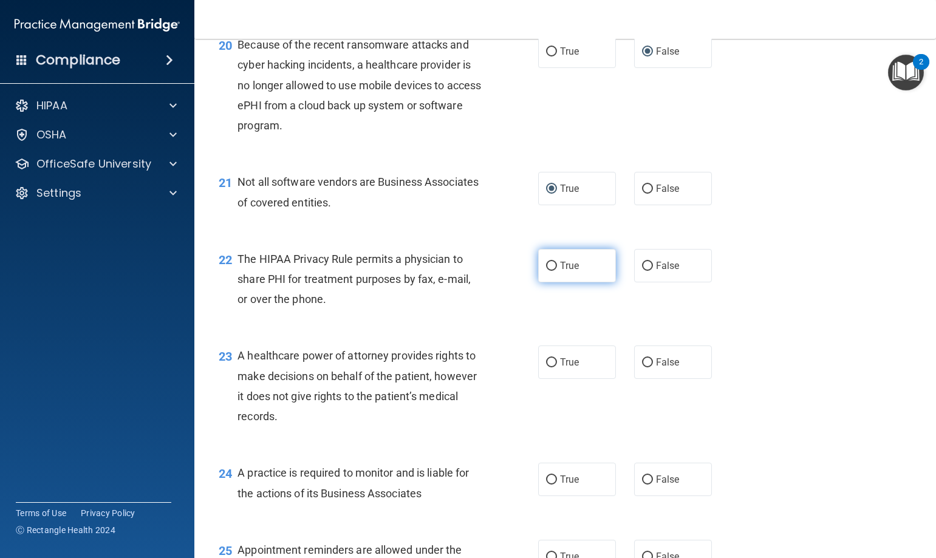
click at [547, 264] on input "True" at bounding box center [551, 266] width 11 height 9
radio input "true"
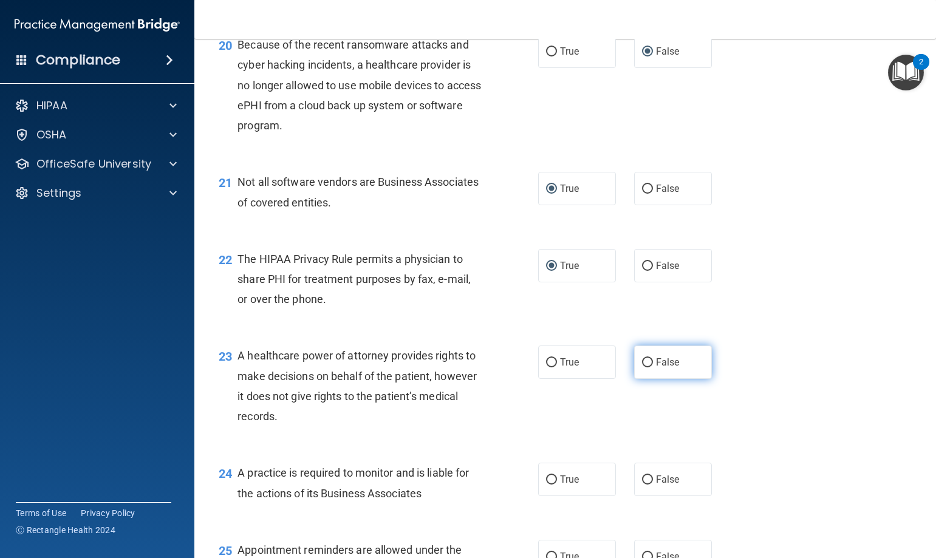
click at [642, 361] on input "False" at bounding box center [647, 362] width 11 height 9
radio input "true"
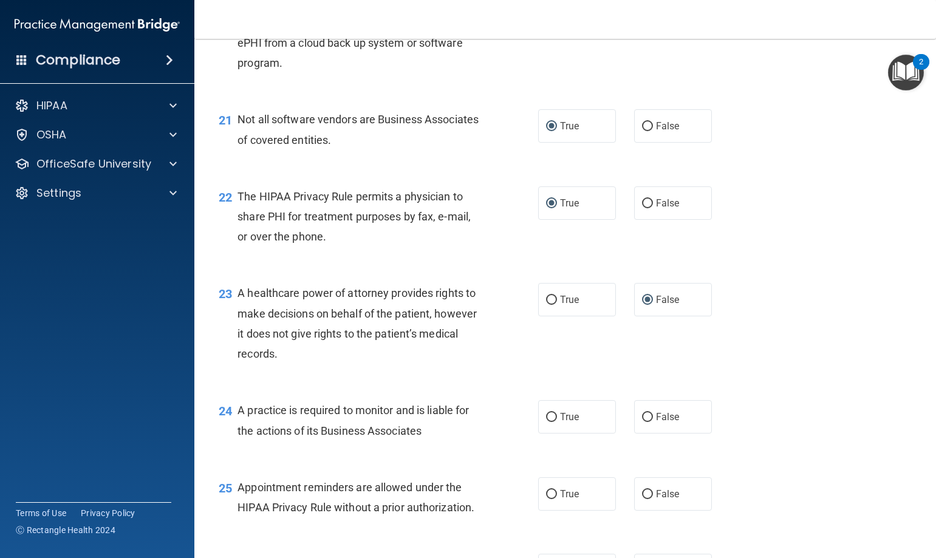
scroll to position [2247, 0]
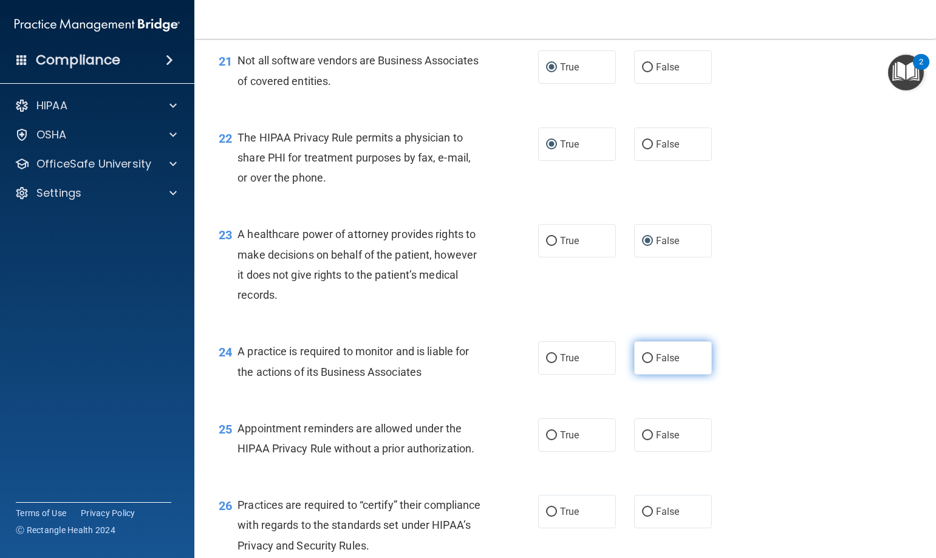
click at [644, 358] on input "False" at bounding box center [647, 358] width 11 height 9
radio input "true"
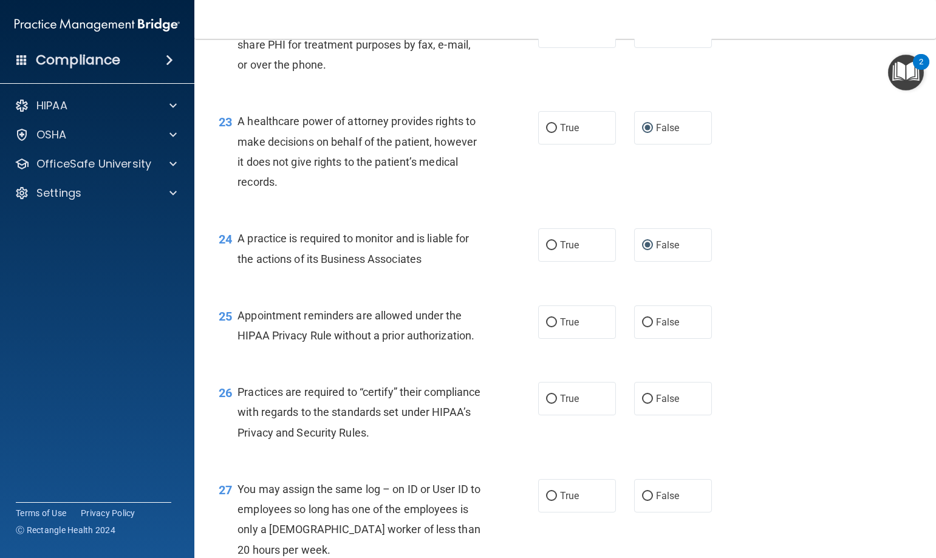
scroll to position [2368, 0]
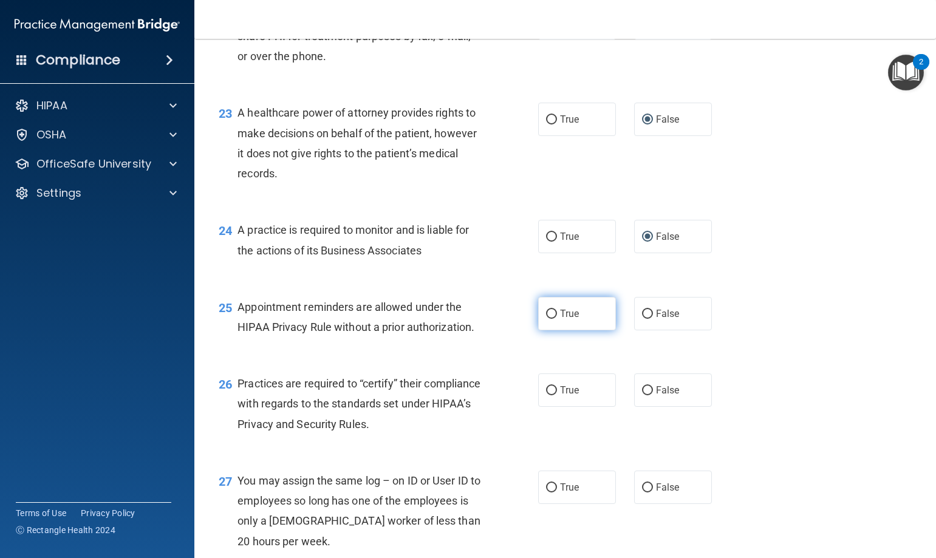
click at [546, 312] on input "True" at bounding box center [551, 314] width 11 height 9
radio input "true"
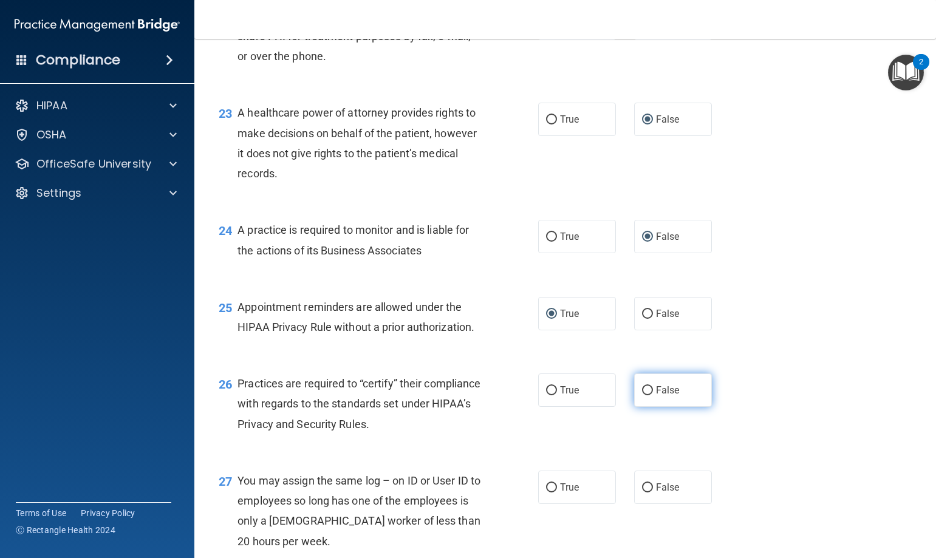
click at [644, 390] on input "False" at bounding box center [647, 390] width 11 height 9
radio input "true"
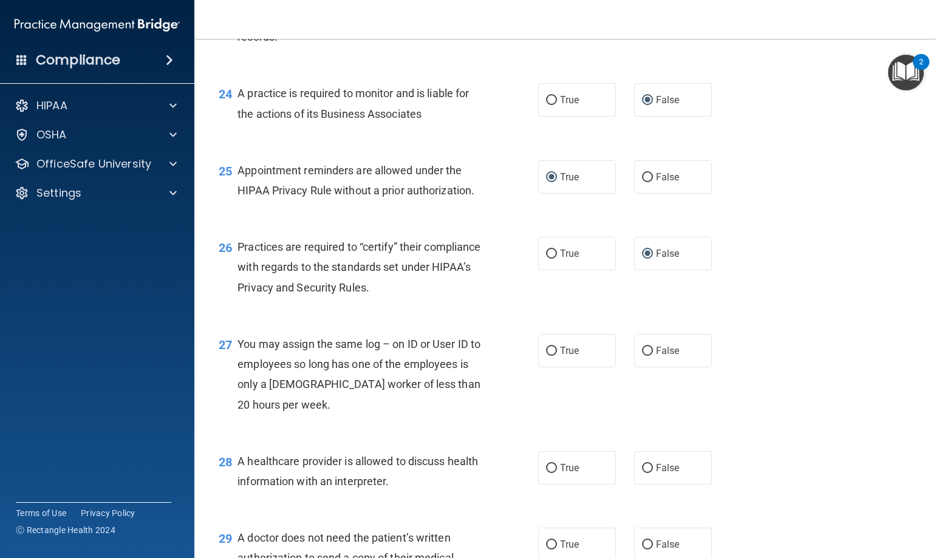
scroll to position [2550, 0]
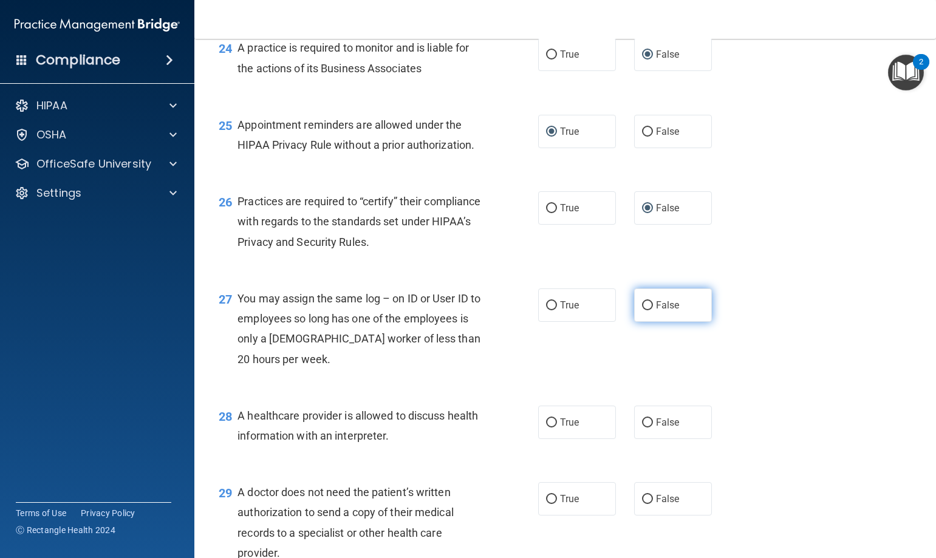
click at [642, 305] on input "False" at bounding box center [647, 305] width 11 height 9
radio input "true"
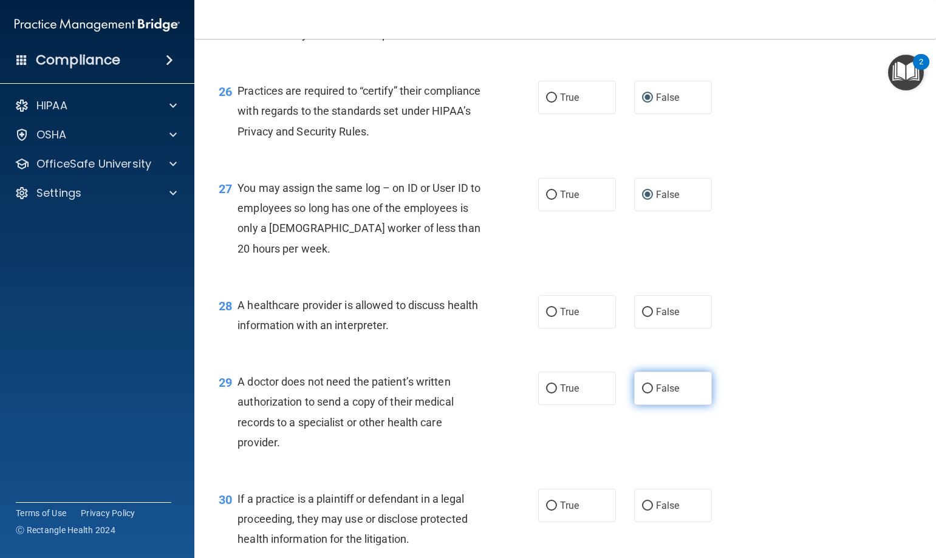
scroll to position [2672, 0]
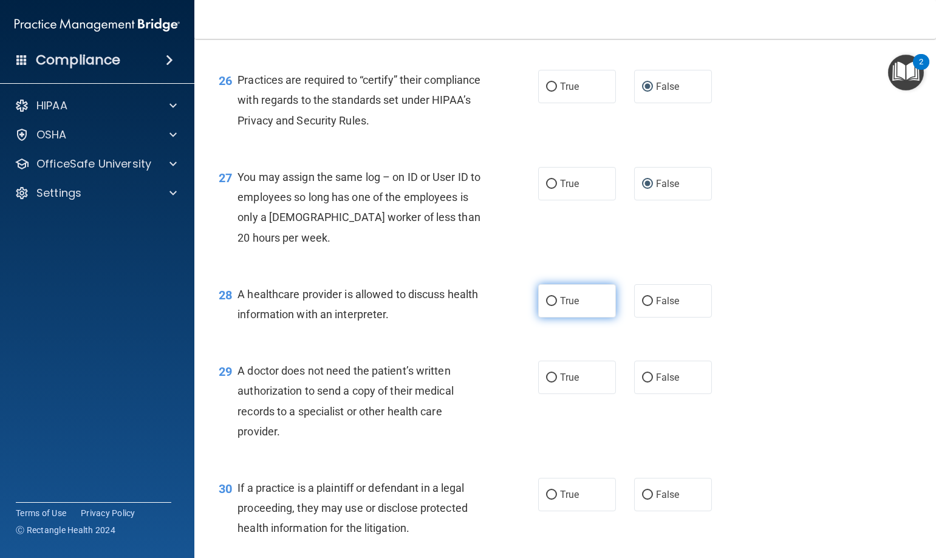
click at [546, 298] on input "True" at bounding box center [551, 301] width 11 height 9
radio input "true"
click at [546, 380] on input "True" at bounding box center [551, 377] width 11 height 9
radio input "true"
drag, startPoint x: 550, startPoint y: 494, endPoint x: 599, endPoint y: 501, distance: 50.3
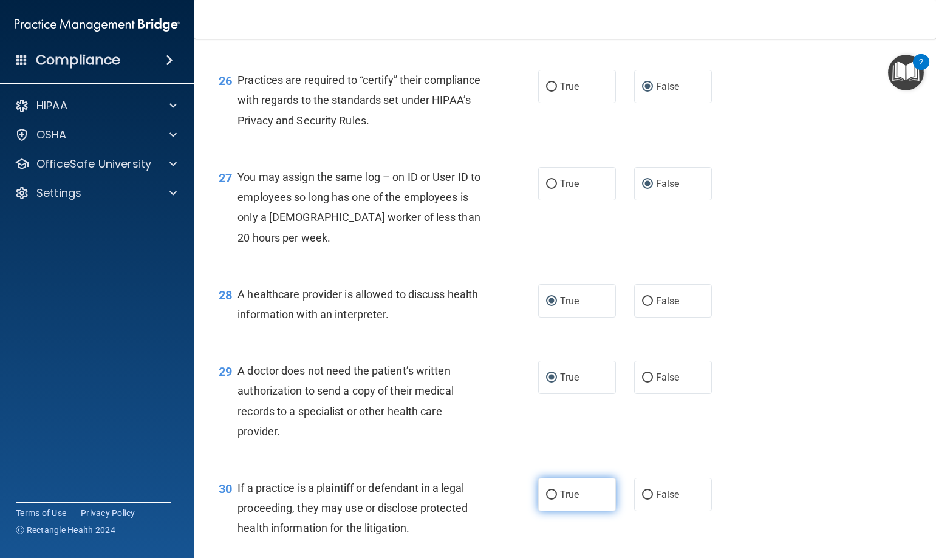
click at [549, 494] on input "True" at bounding box center [551, 495] width 11 height 9
radio input "true"
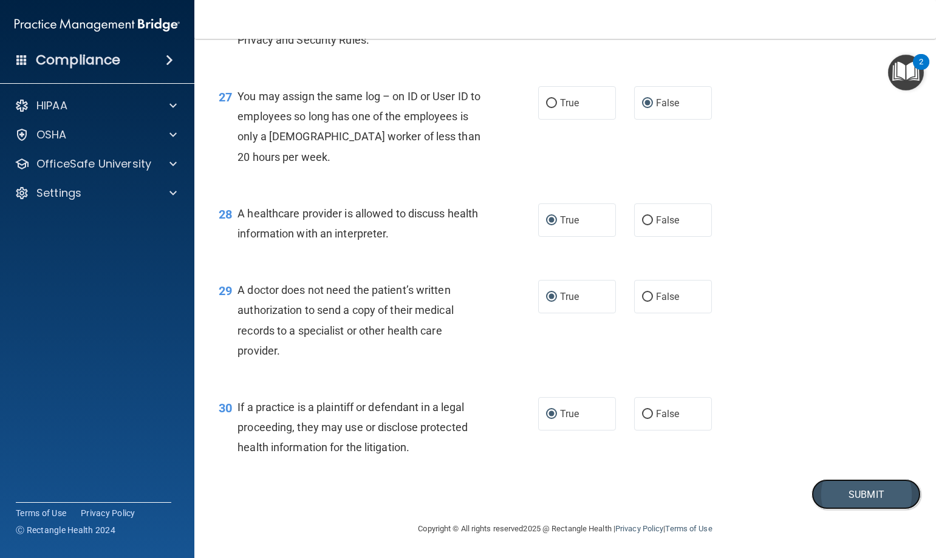
click at [844, 492] on button "Submit" at bounding box center [865, 494] width 109 height 31
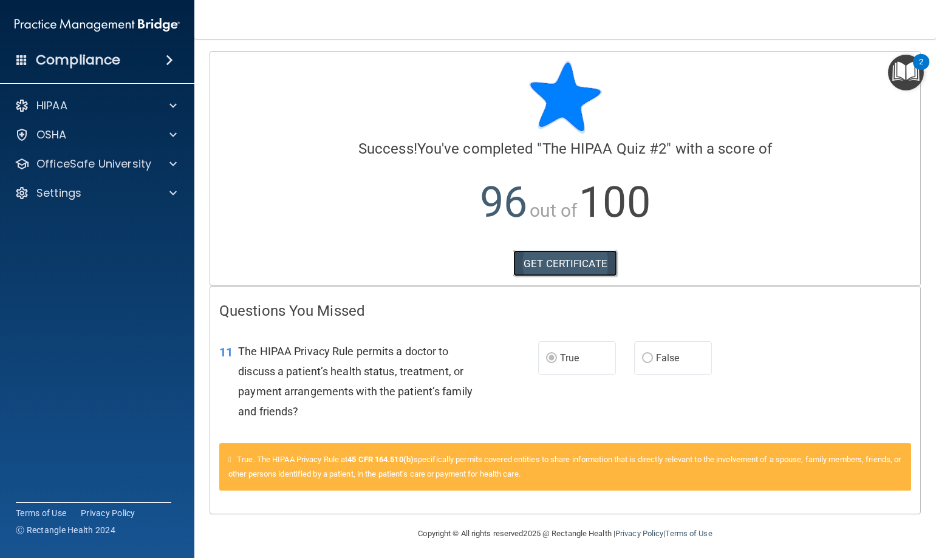
click at [562, 256] on link "GET CERTIFICATE" at bounding box center [565, 263] width 104 height 27
click at [173, 133] on span at bounding box center [172, 135] width 7 height 15
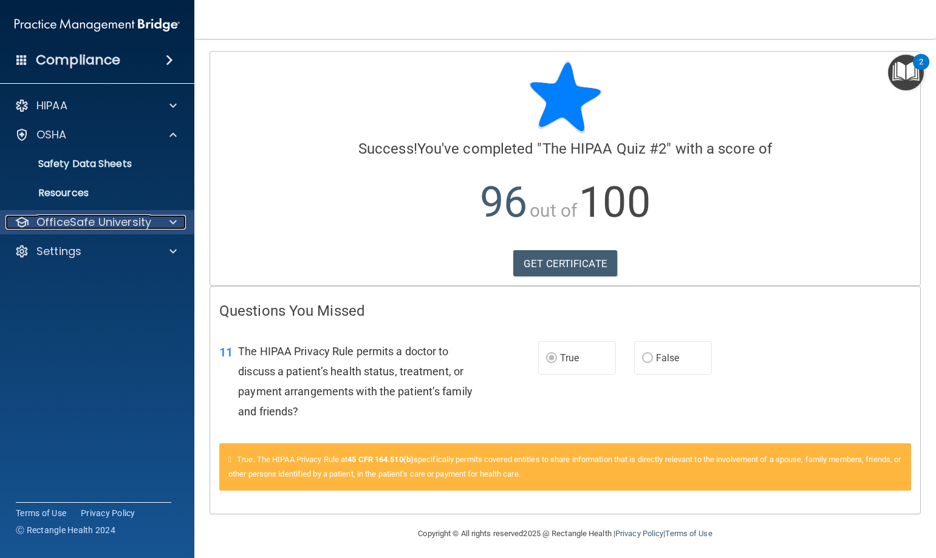
click at [106, 221] on p "OfficeSafe University" at bounding box center [93, 222] width 115 height 15
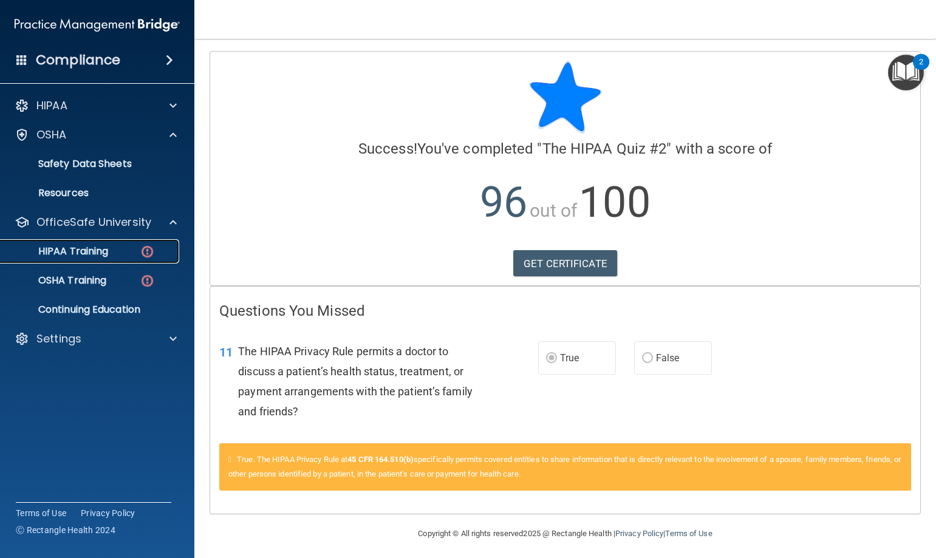
click at [112, 251] on div "HIPAA Training" at bounding box center [91, 251] width 166 height 12
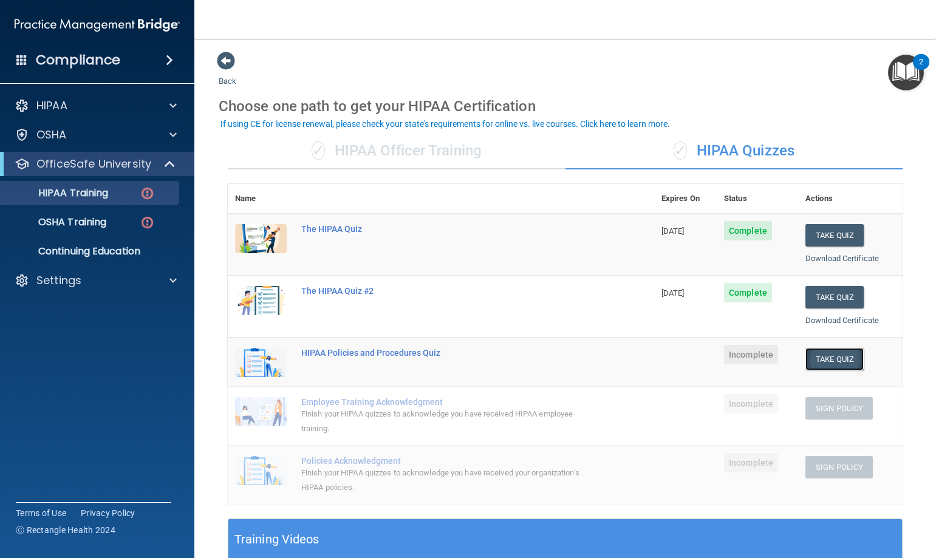
click at [827, 358] on button "Take Quiz" at bounding box center [834, 359] width 58 height 22
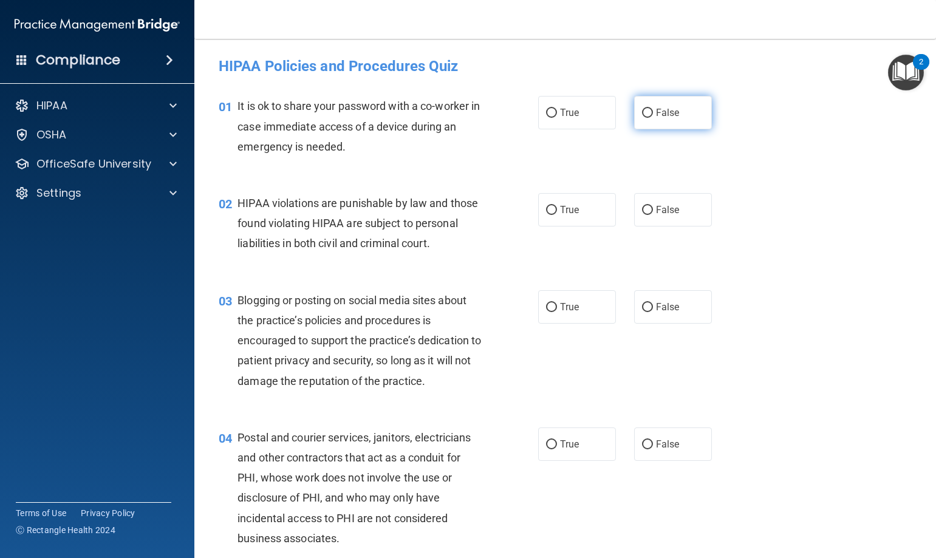
click at [643, 115] on input "False" at bounding box center [647, 113] width 11 height 9
radio input "true"
click at [549, 209] on input "True" at bounding box center [551, 210] width 11 height 9
radio input "true"
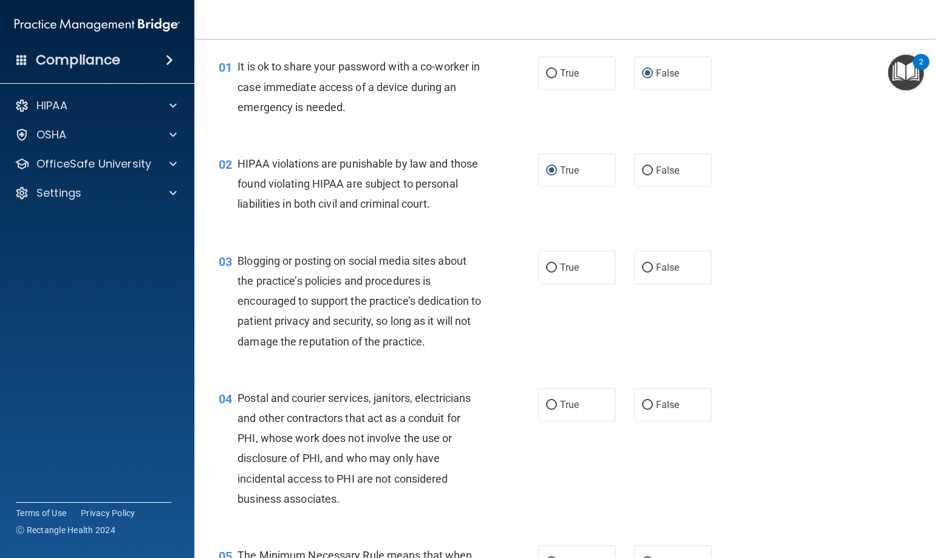
scroll to position [61, 0]
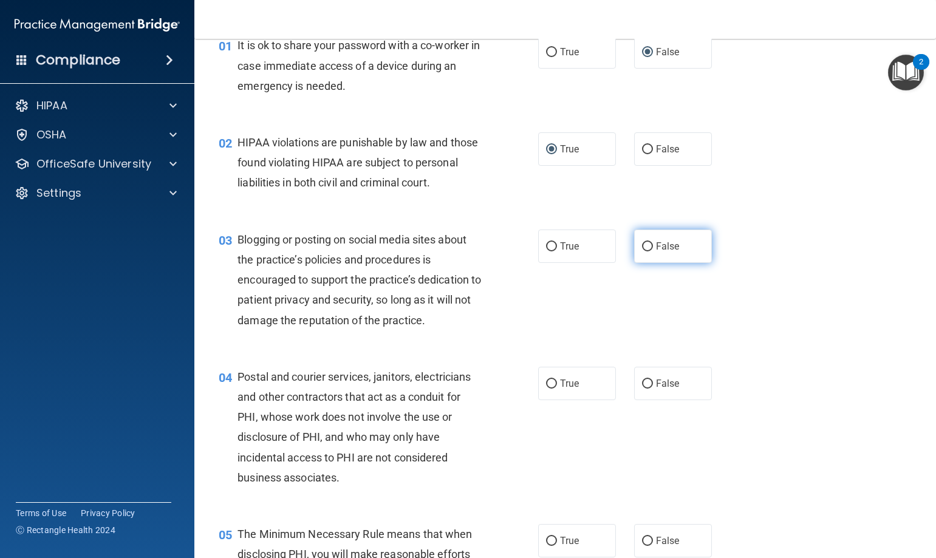
click at [642, 251] on input "False" at bounding box center [647, 246] width 11 height 9
radio input "true"
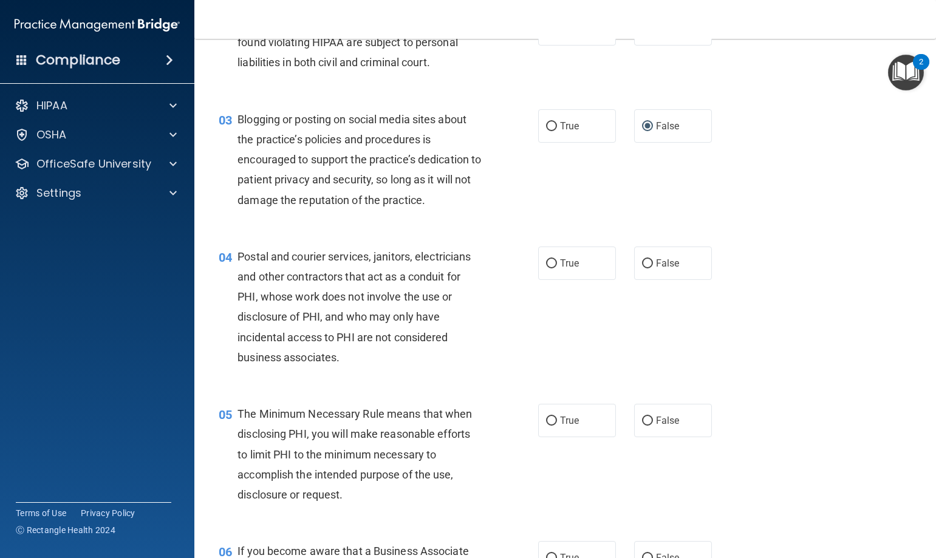
scroll to position [182, 0]
click at [547, 267] on input "True" at bounding box center [551, 262] width 11 height 9
radio input "true"
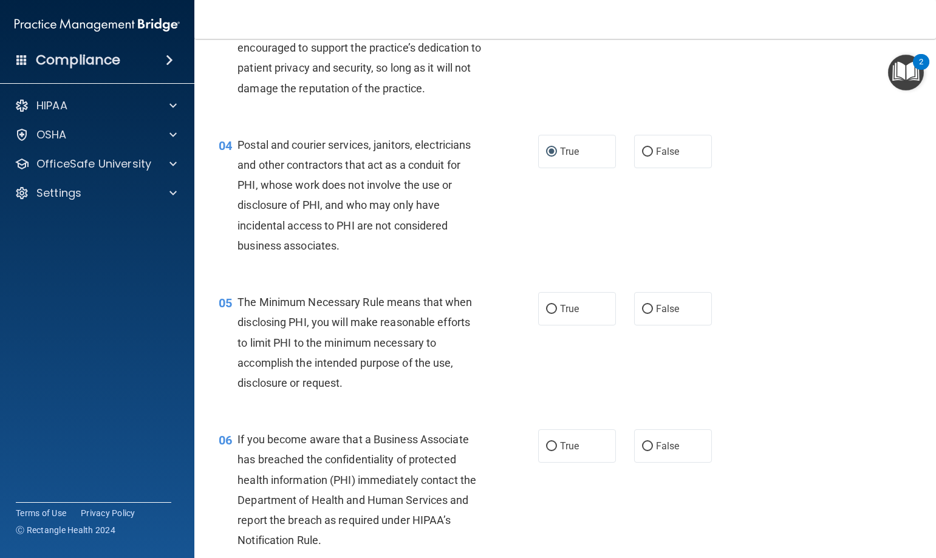
scroll to position [304, 0]
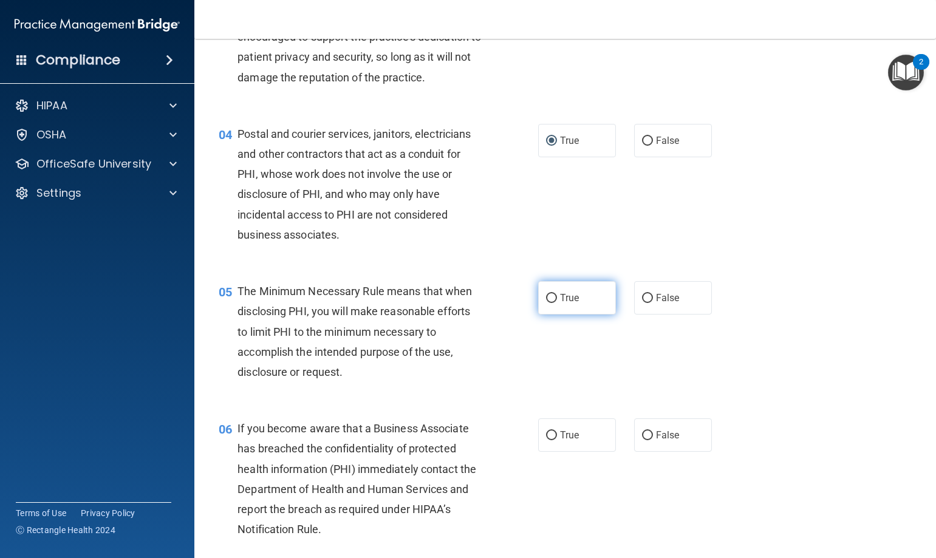
click at [548, 303] on input "True" at bounding box center [551, 298] width 11 height 9
radio input "true"
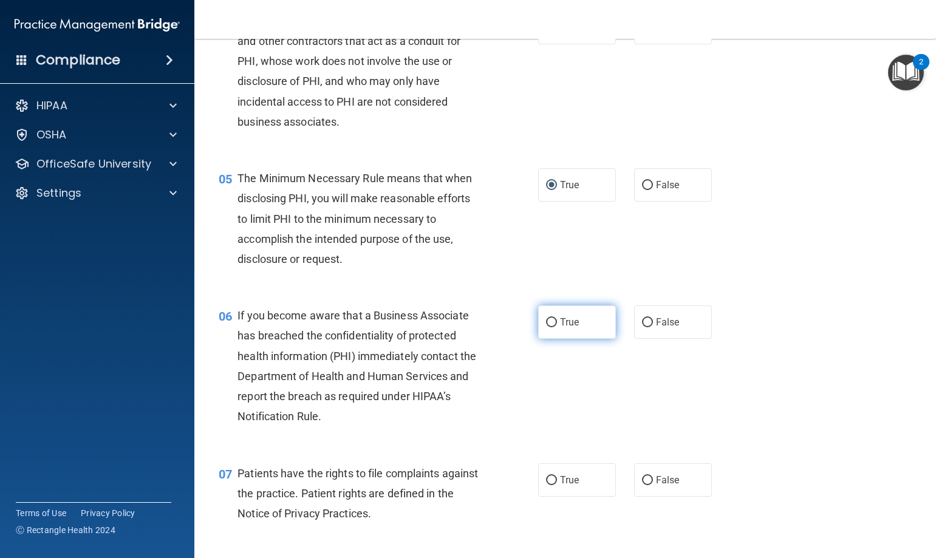
scroll to position [425, 0]
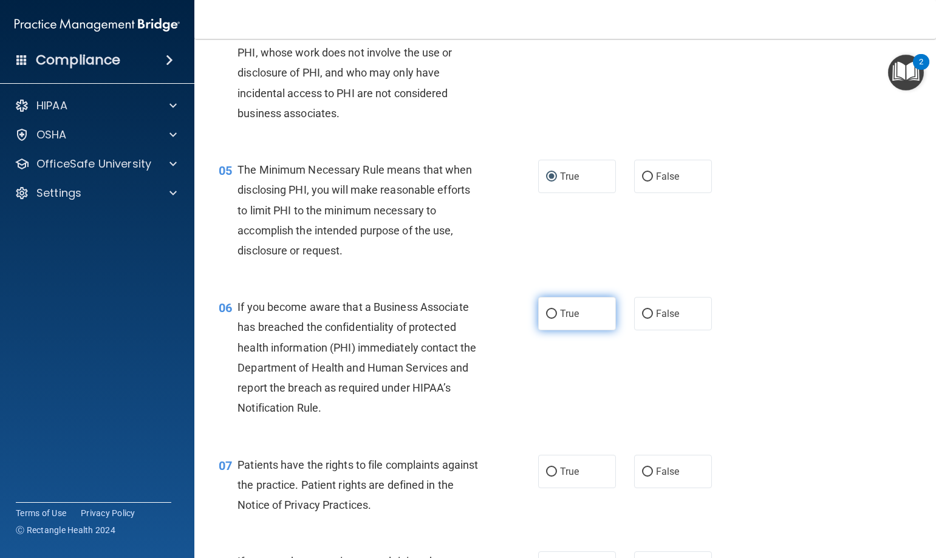
click at [547, 319] on input "True" at bounding box center [551, 314] width 11 height 9
radio input "true"
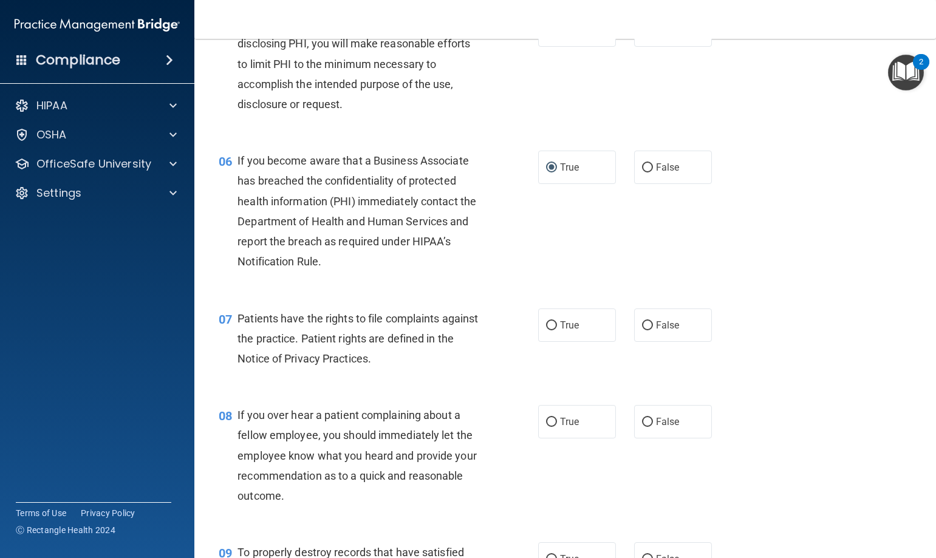
scroll to position [607, 0]
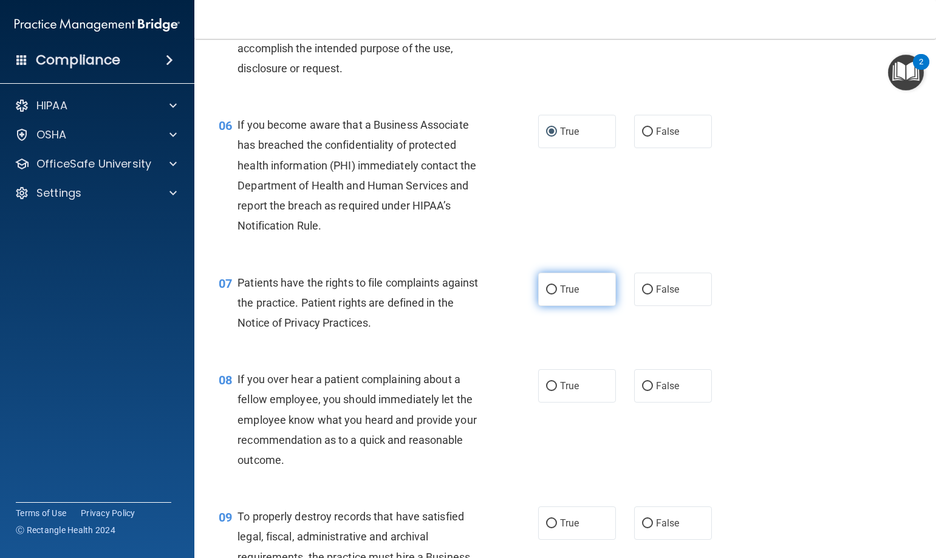
click at [547, 295] on input "True" at bounding box center [551, 289] width 11 height 9
radio input "true"
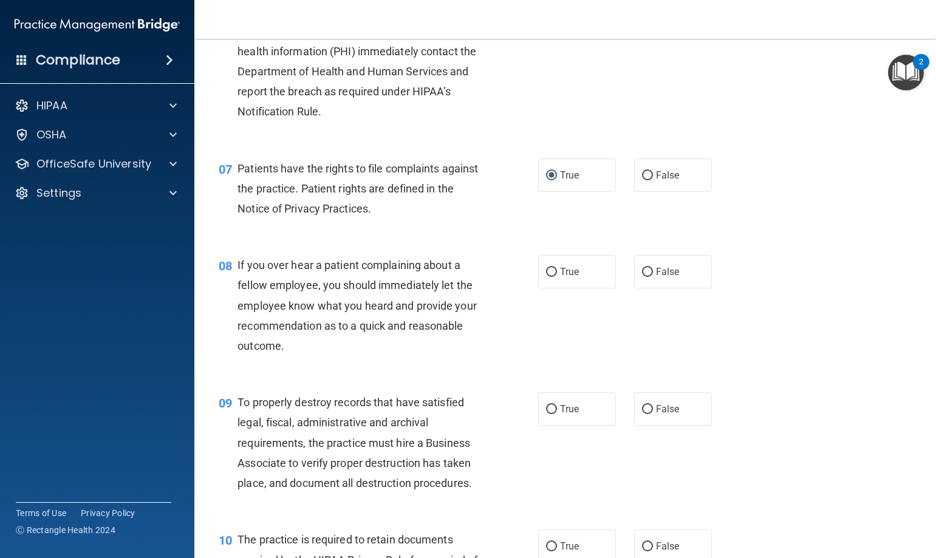
scroll to position [729, 0]
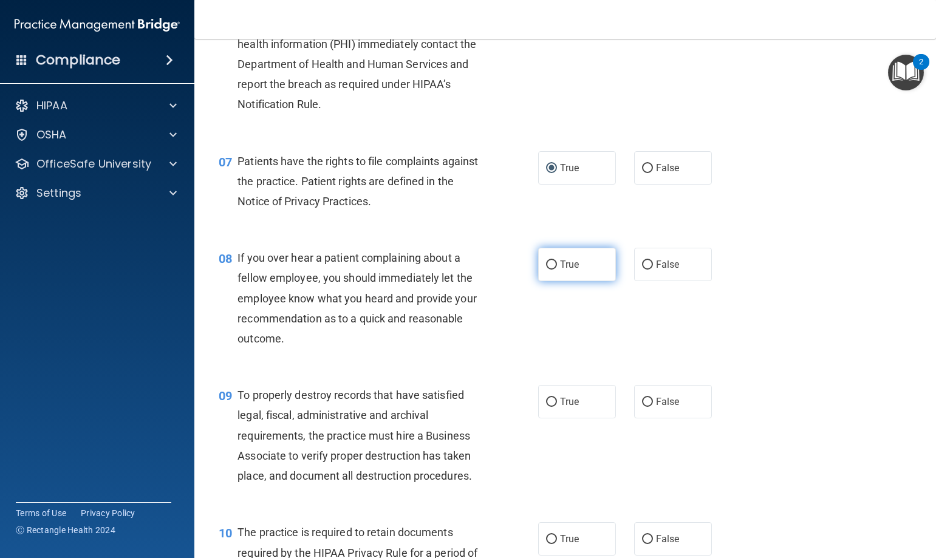
click at [547, 270] on input "True" at bounding box center [551, 265] width 11 height 9
radio input "true"
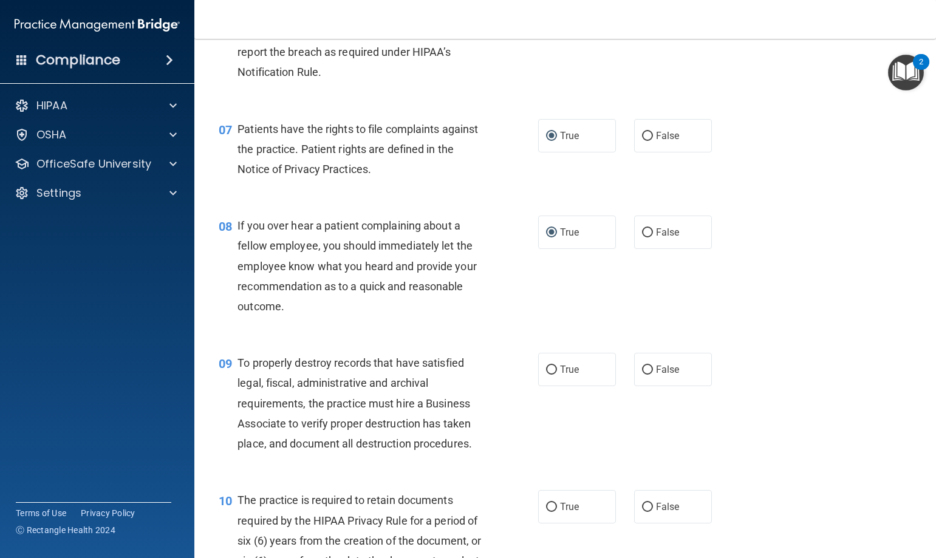
scroll to position [789, 0]
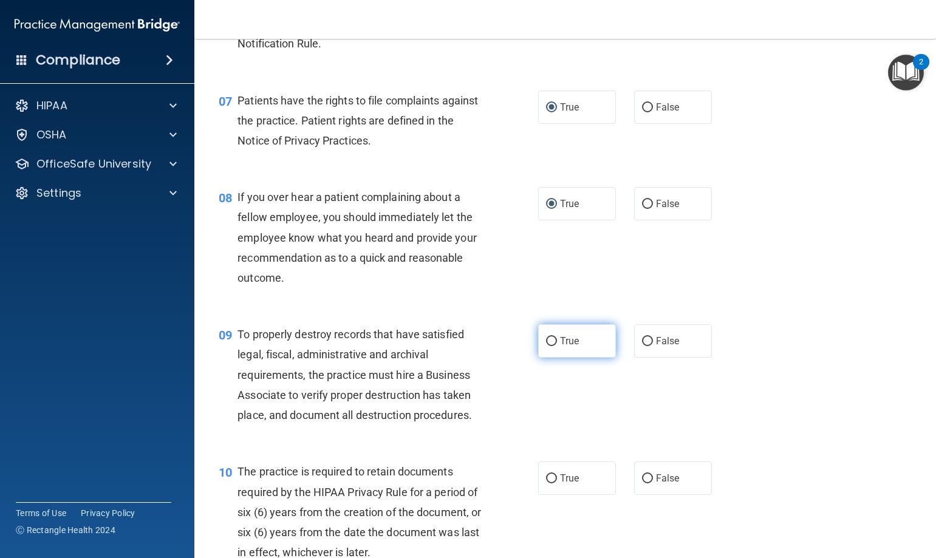
click at [546, 346] on input "True" at bounding box center [551, 341] width 11 height 9
radio input "true"
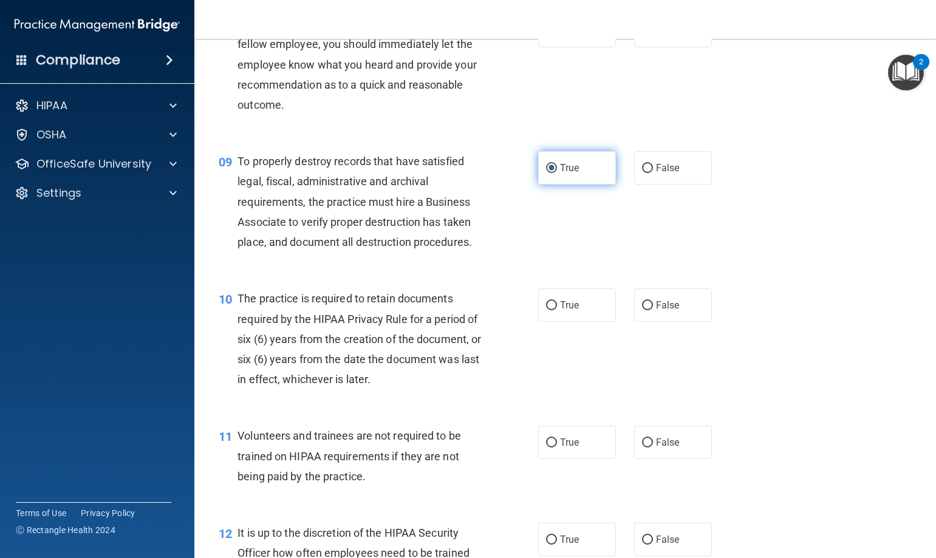
scroll to position [972, 0]
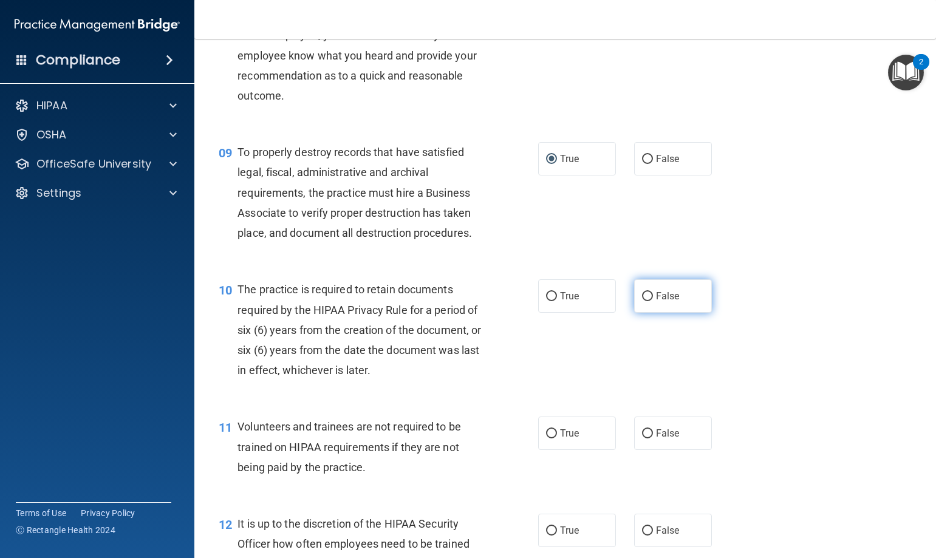
click at [642, 301] on input "False" at bounding box center [647, 296] width 11 height 9
radio input "true"
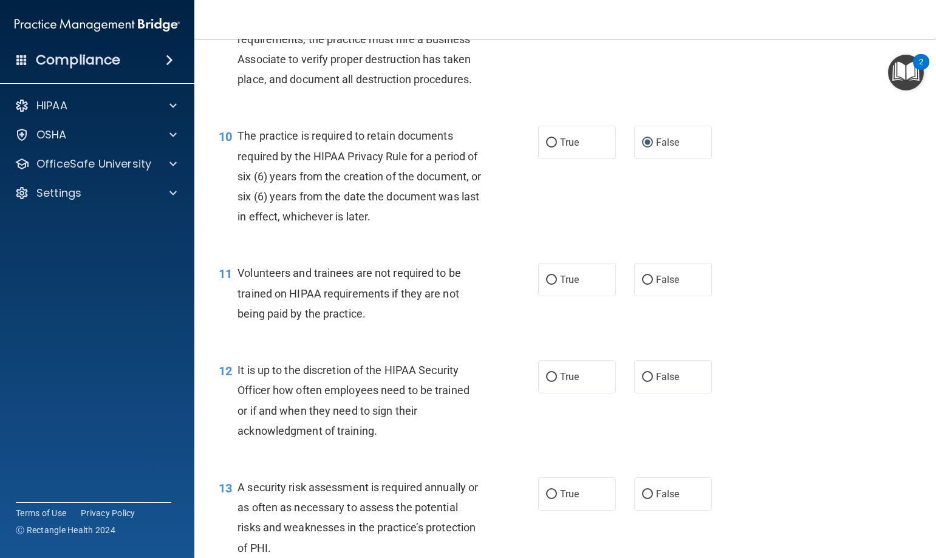
scroll to position [1214, 0]
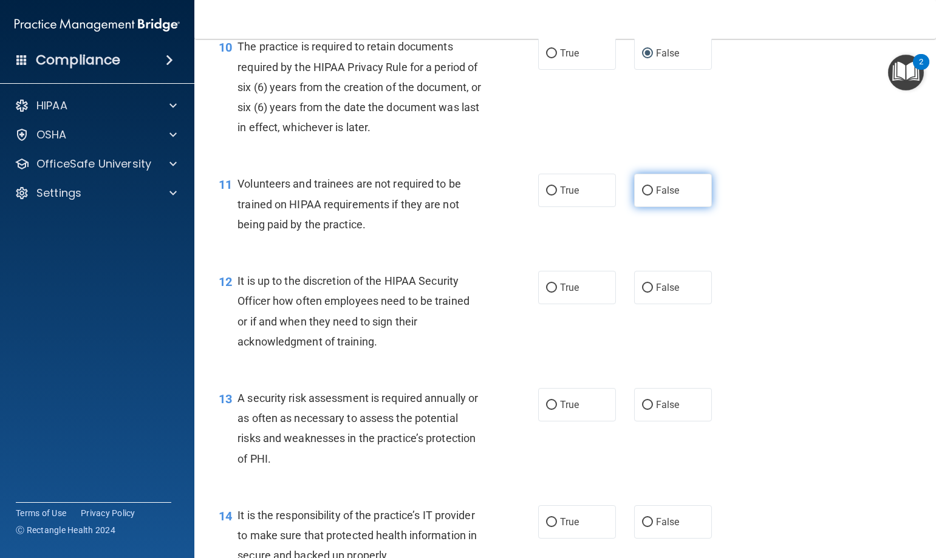
drag, startPoint x: 639, startPoint y: 211, endPoint x: 644, endPoint y: 207, distance: 6.9
click at [642, 196] on input "False" at bounding box center [647, 190] width 11 height 9
radio input "true"
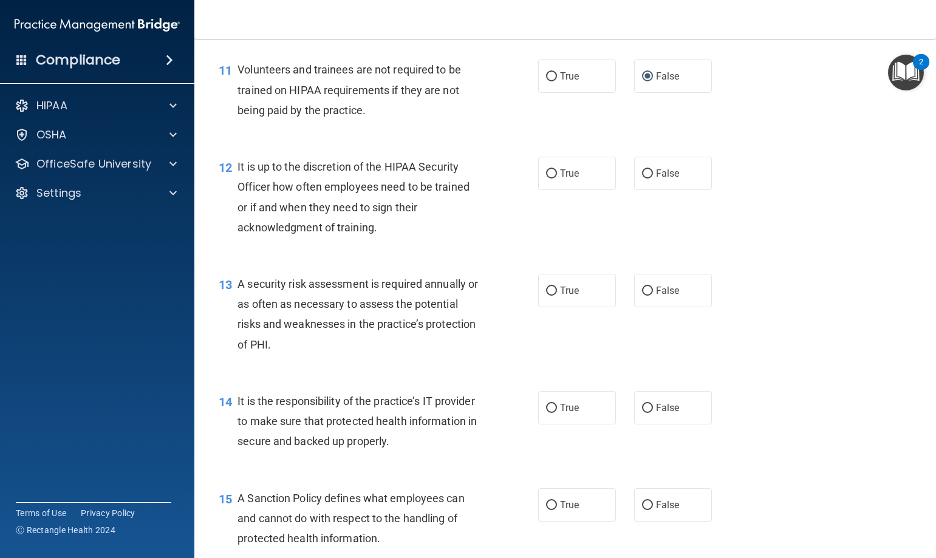
scroll to position [1336, 0]
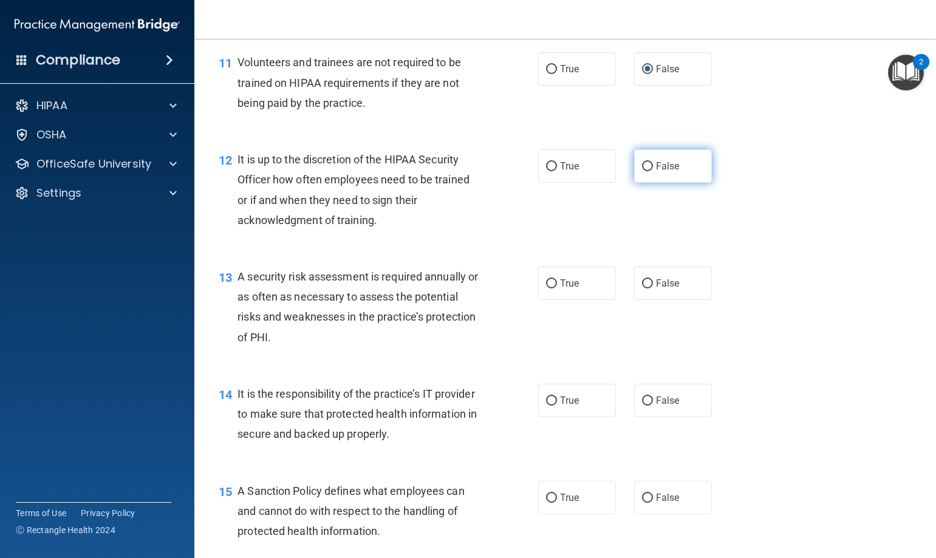
click at [643, 171] on input "False" at bounding box center [647, 166] width 11 height 9
radio input "true"
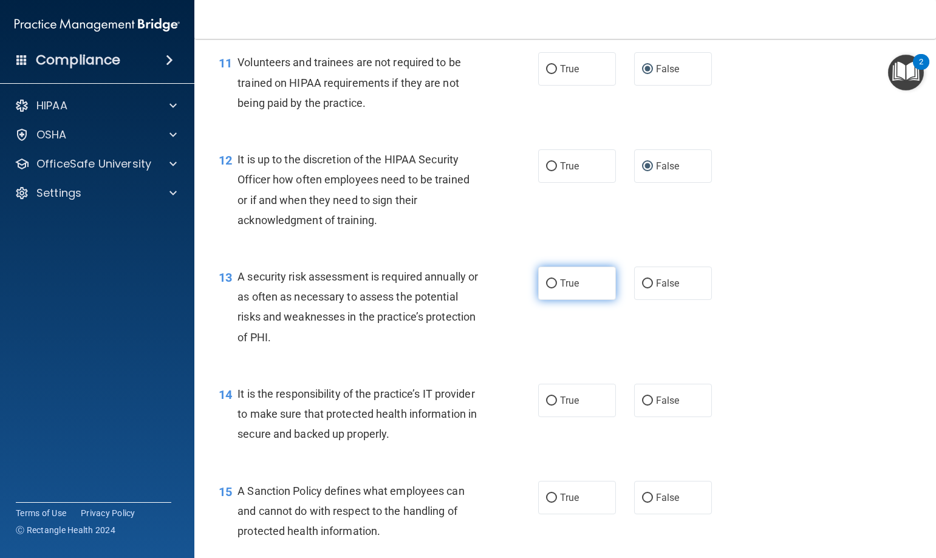
click at [548, 288] on input "True" at bounding box center [551, 283] width 11 height 9
radio input "true"
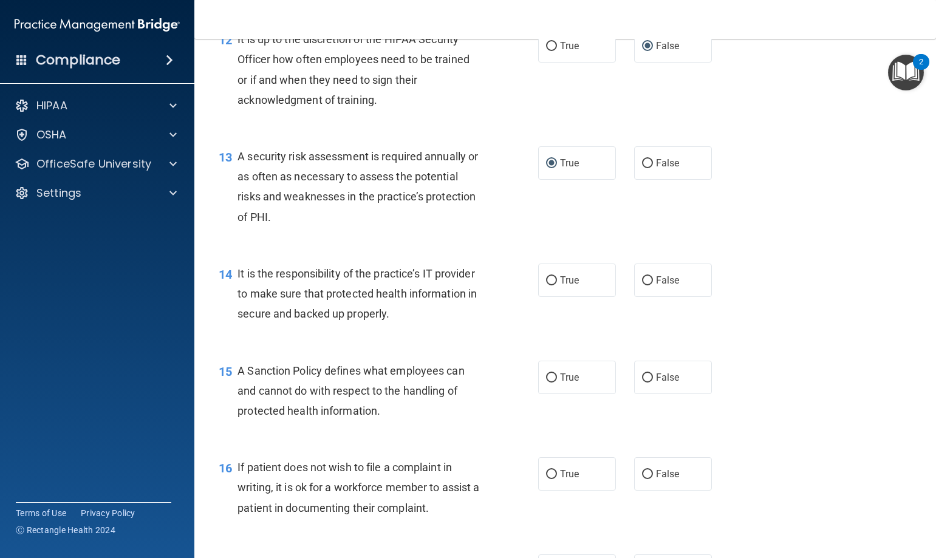
scroll to position [1457, 0]
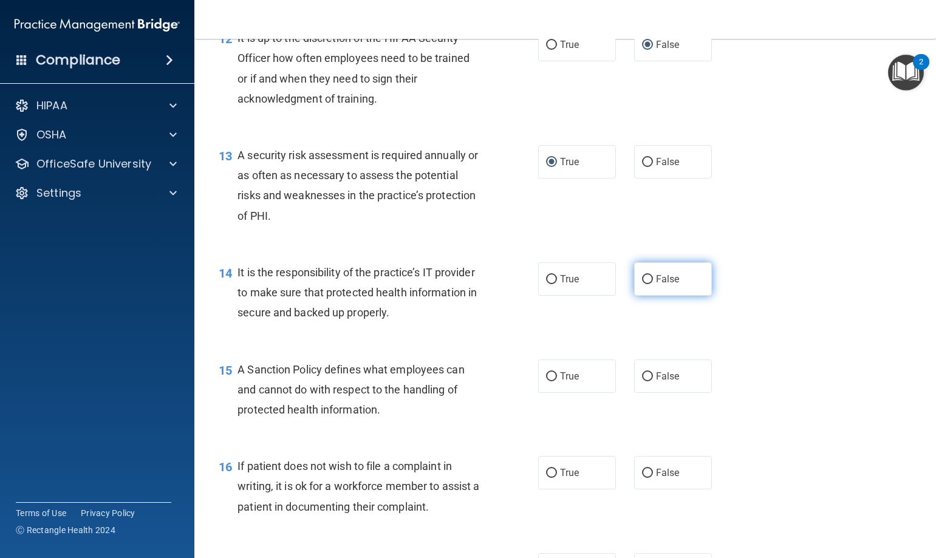
click at [642, 284] on input "False" at bounding box center [647, 279] width 11 height 9
radio input "true"
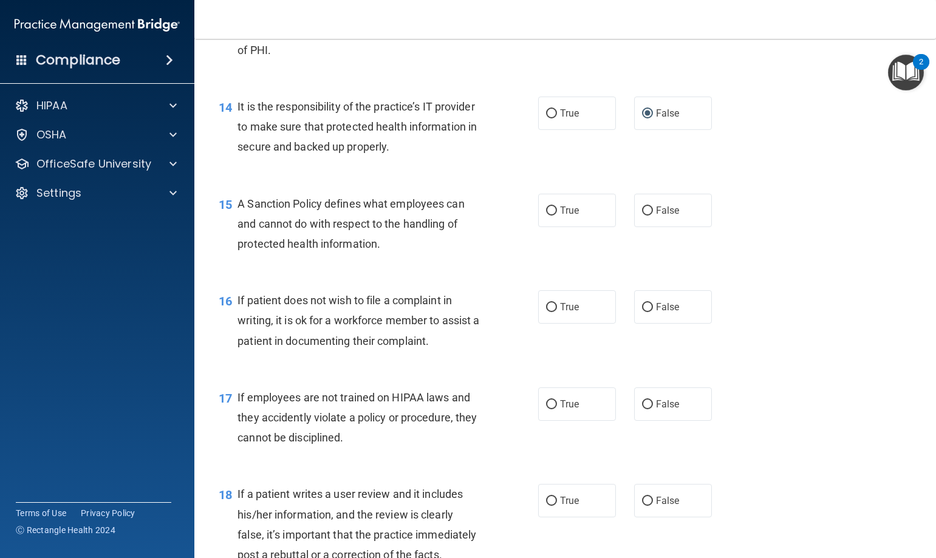
scroll to position [1640, 0]
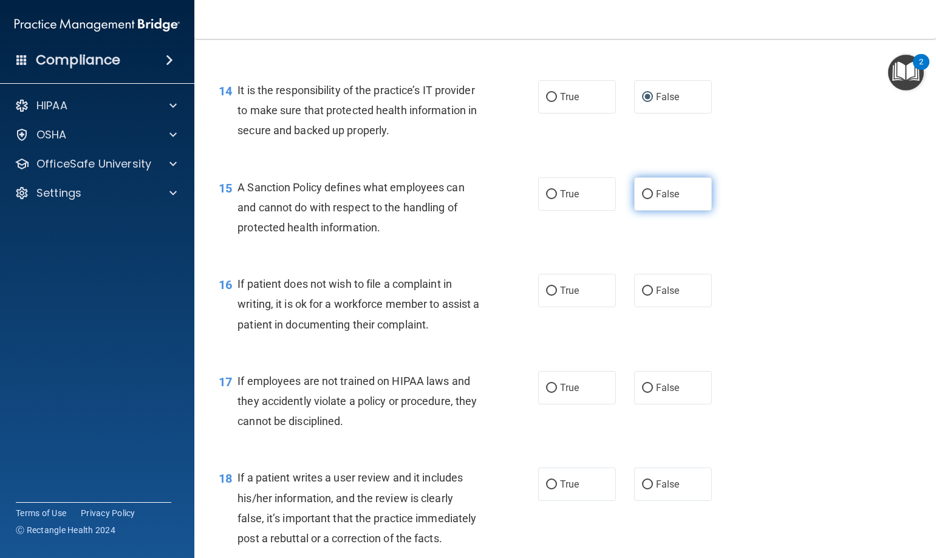
click at [642, 199] on input "False" at bounding box center [647, 194] width 11 height 9
radio input "true"
click at [643, 296] on input "False" at bounding box center [647, 291] width 11 height 9
radio input "true"
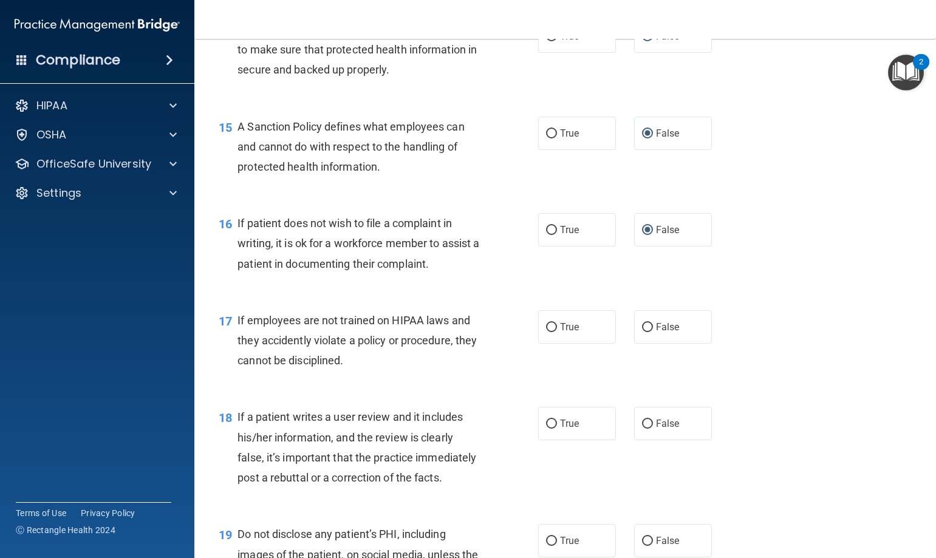
scroll to position [1761, 0]
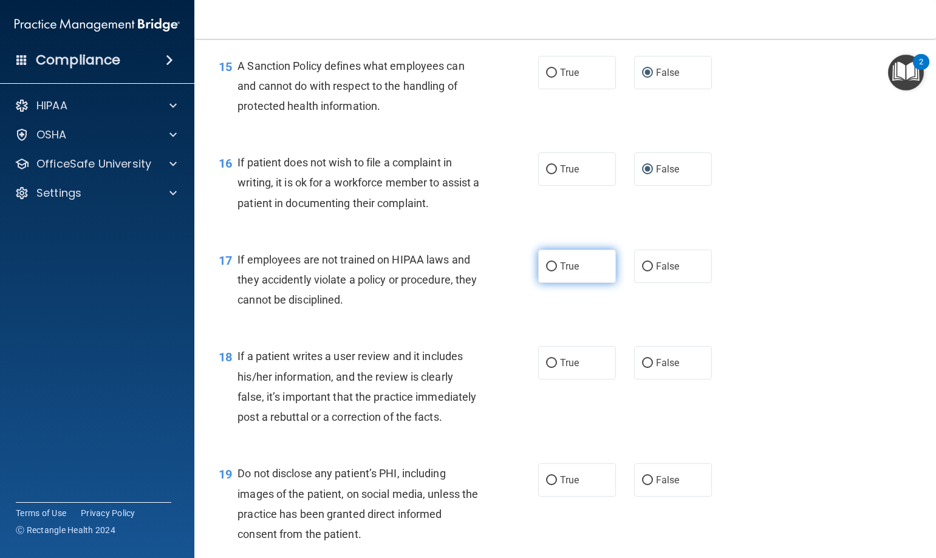
click at [548, 271] on input "True" at bounding box center [551, 266] width 11 height 9
radio input "true"
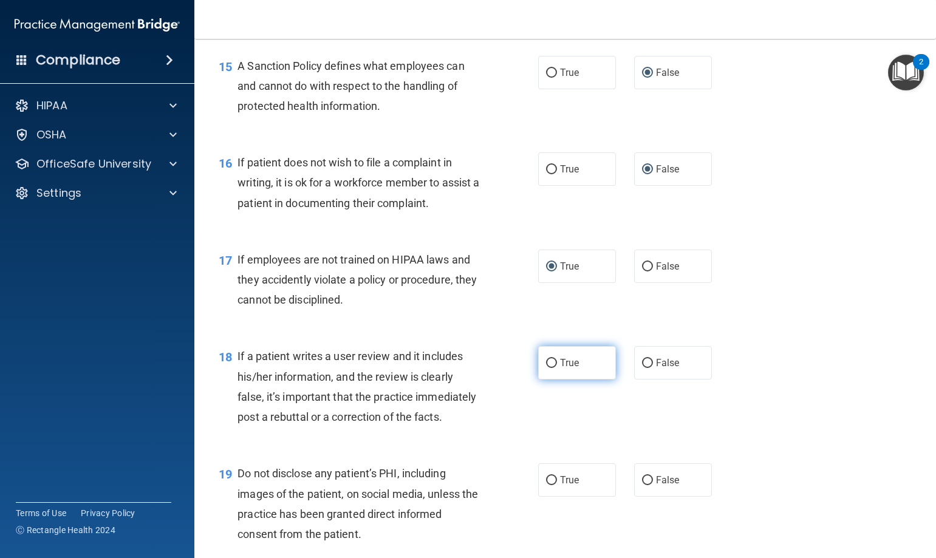
click at [550, 368] on input "True" at bounding box center [551, 363] width 11 height 9
radio input "true"
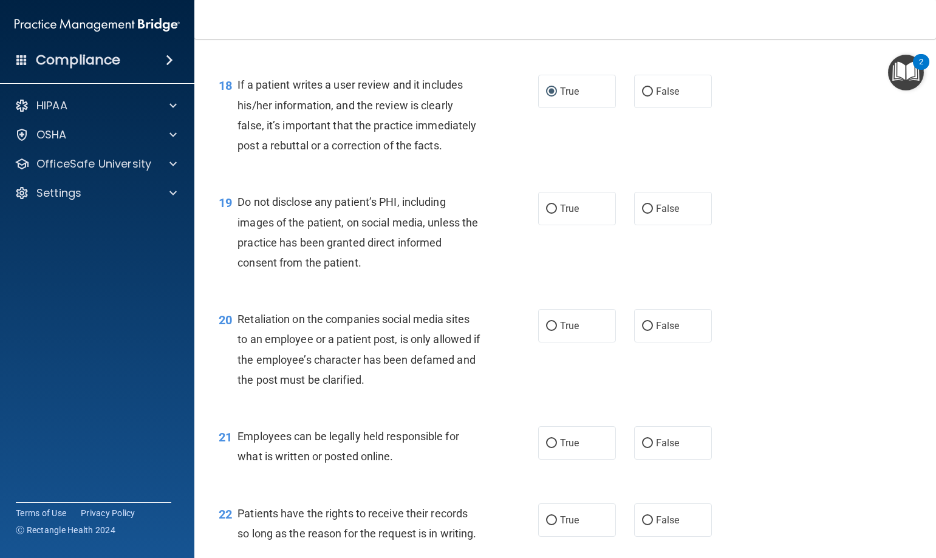
scroll to position [2065, 0]
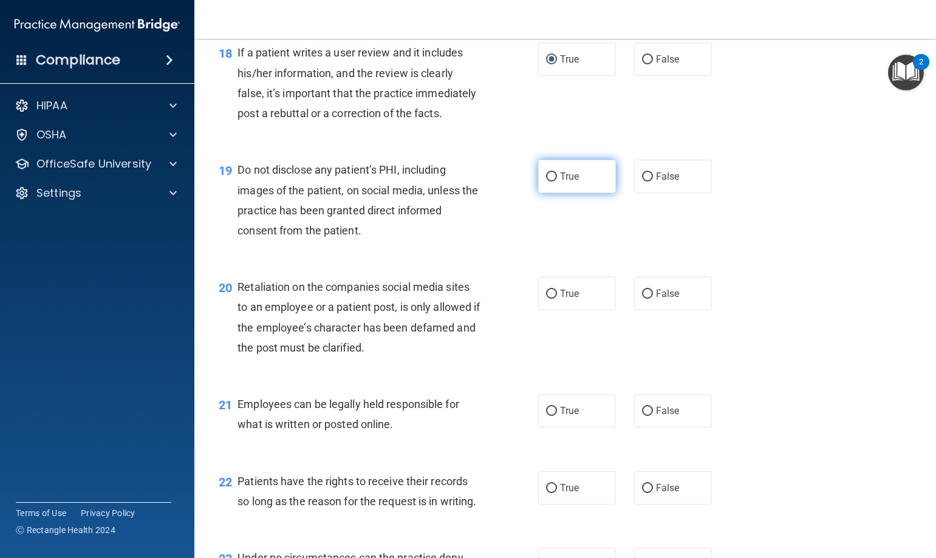
click at [548, 182] on input "True" at bounding box center [551, 176] width 11 height 9
radio input "true"
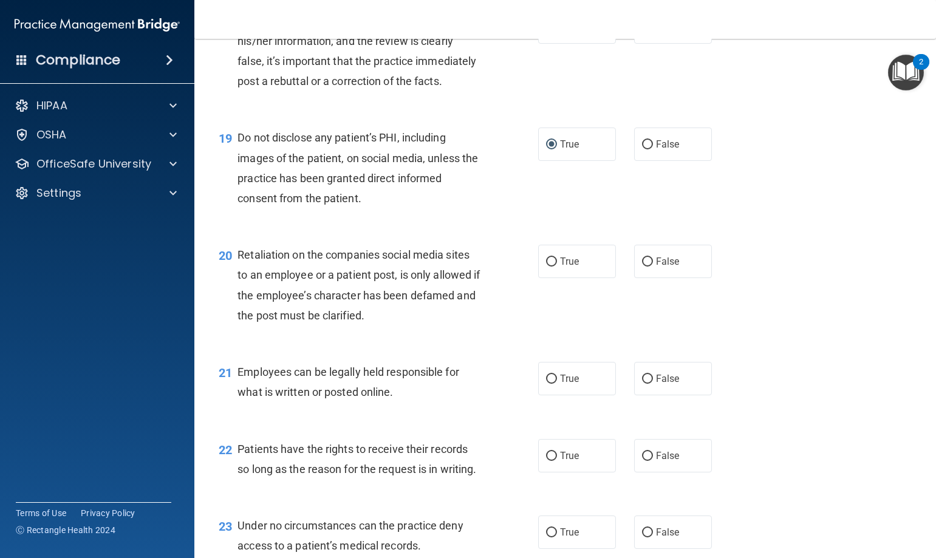
scroll to position [2125, 0]
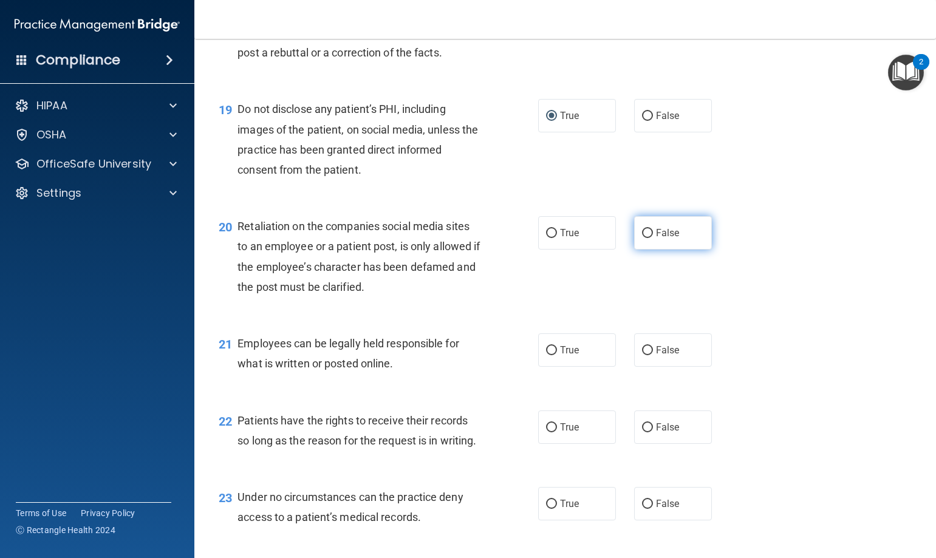
click at [642, 238] on input "False" at bounding box center [647, 233] width 11 height 9
radio input "true"
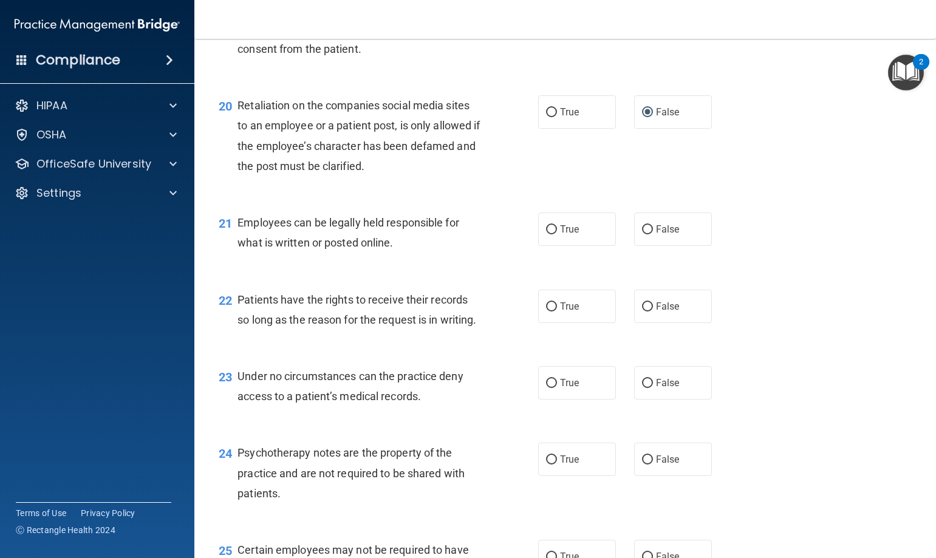
scroll to position [2247, 0]
drag, startPoint x: 547, startPoint y: 248, endPoint x: 554, endPoint y: 251, distance: 7.9
click at [547, 234] on input "True" at bounding box center [551, 229] width 11 height 9
radio input "true"
drag, startPoint x: 545, startPoint y: 328, endPoint x: 556, endPoint y: 328, distance: 10.3
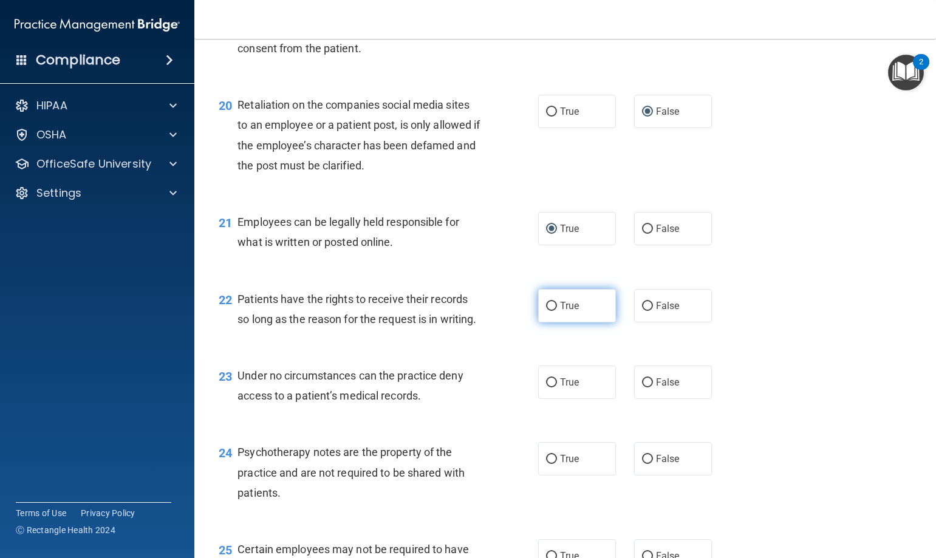
click at [547, 311] on input "True" at bounding box center [551, 306] width 11 height 9
radio input "true"
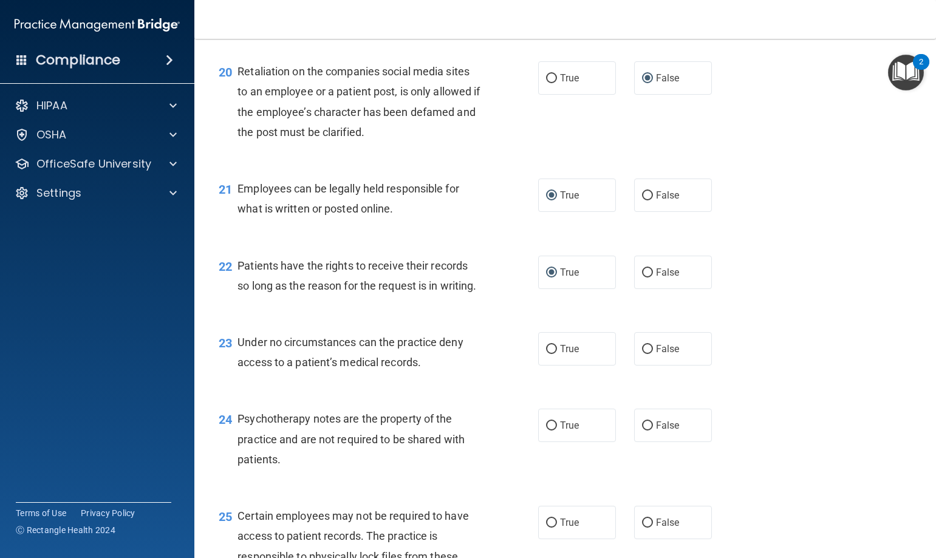
scroll to position [2307, 0]
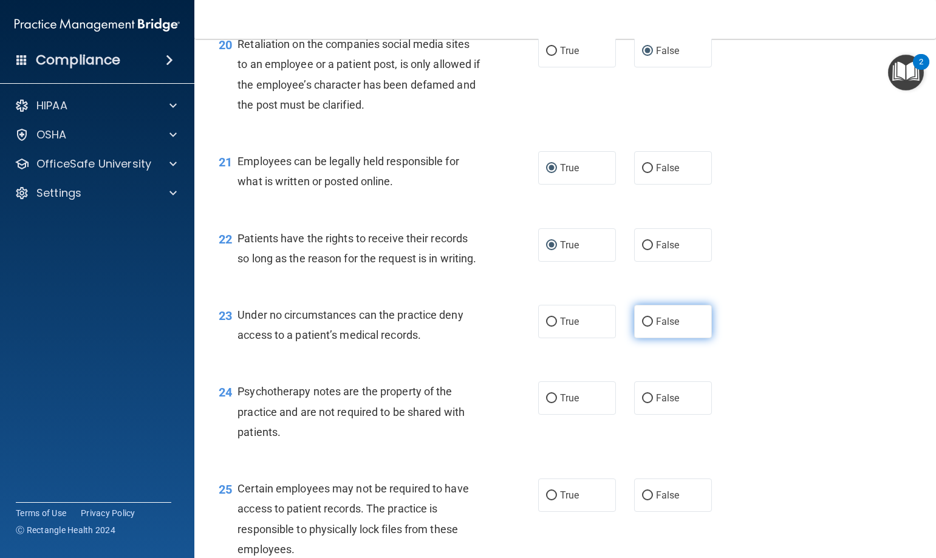
click at [644, 327] on input "False" at bounding box center [647, 322] width 11 height 9
radio input "true"
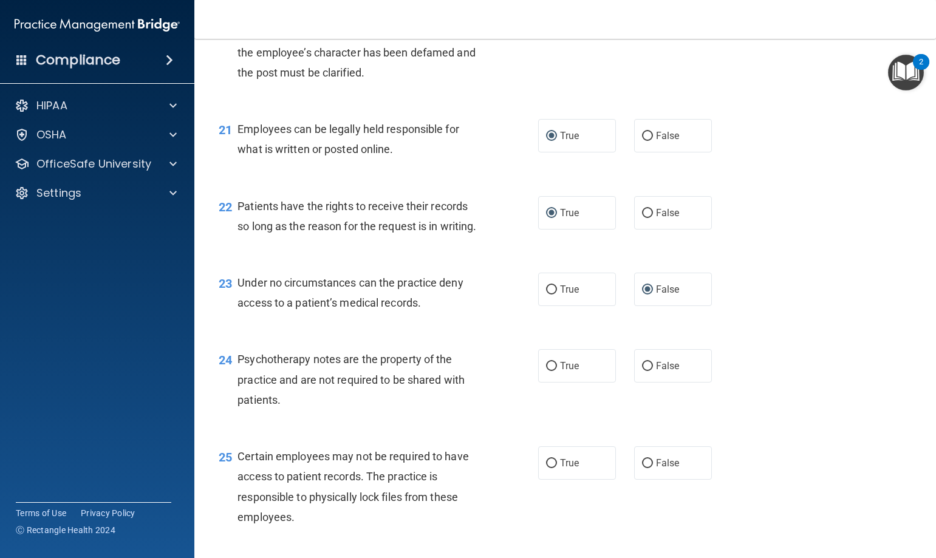
scroll to position [2368, 0]
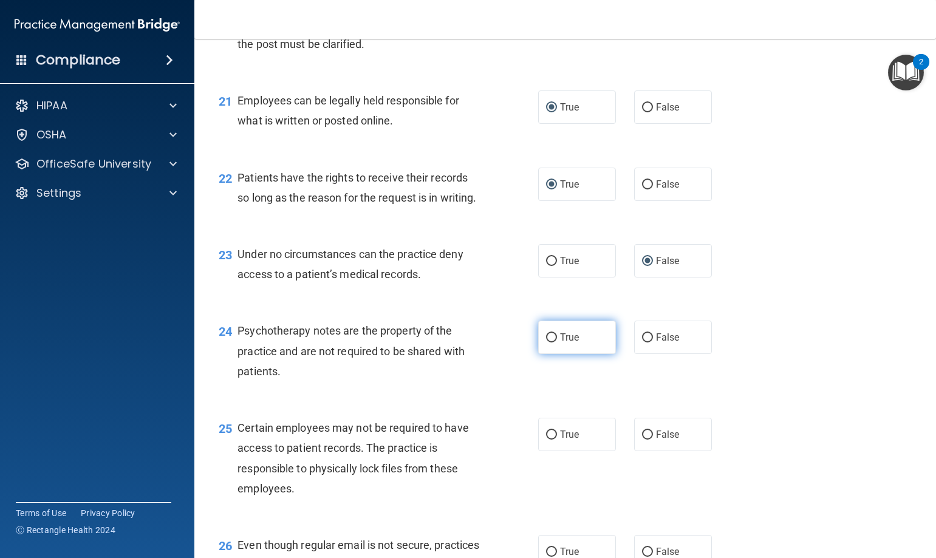
click at [548, 342] on input "True" at bounding box center [551, 337] width 11 height 9
radio input "true"
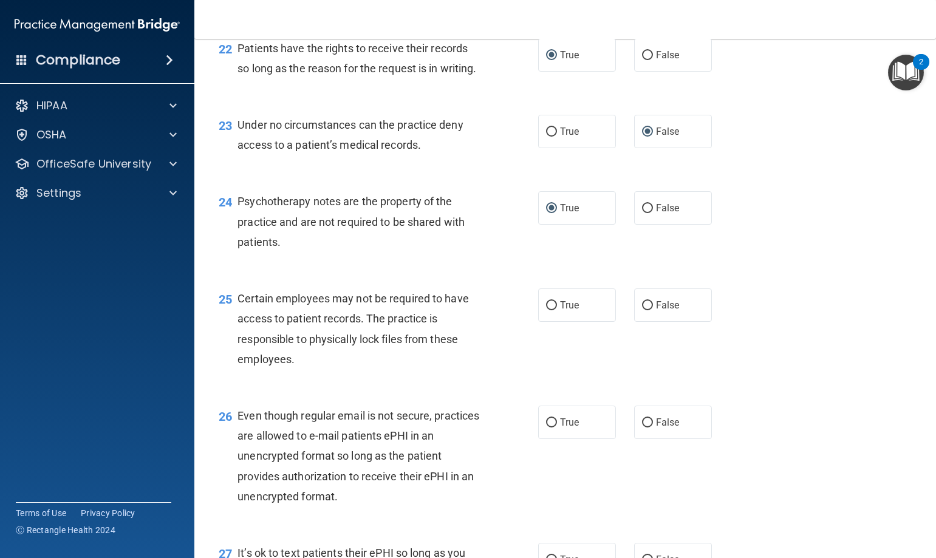
scroll to position [2550, 0]
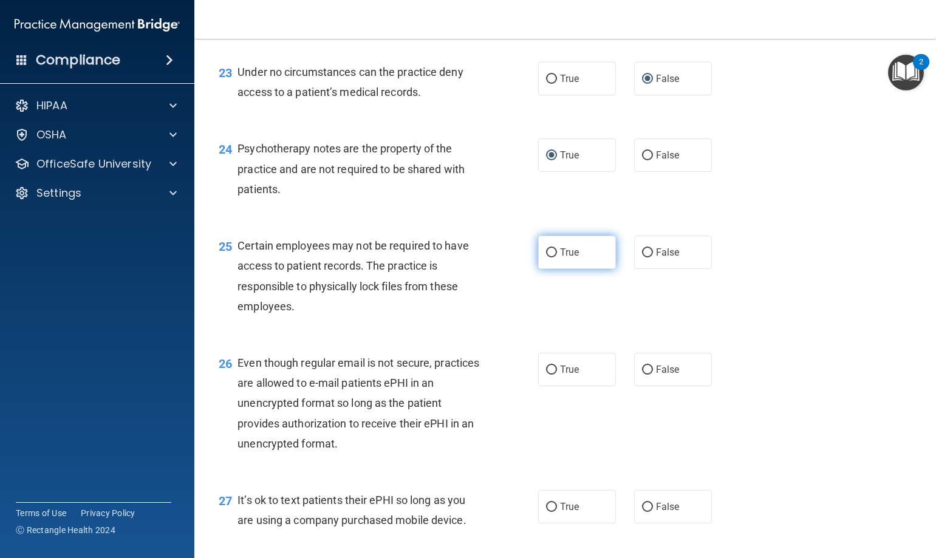
click at [550, 257] on input "True" at bounding box center [551, 252] width 11 height 9
radio input "true"
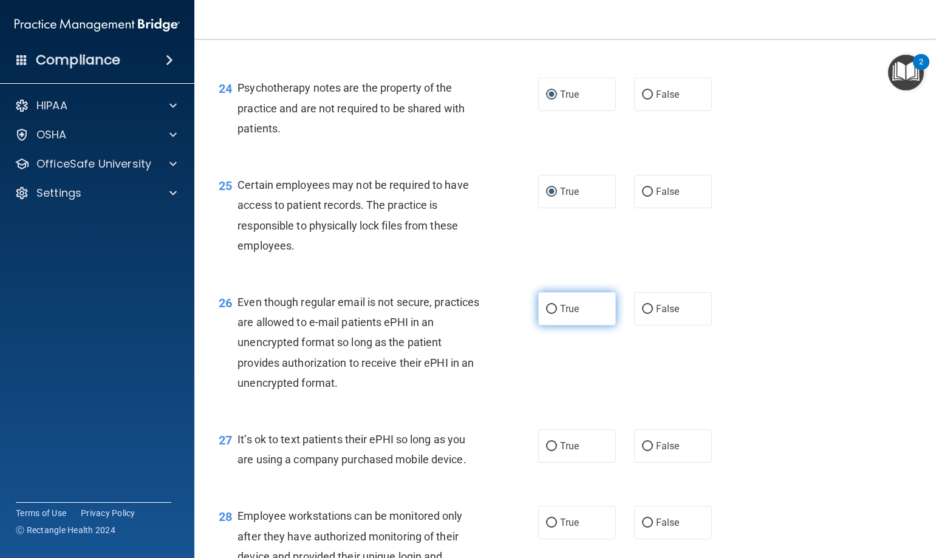
click at [550, 314] on input "True" at bounding box center [551, 309] width 11 height 9
radio input "true"
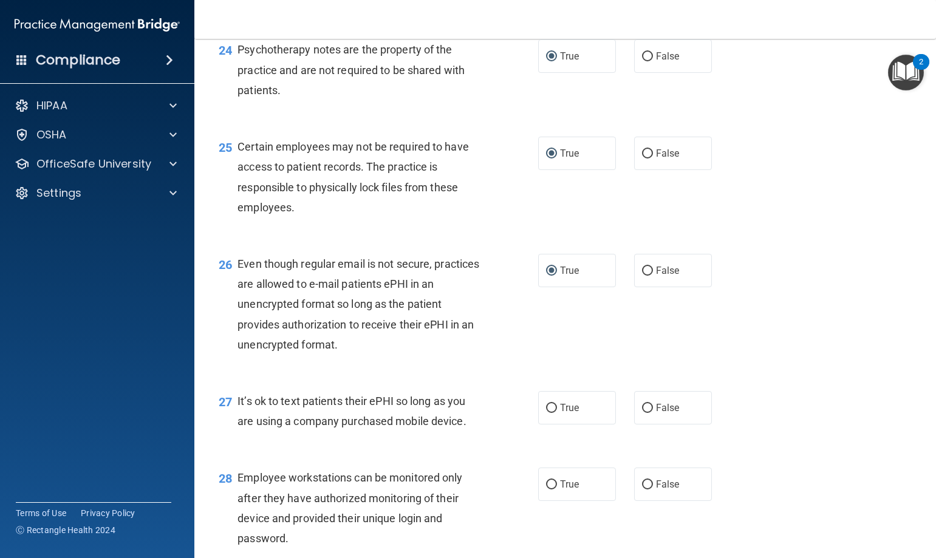
scroll to position [2733, 0]
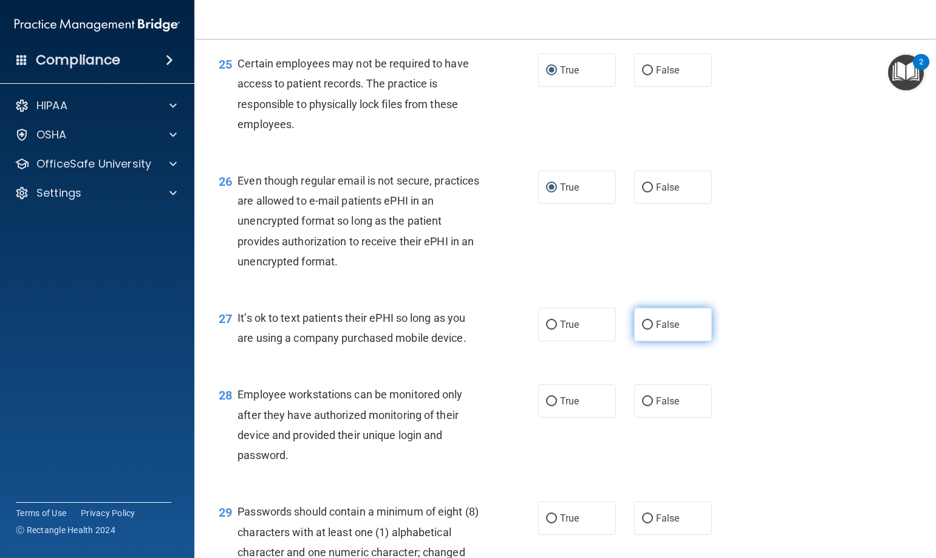
click at [643, 330] on input "False" at bounding box center [647, 325] width 11 height 9
radio input "true"
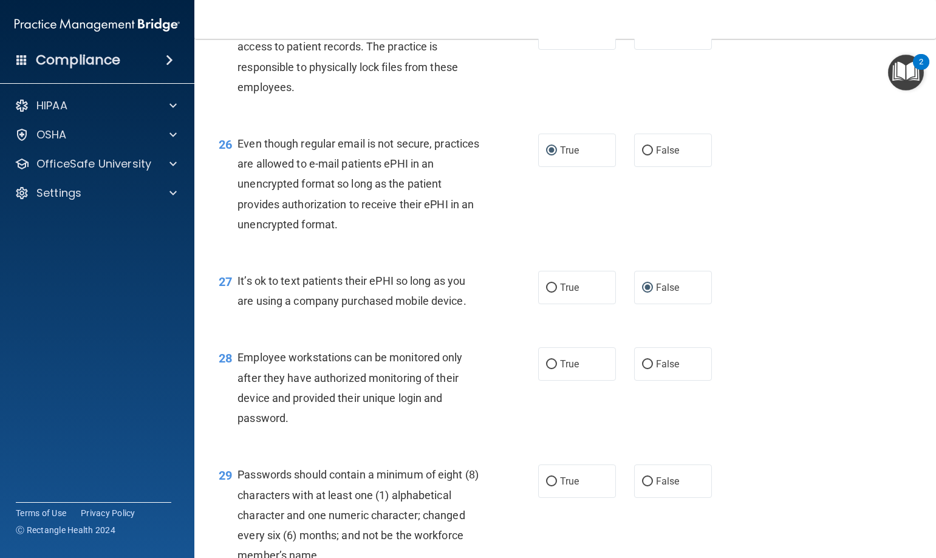
scroll to position [2854, 0]
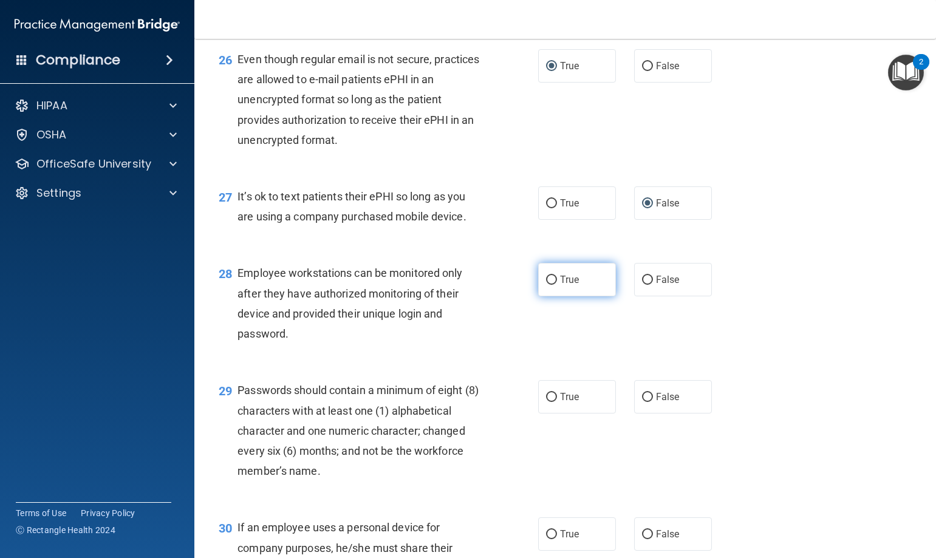
click at [548, 285] on input "True" at bounding box center [551, 280] width 11 height 9
radio input "true"
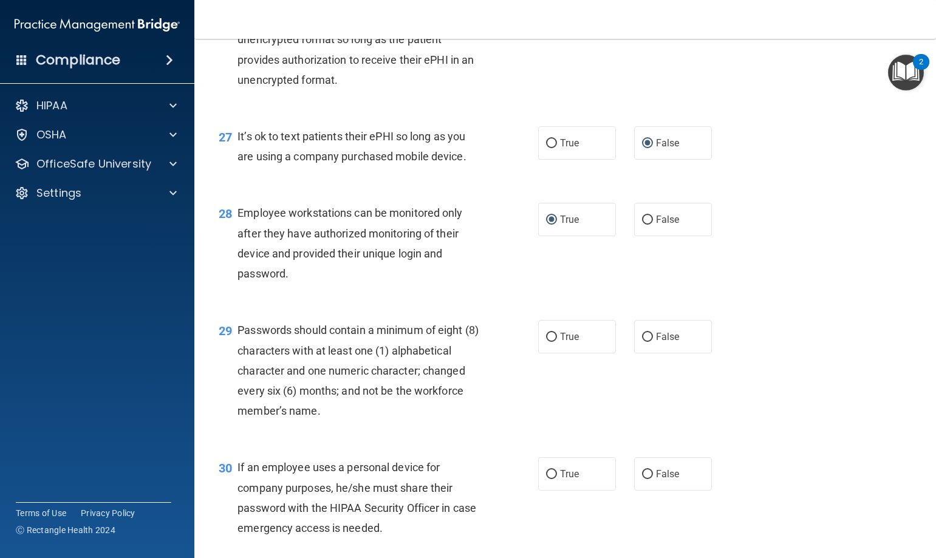
scroll to position [2915, 0]
click at [546, 341] on input "True" at bounding box center [551, 336] width 11 height 9
radio input "true"
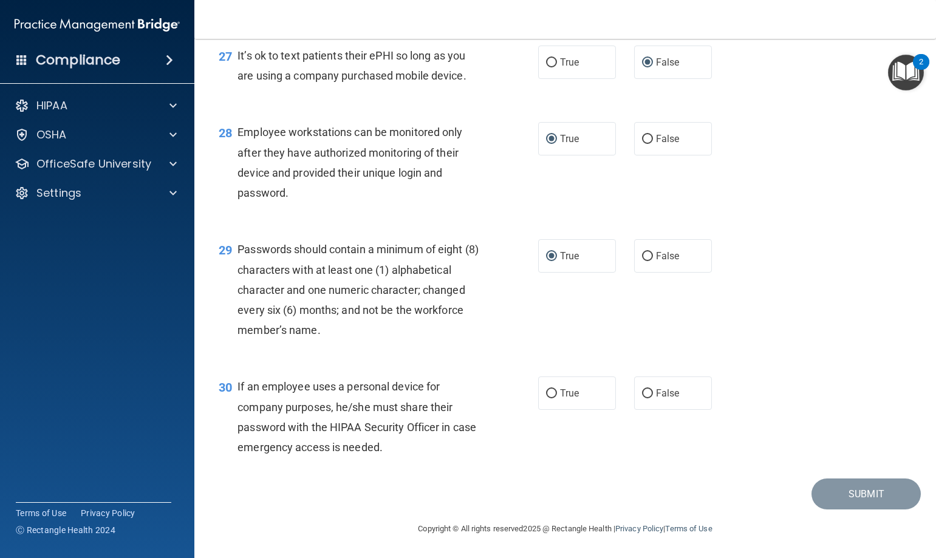
scroll to position [3035, 0]
click at [642, 394] on input "False" at bounding box center [647, 393] width 11 height 9
radio input "true"
click at [832, 495] on button "Submit" at bounding box center [865, 494] width 109 height 31
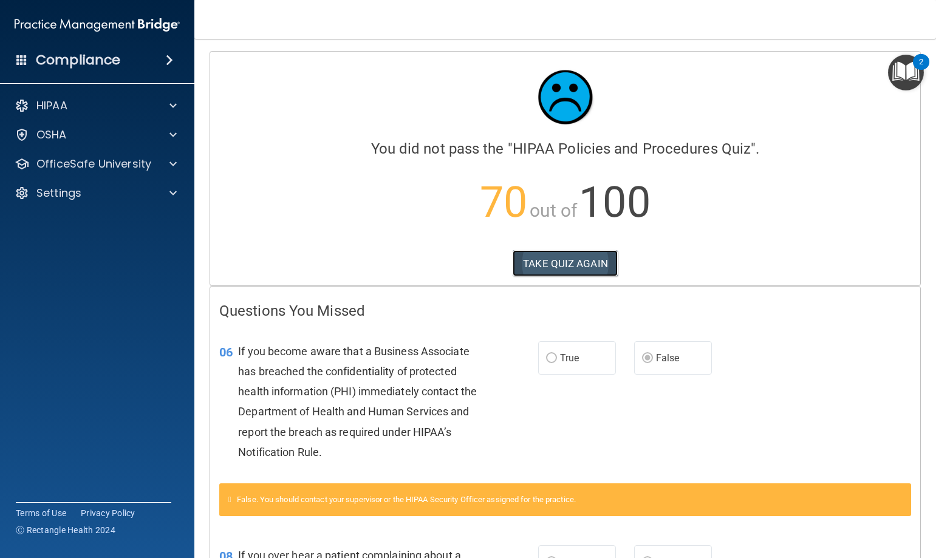
click at [560, 260] on button "TAKE QUIZ AGAIN" at bounding box center [565, 263] width 105 height 27
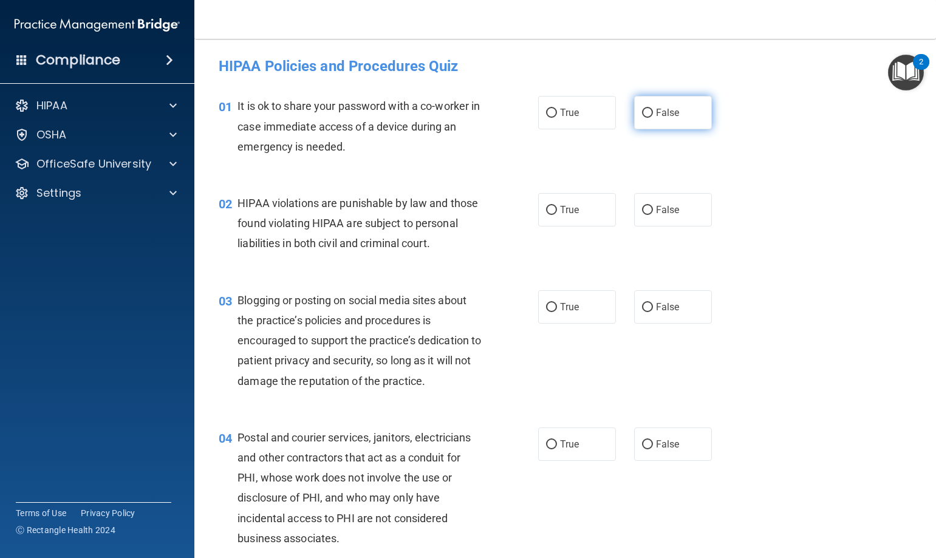
click at [644, 116] on input "False" at bounding box center [647, 113] width 11 height 9
radio input "true"
click at [550, 212] on input "True" at bounding box center [551, 210] width 11 height 9
radio input "true"
click at [642, 312] on input "False" at bounding box center [647, 307] width 11 height 9
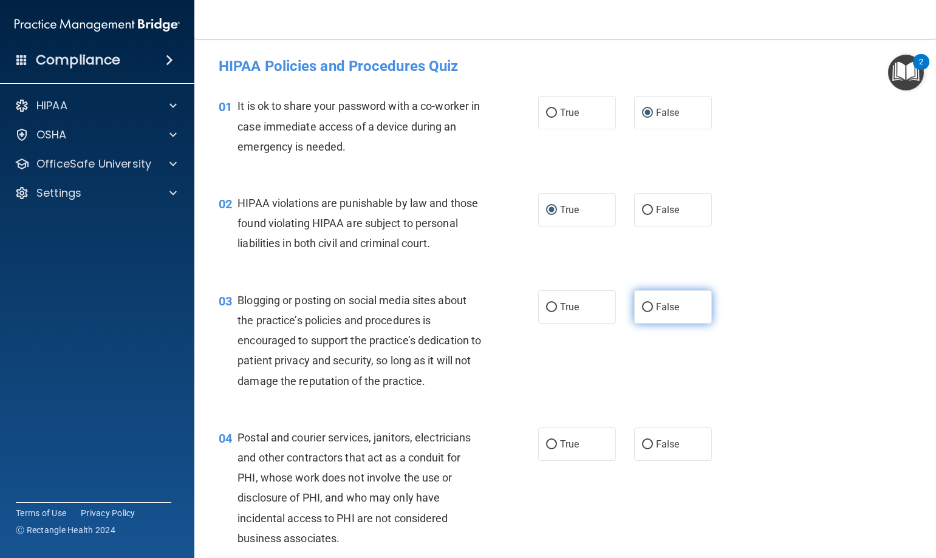
radio input "true"
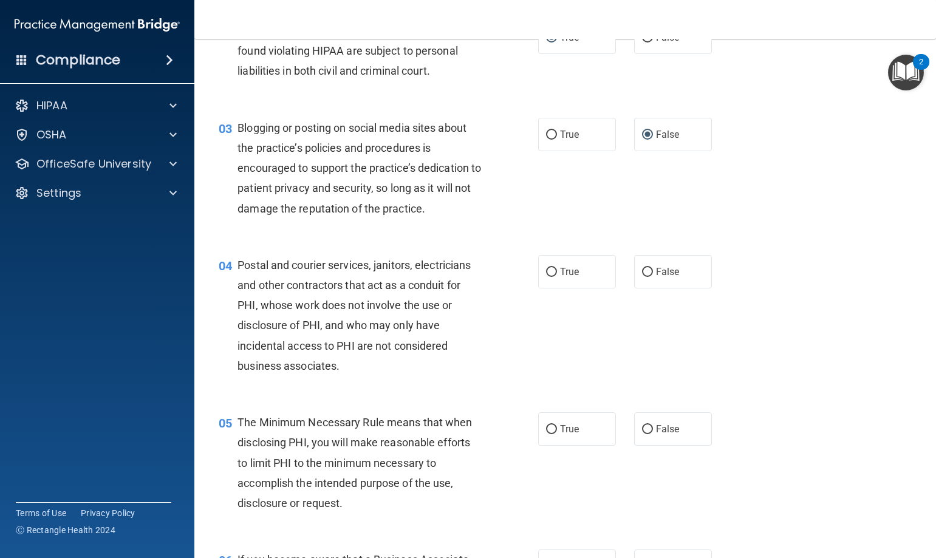
scroll to position [243, 0]
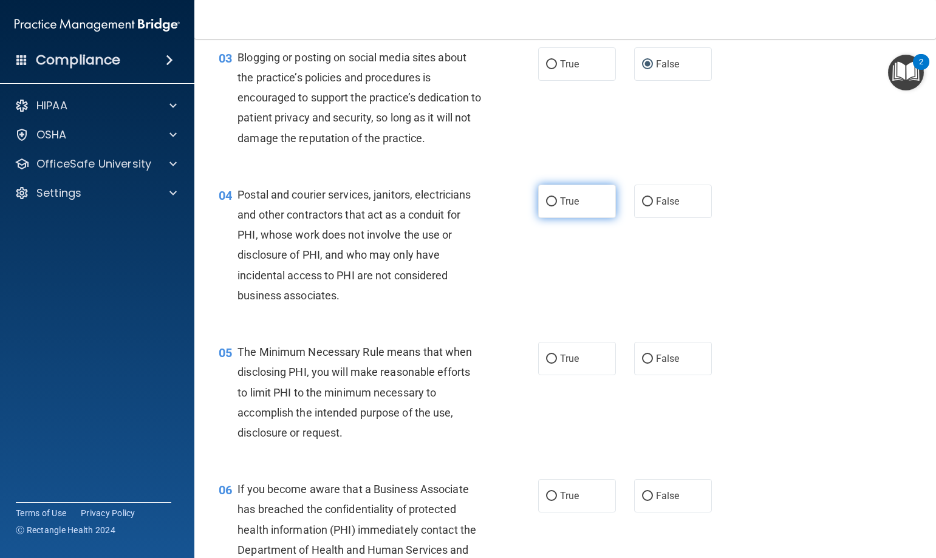
click at [548, 206] on input "True" at bounding box center [551, 201] width 11 height 9
radio input "true"
click at [547, 364] on input "True" at bounding box center [551, 359] width 11 height 9
radio input "true"
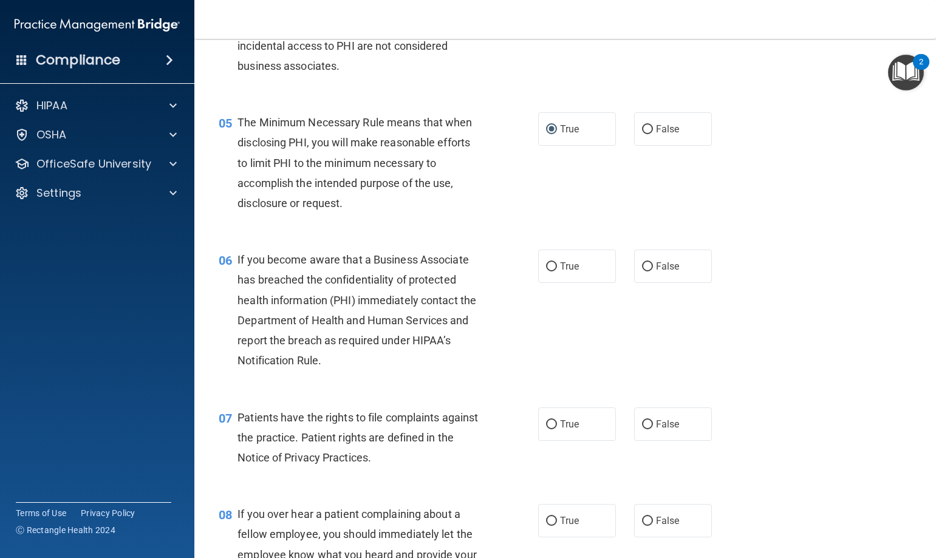
scroll to position [547, 0]
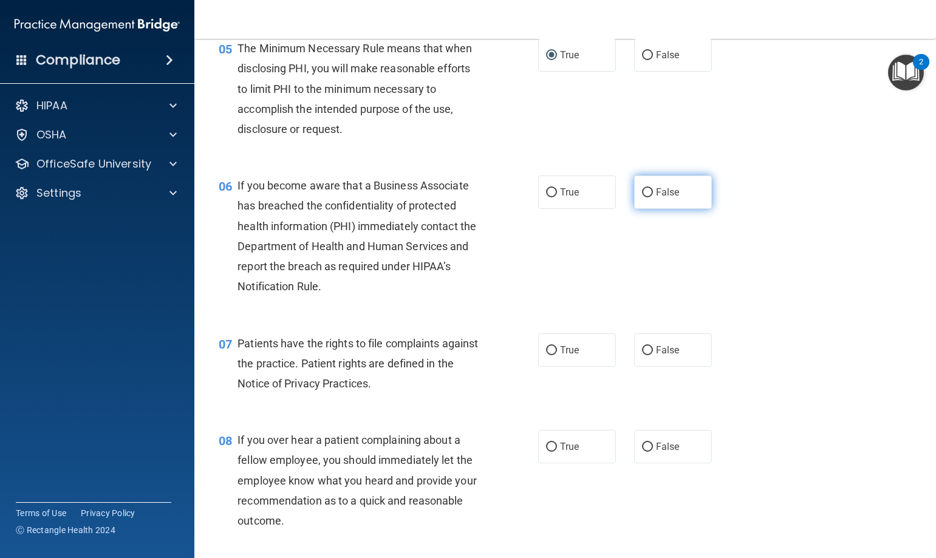
click at [642, 197] on input "False" at bounding box center [647, 192] width 11 height 9
radio input "true"
click at [546, 355] on input "True" at bounding box center [551, 350] width 11 height 9
radio input "true"
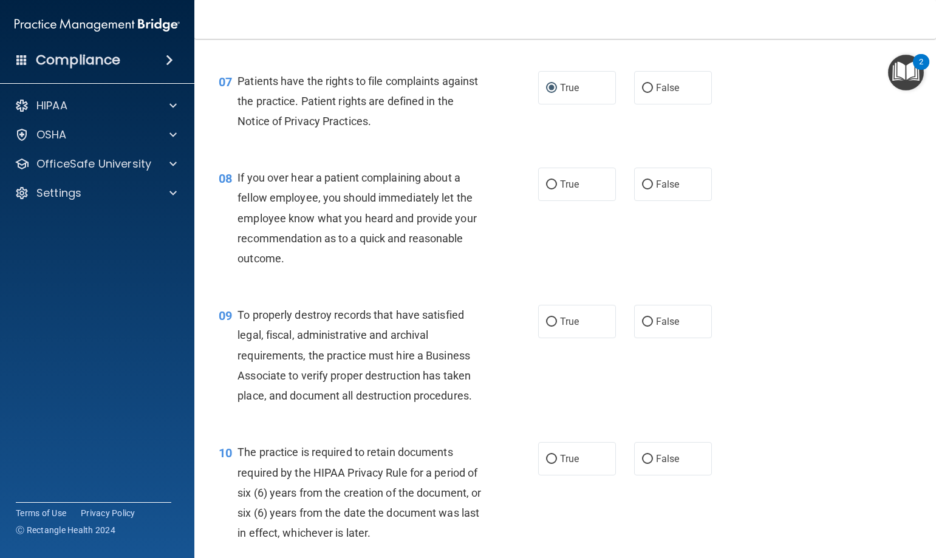
scroll to position [911, 0]
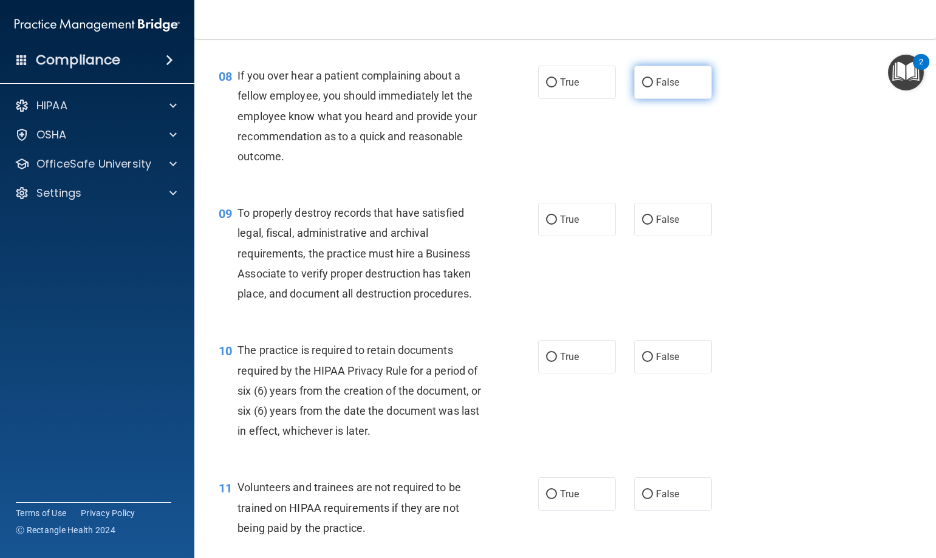
click at [642, 87] on input "False" at bounding box center [647, 82] width 11 height 9
radio input "true"
click at [642, 225] on input "False" at bounding box center [647, 220] width 11 height 9
radio input "true"
click at [546, 362] on input "True" at bounding box center [551, 357] width 11 height 9
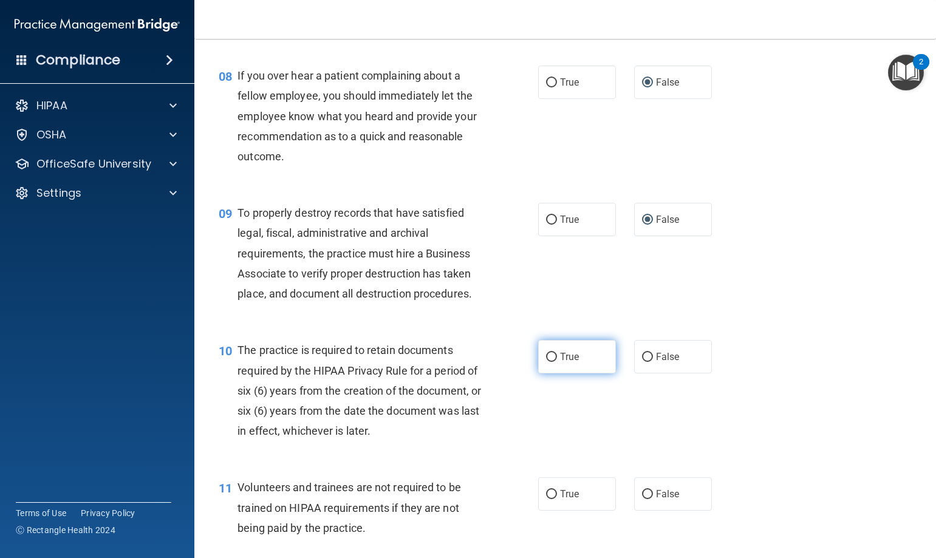
radio input "true"
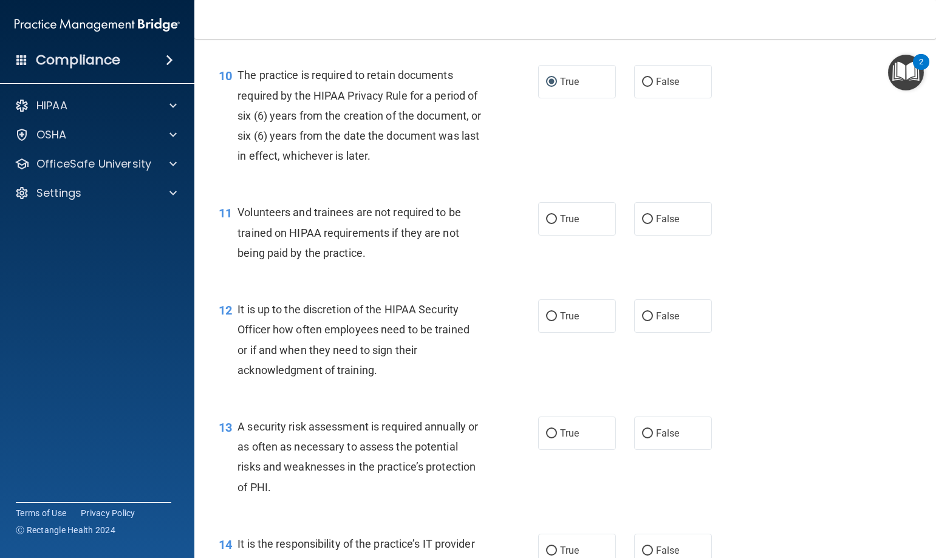
scroll to position [1214, 0]
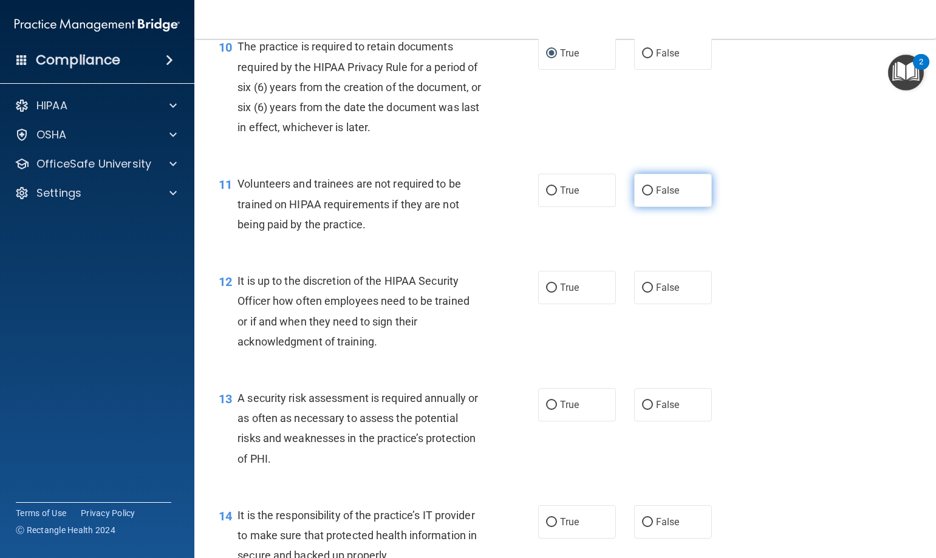
click at [642, 196] on input "False" at bounding box center [647, 190] width 11 height 9
radio input "true"
click at [642, 293] on input "False" at bounding box center [647, 288] width 11 height 9
radio input "true"
click at [546, 410] on input "True" at bounding box center [551, 405] width 11 height 9
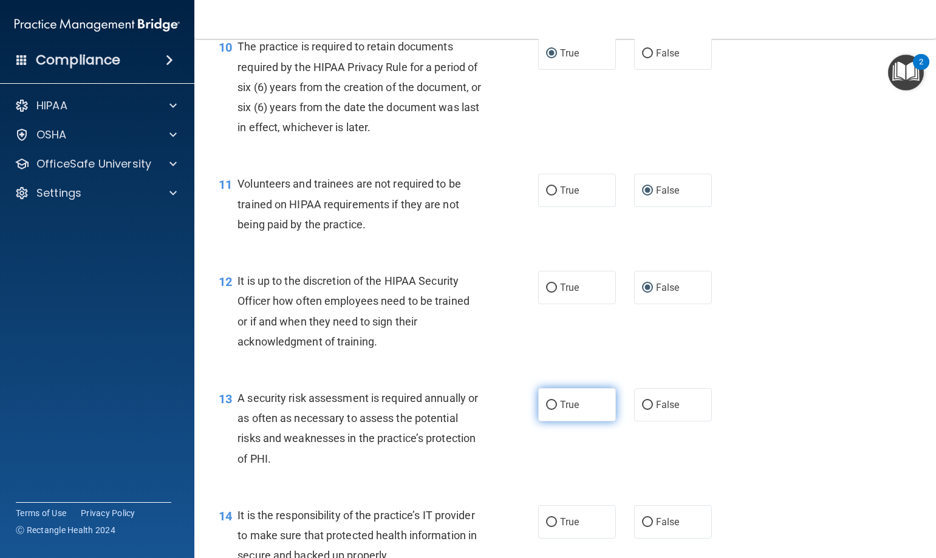
radio input "true"
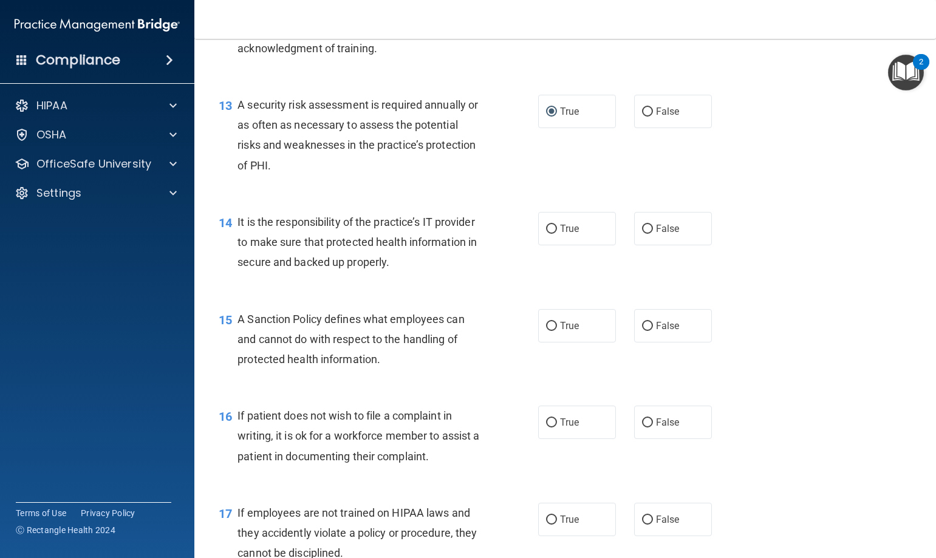
scroll to position [1518, 0]
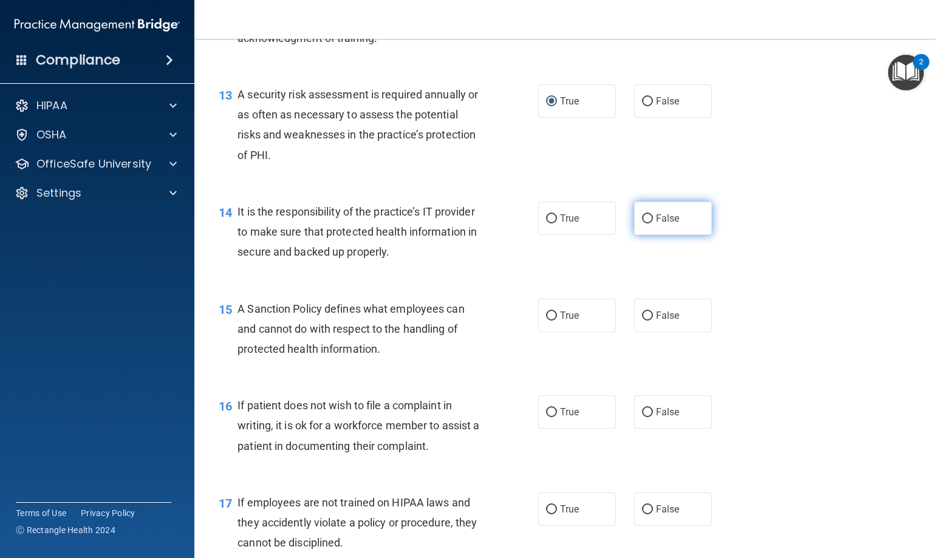
click at [642, 223] on input "False" at bounding box center [647, 218] width 11 height 9
radio input "true"
click at [642, 321] on input "False" at bounding box center [647, 316] width 11 height 9
radio input "true"
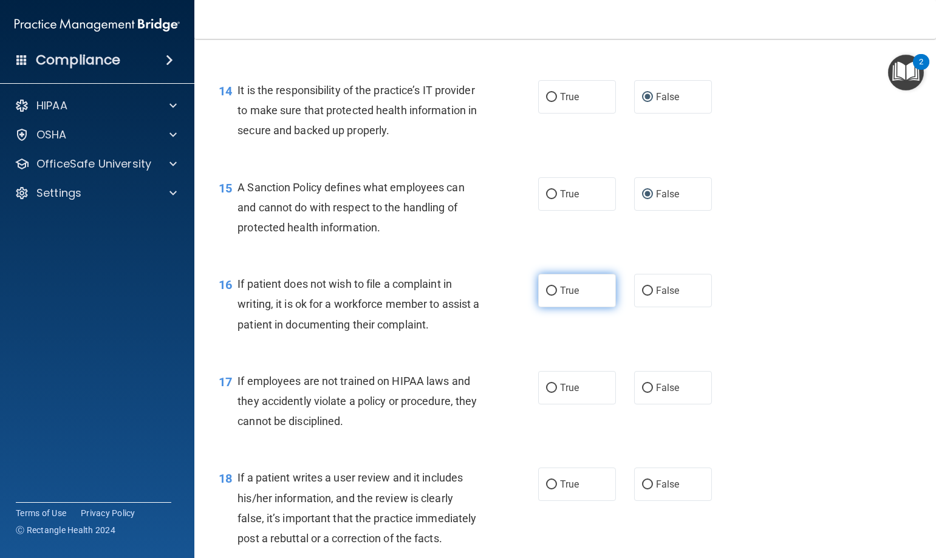
click at [547, 296] on input "True" at bounding box center [551, 291] width 11 height 9
radio input "true"
click at [644, 393] on input "False" at bounding box center [647, 388] width 11 height 9
radio input "true"
click at [643, 489] on input "False" at bounding box center [647, 484] width 11 height 9
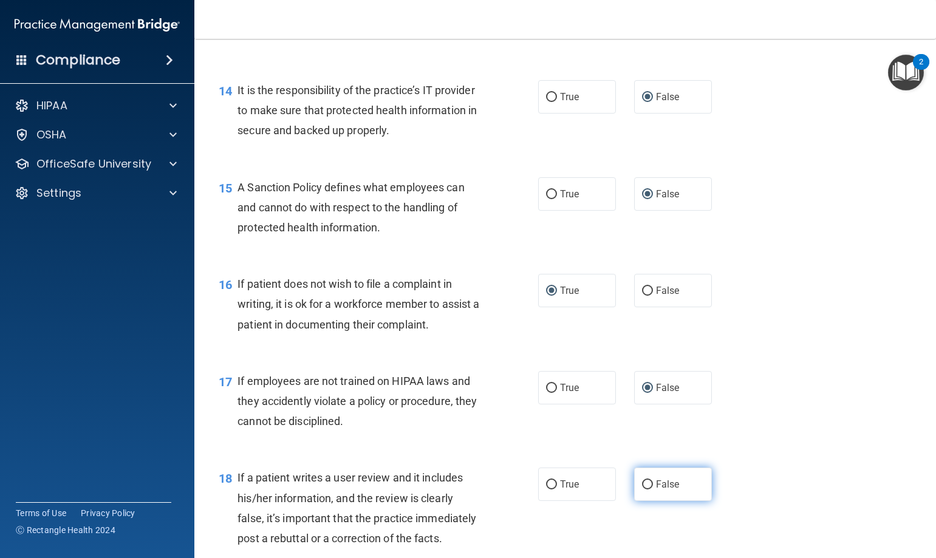
radio input "true"
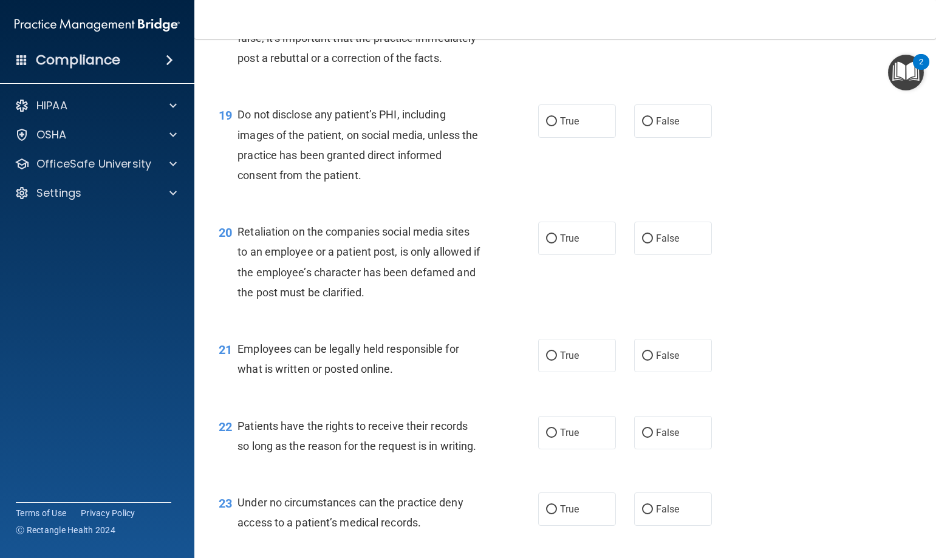
scroll to position [2125, 0]
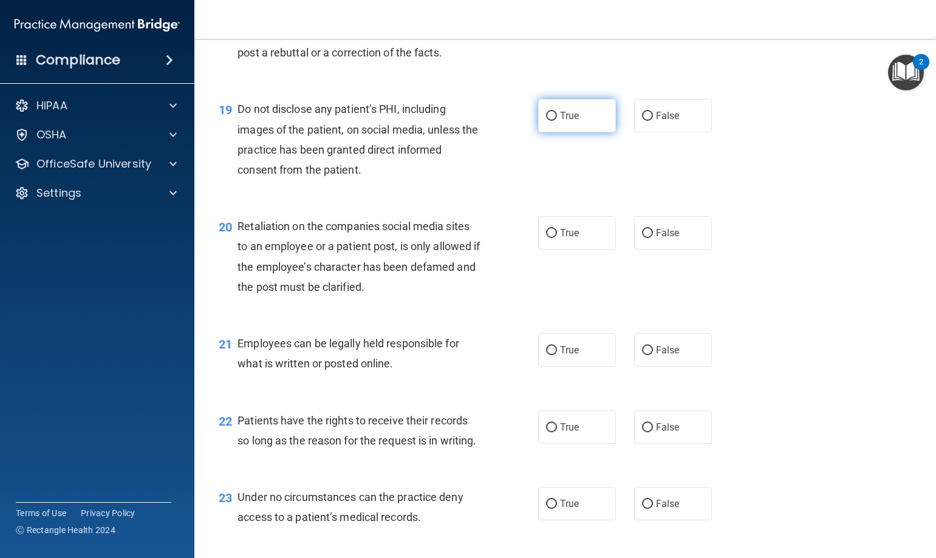
click at [549, 121] on input "True" at bounding box center [551, 116] width 11 height 9
radio input "true"
click at [642, 238] on input "False" at bounding box center [647, 233] width 11 height 9
radio input "true"
click at [547, 355] on input "True" at bounding box center [551, 350] width 11 height 9
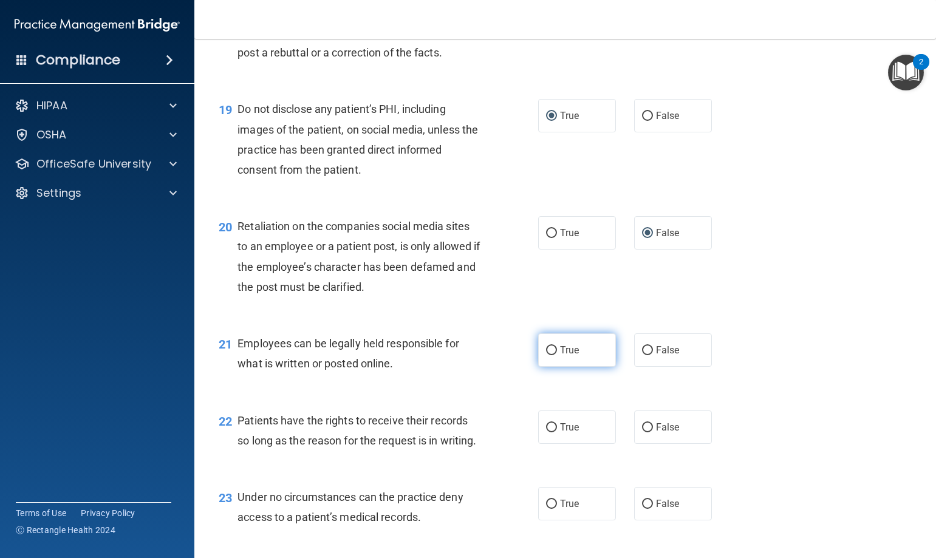
radio input "true"
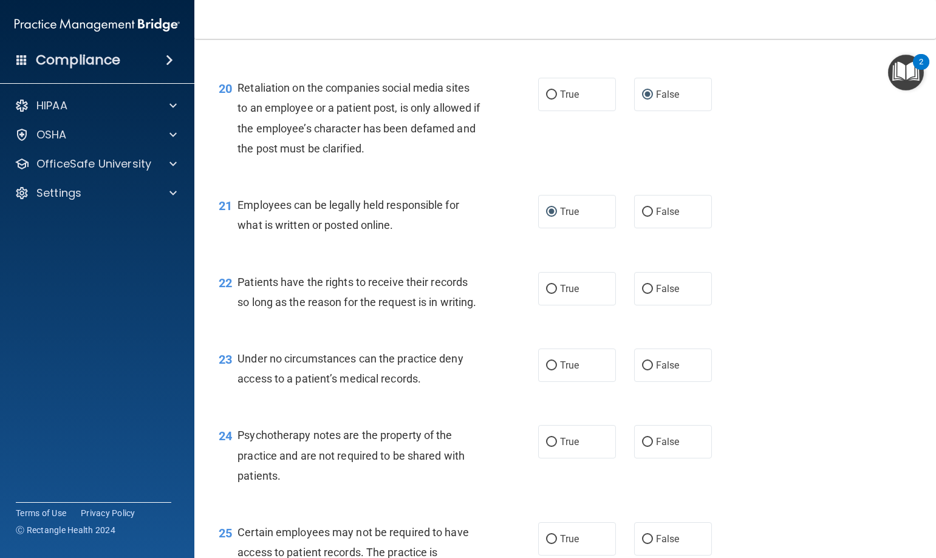
scroll to position [2307, 0]
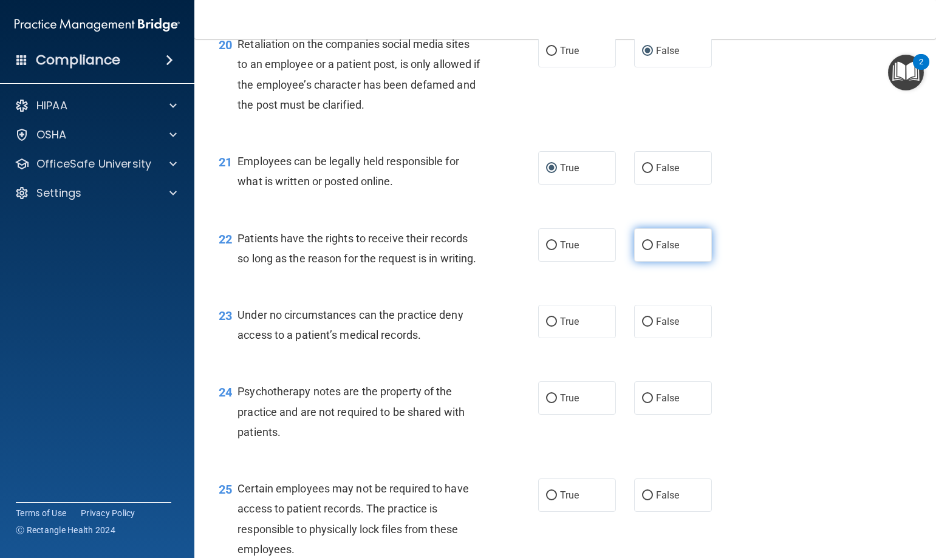
click at [656, 251] on span "False" at bounding box center [668, 245] width 24 height 12
click at [650, 250] on input "False" at bounding box center [647, 245] width 11 height 9
radio input "true"
click at [647, 327] on input "False" at bounding box center [647, 322] width 11 height 9
radio input "true"
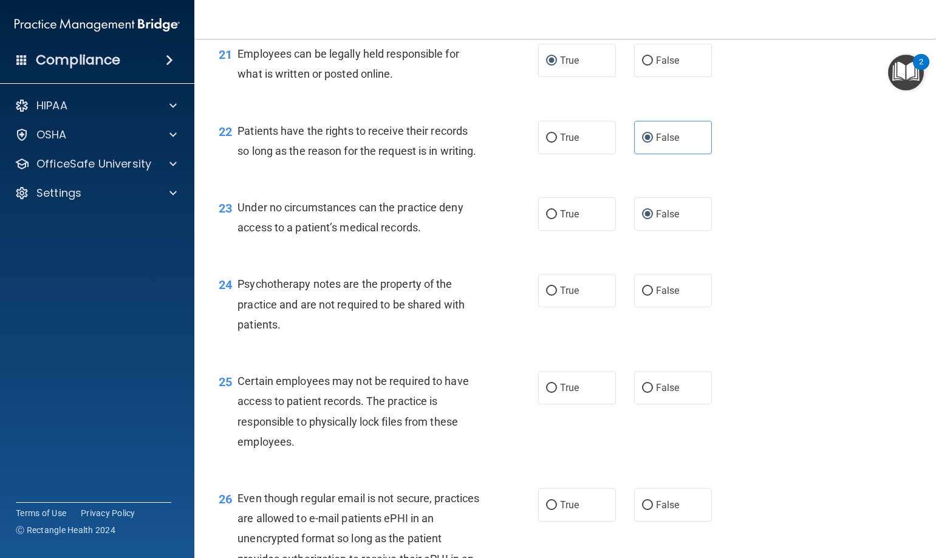
scroll to position [2429, 0]
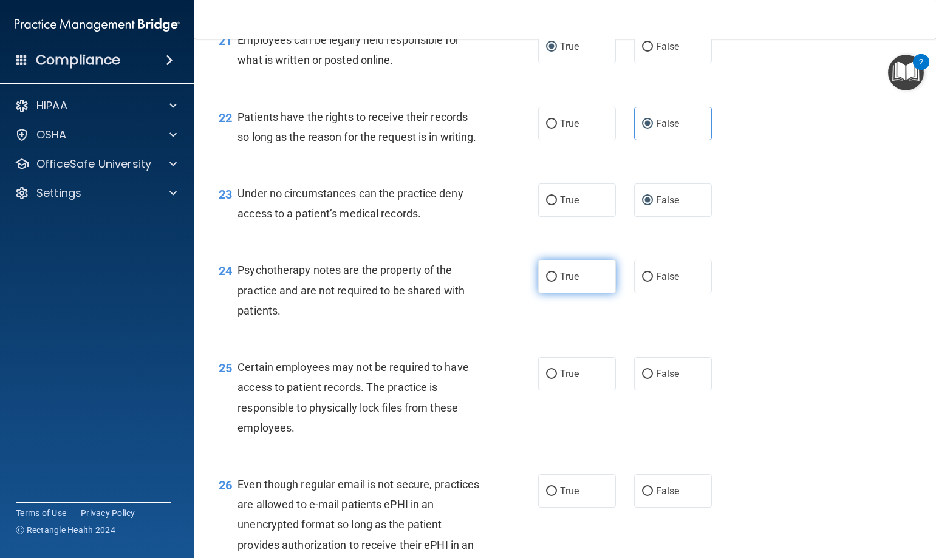
click at [546, 282] on input "True" at bounding box center [551, 277] width 11 height 9
radio input "true"
drag, startPoint x: 542, startPoint y: 413, endPoint x: 551, endPoint y: 415, distance: 9.3
click at [546, 379] on input "True" at bounding box center [551, 374] width 11 height 9
radio input "true"
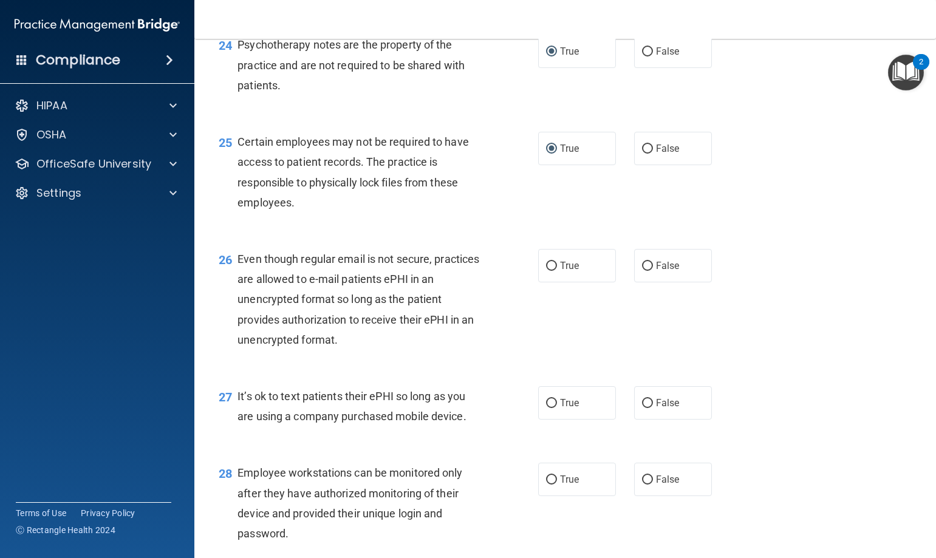
scroll to position [2672, 0]
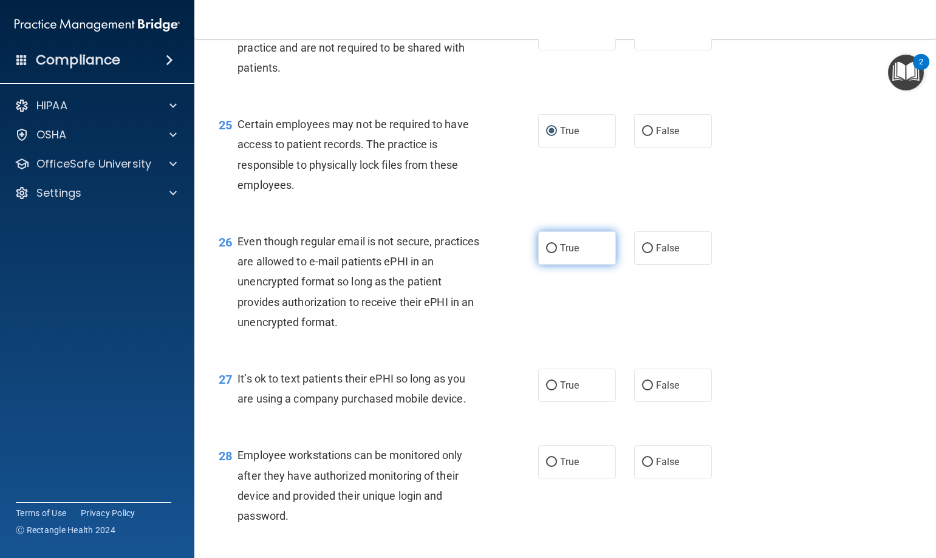
click at [548, 253] on input "True" at bounding box center [551, 248] width 11 height 9
radio input "true"
click at [642, 390] on input "False" at bounding box center [647, 385] width 11 height 9
radio input "true"
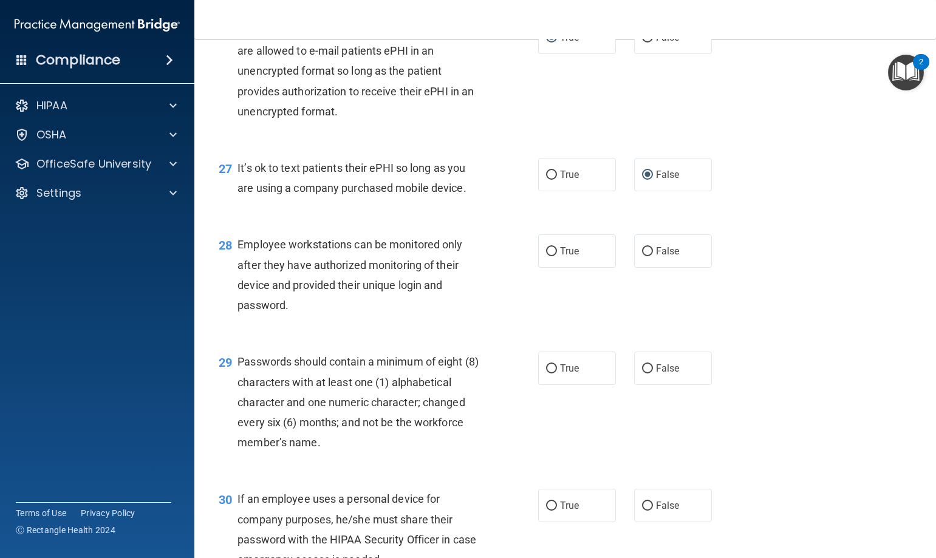
scroll to position [2854, 0]
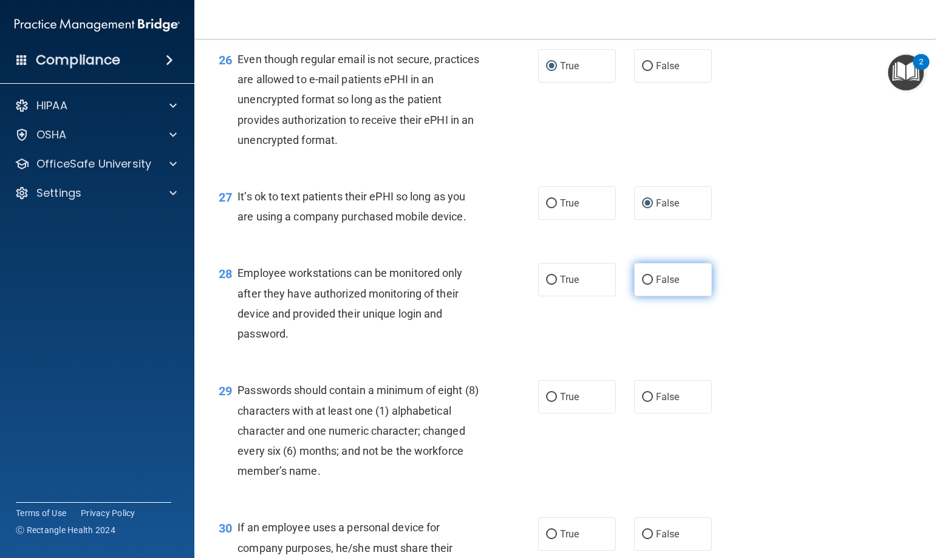
click at [642, 285] on input "False" at bounding box center [647, 280] width 11 height 9
radio input "true"
click at [546, 402] on input "True" at bounding box center [551, 397] width 11 height 9
radio input "true"
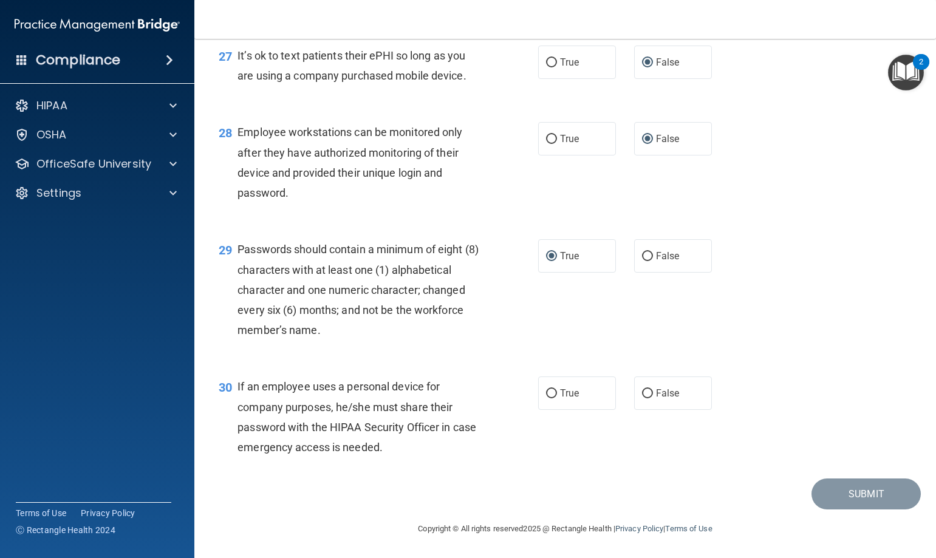
scroll to position [3035, 0]
click at [642, 394] on input "False" at bounding box center [647, 393] width 11 height 9
radio input "true"
click at [849, 492] on button "Submit" at bounding box center [865, 494] width 109 height 31
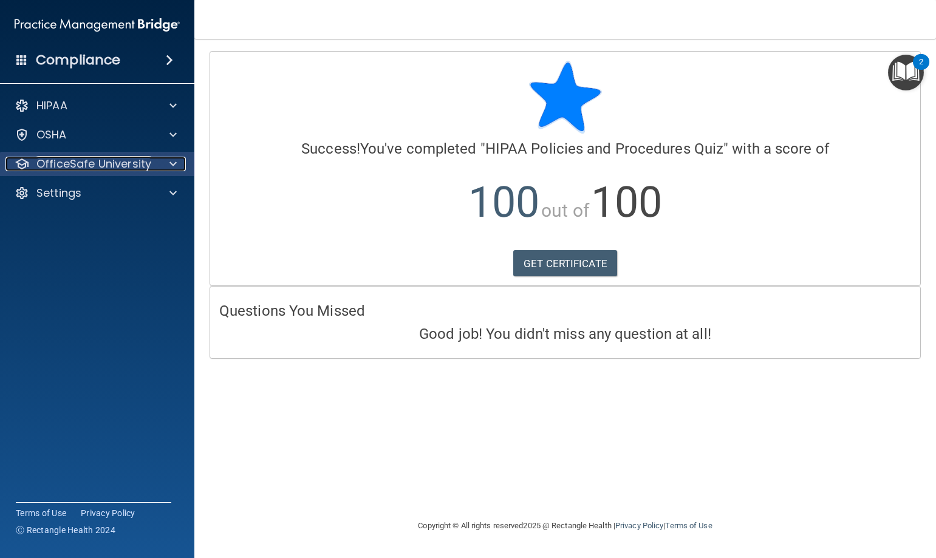
click at [63, 163] on p "OfficeSafe University" at bounding box center [93, 164] width 115 height 15
